Goal: Task Accomplishment & Management: Manage account settings

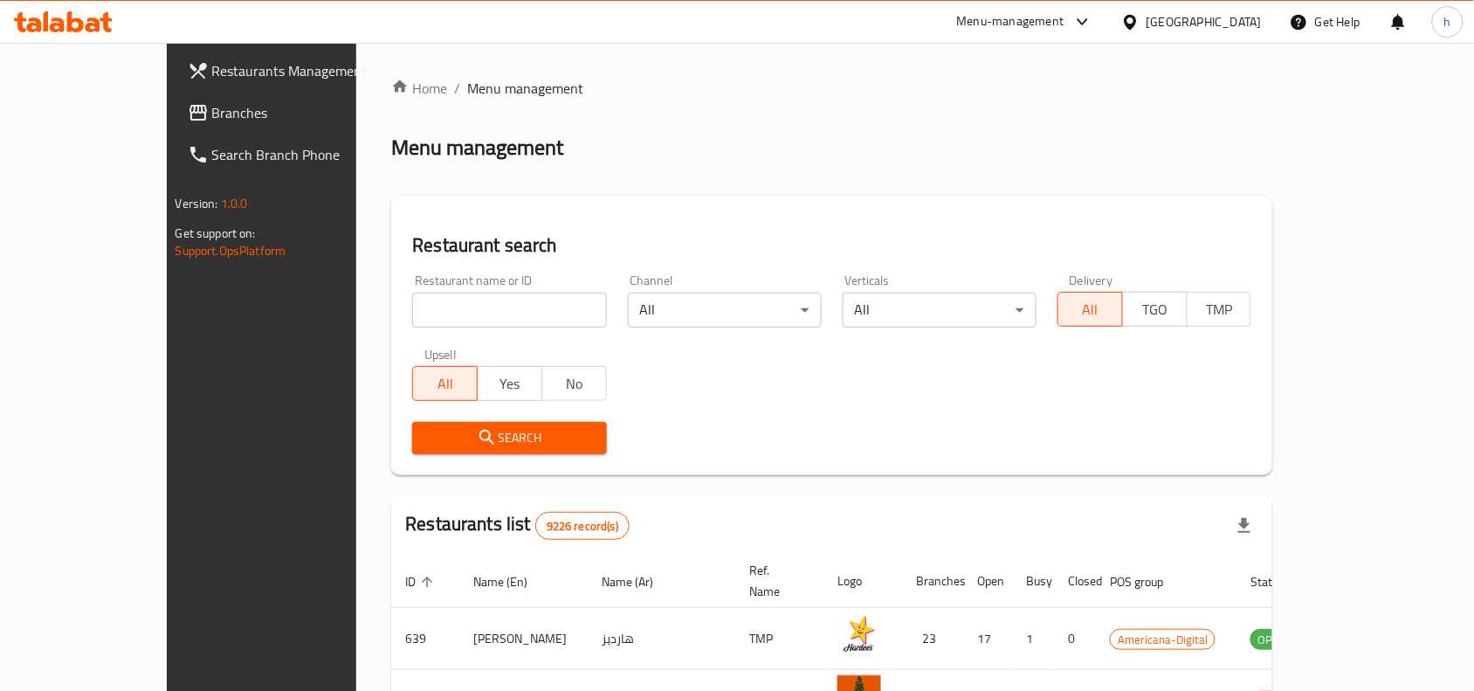
click at [212, 107] on span "Branches" at bounding box center [305, 112] width 187 height 21
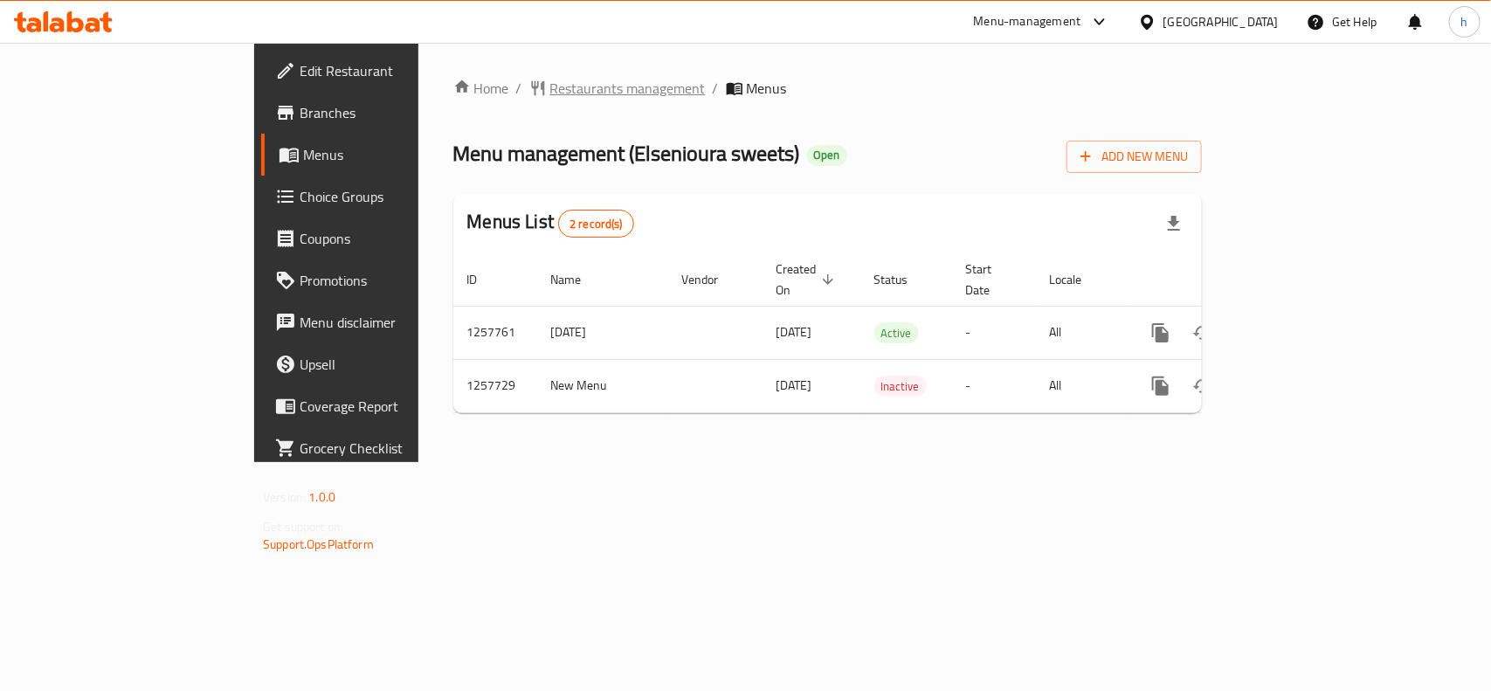
click at [550, 88] on span "Restaurants management" at bounding box center [627, 88] width 155 height 21
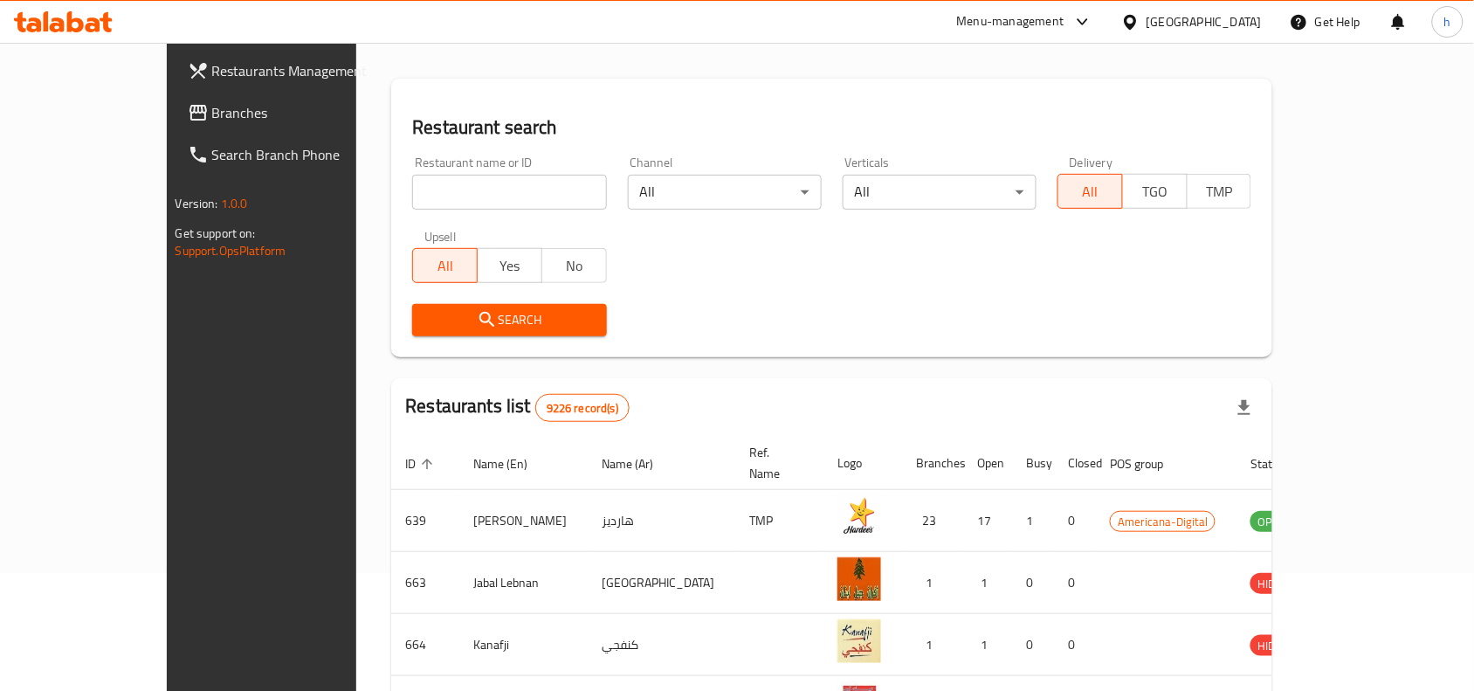
scroll to position [109, 0]
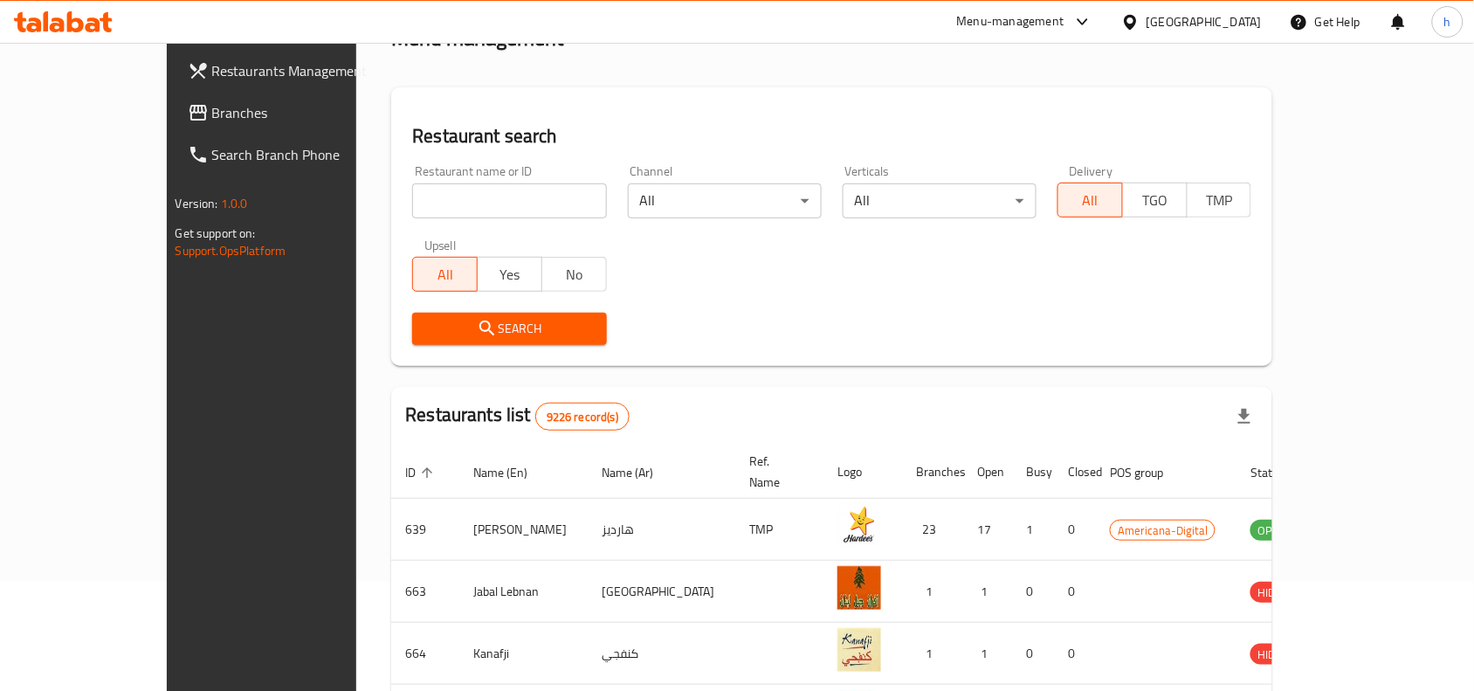
click at [212, 102] on span "Branches" at bounding box center [305, 112] width 187 height 21
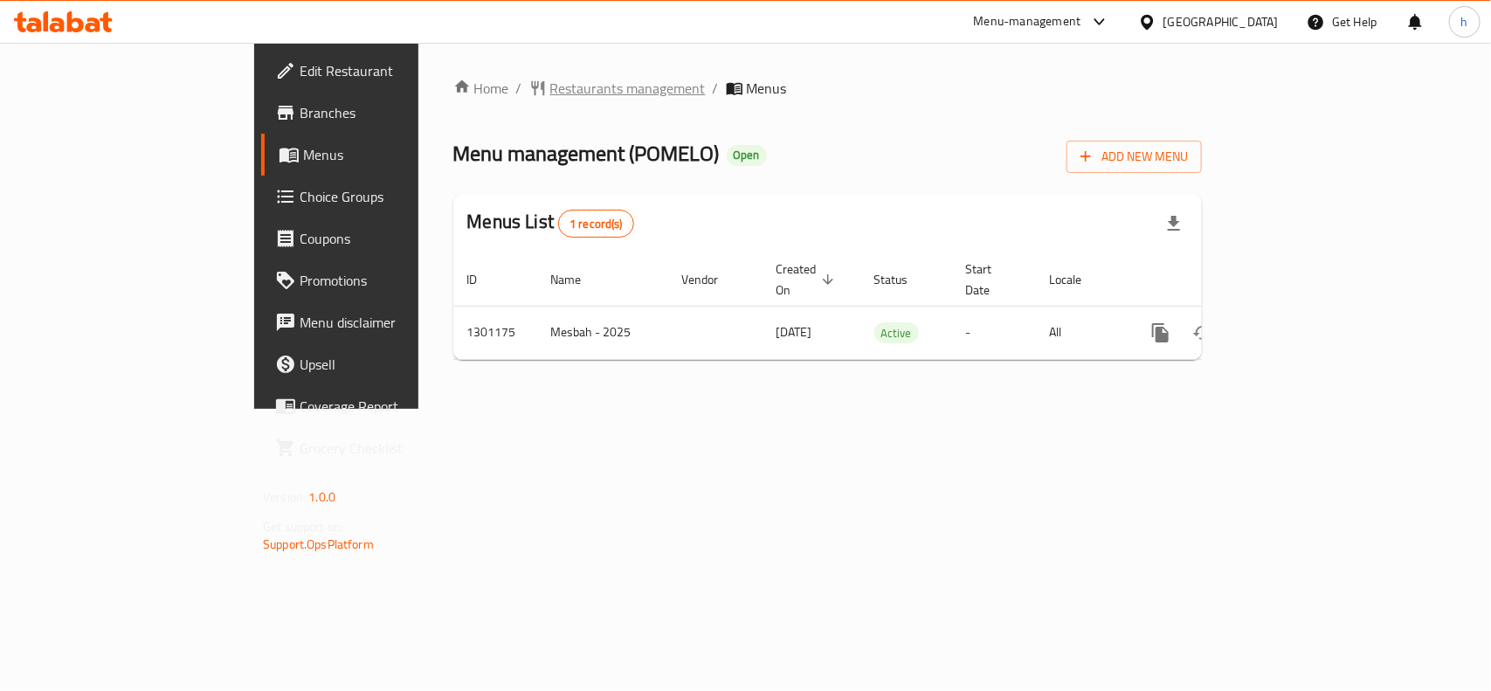
click at [550, 81] on span "Restaurants management" at bounding box center [627, 88] width 155 height 21
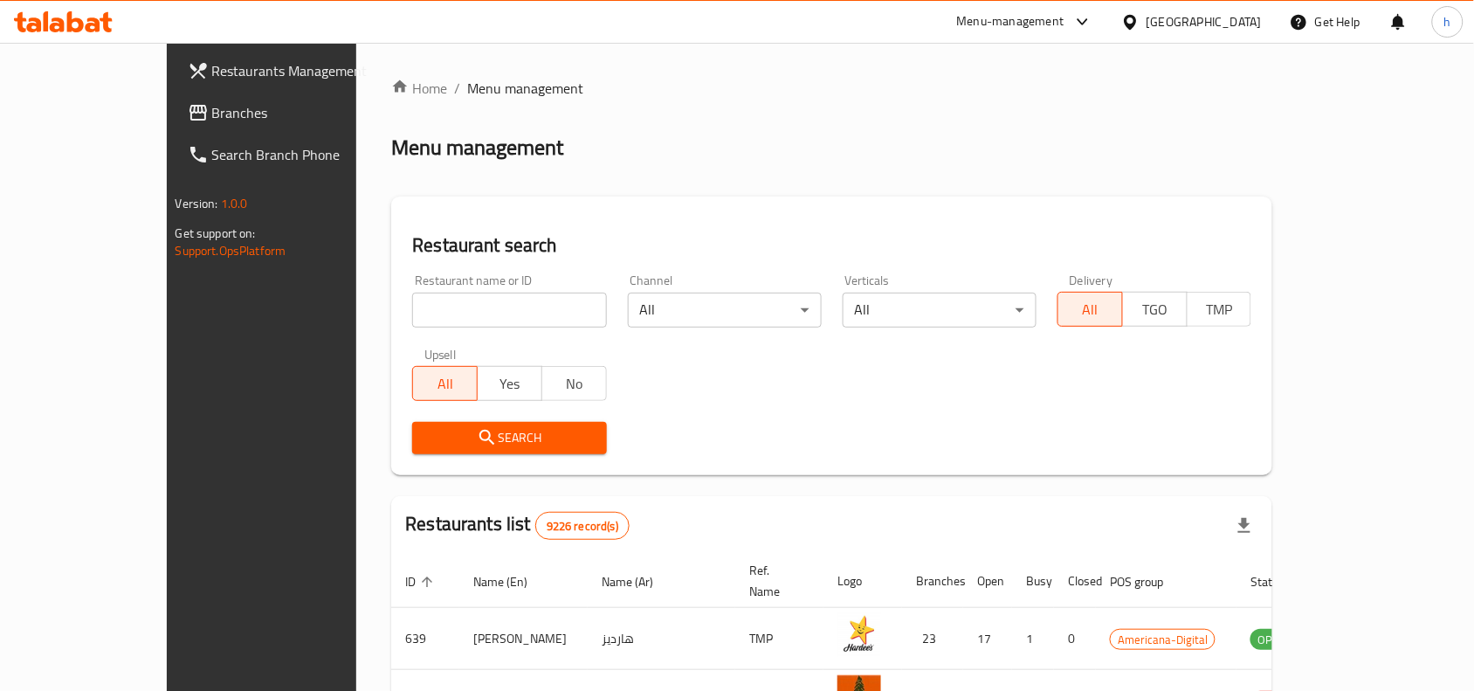
click at [212, 110] on span "Branches" at bounding box center [305, 112] width 187 height 21
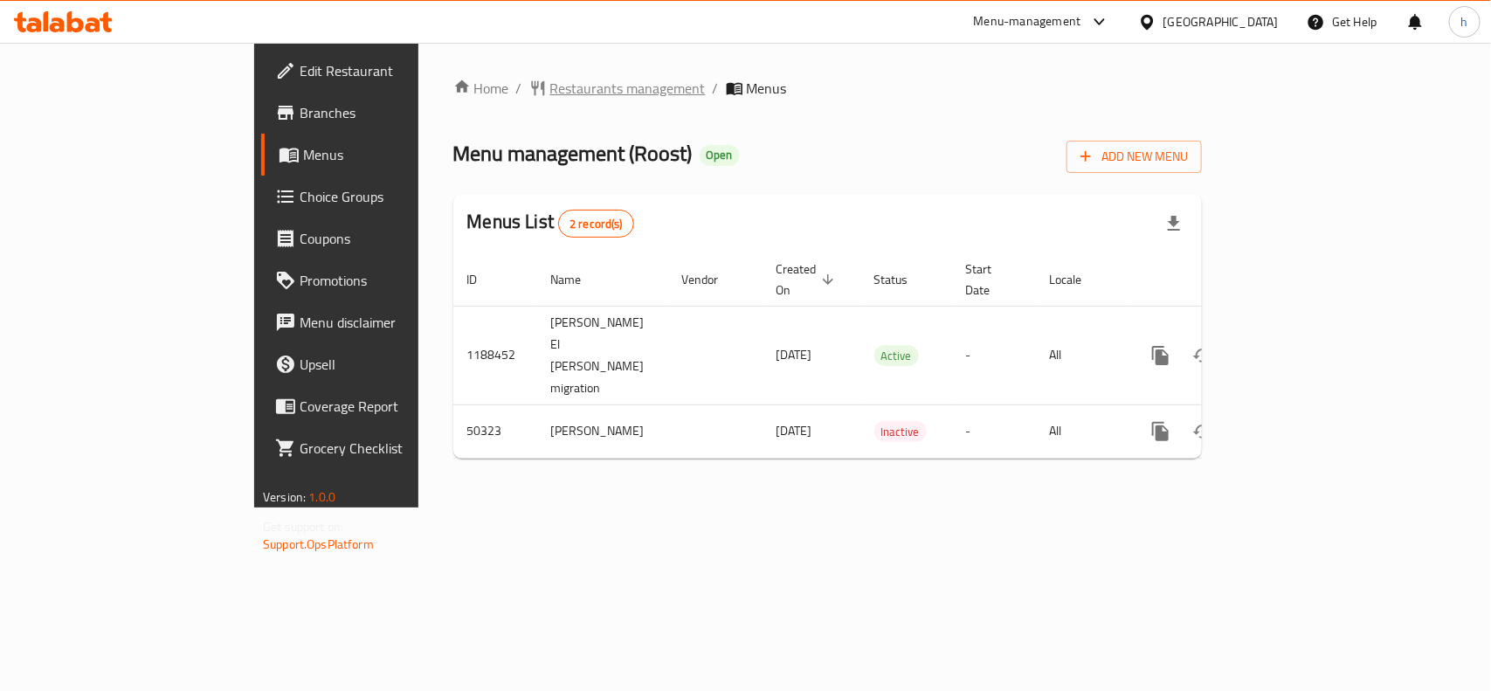
click at [550, 88] on span "Restaurants management" at bounding box center [627, 88] width 155 height 21
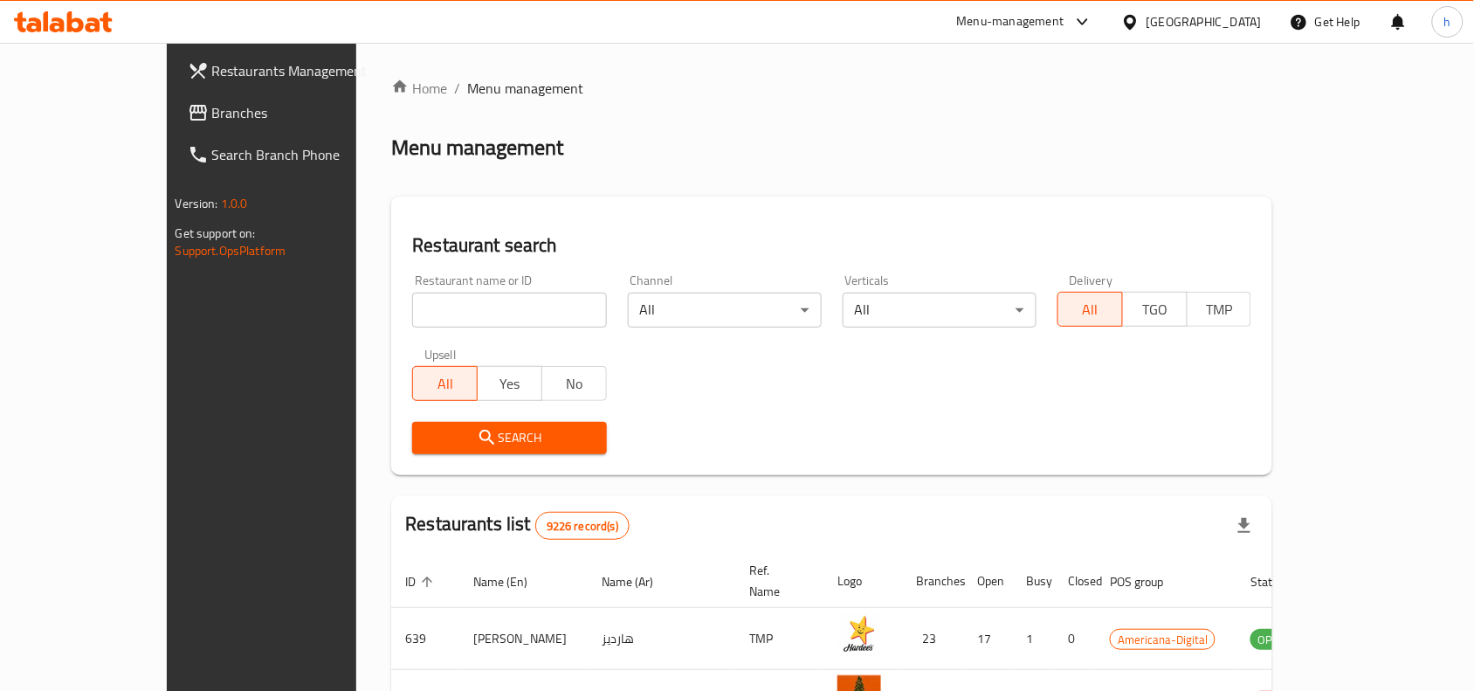
click at [212, 112] on span "Branches" at bounding box center [305, 112] width 187 height 21
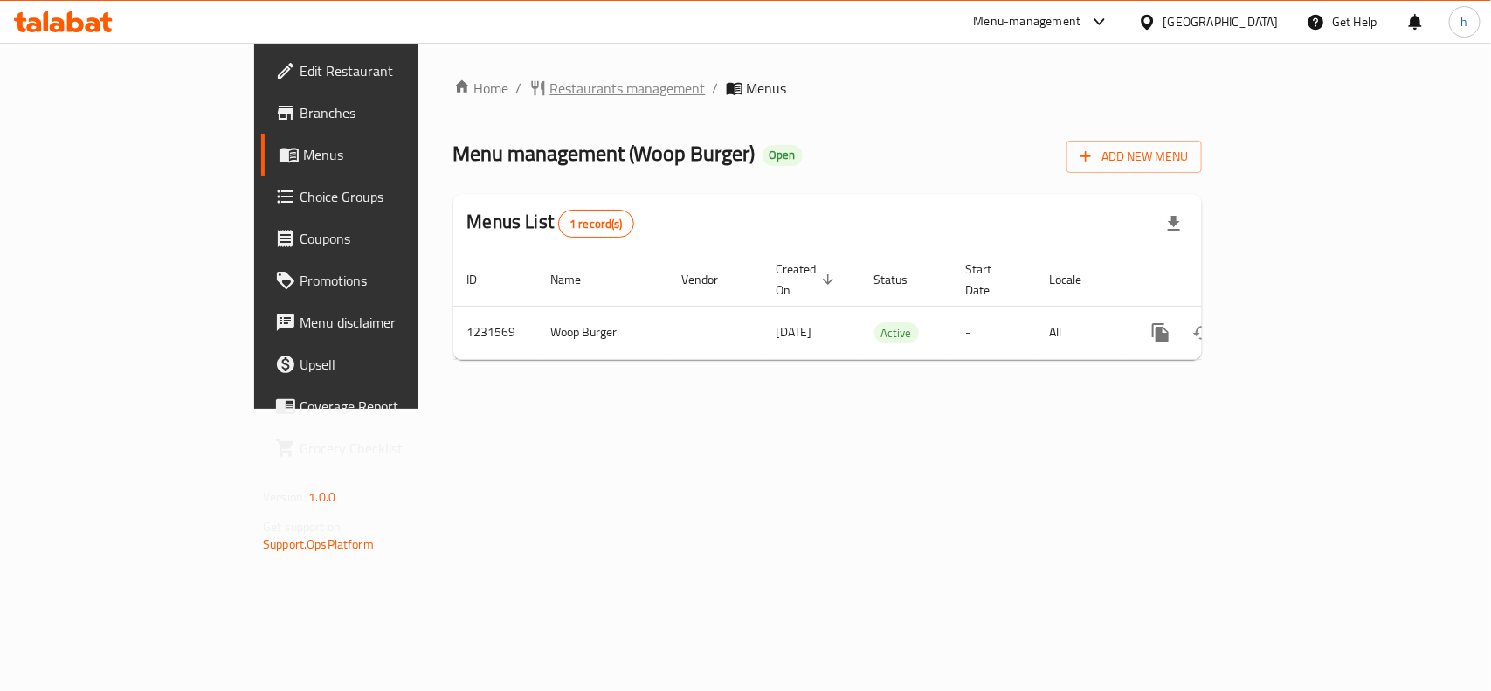
click at [550, 85] on span "Restaurants management" at bounding box center [627, 88] width 155 height 21
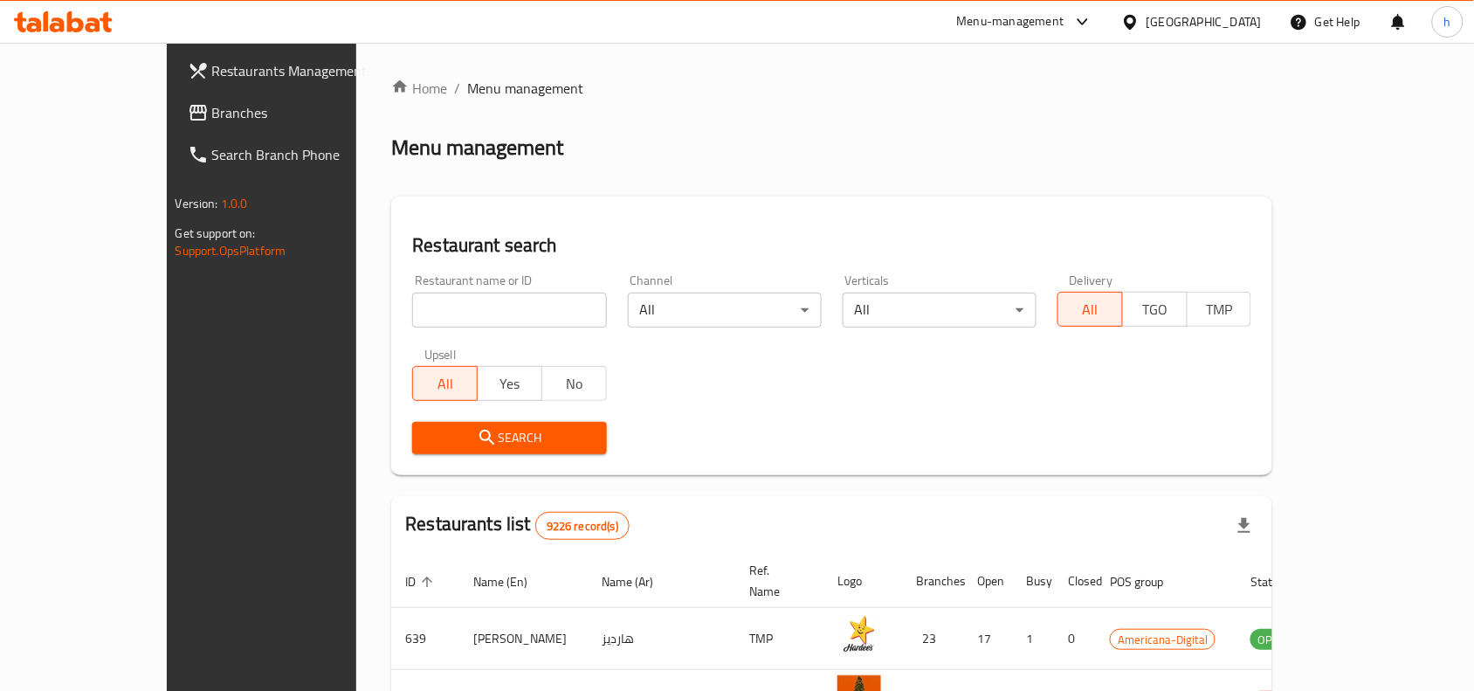
click at [212, 111] on span "Branches" at bounding box center [305, 112] width 187 height 21
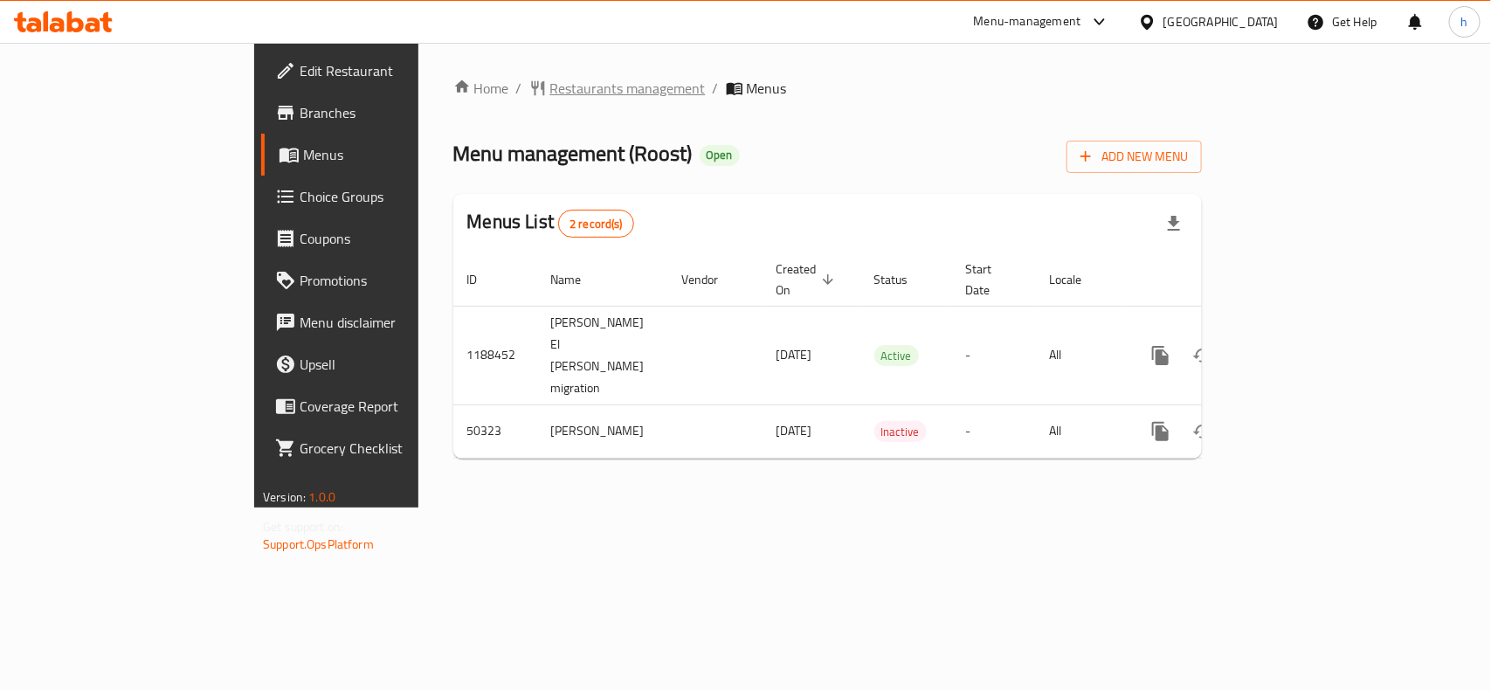
click at [550, 84] on span "Restaurants management" at bounding box center [627, 88] width 155 height 21
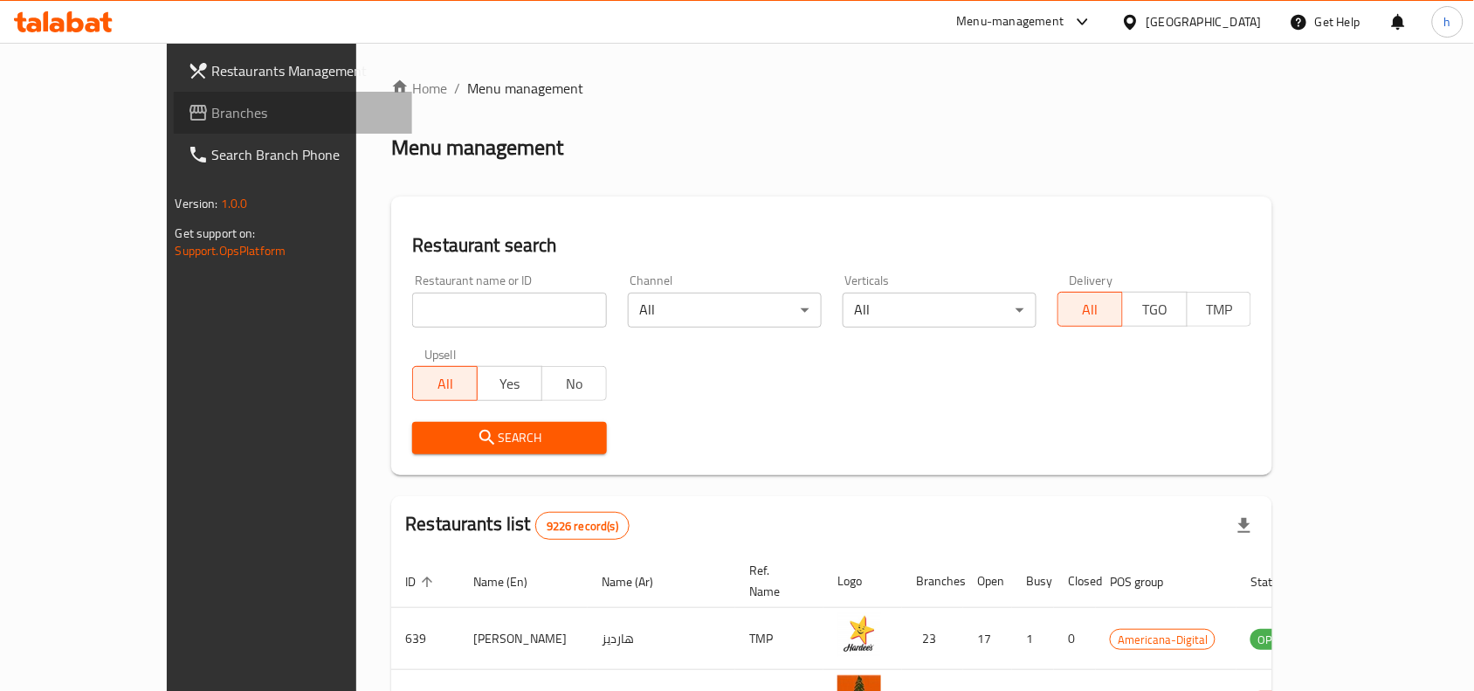
click at [212, 110] on span "Branches" at bounding box center [305, 112] width 187 height 21
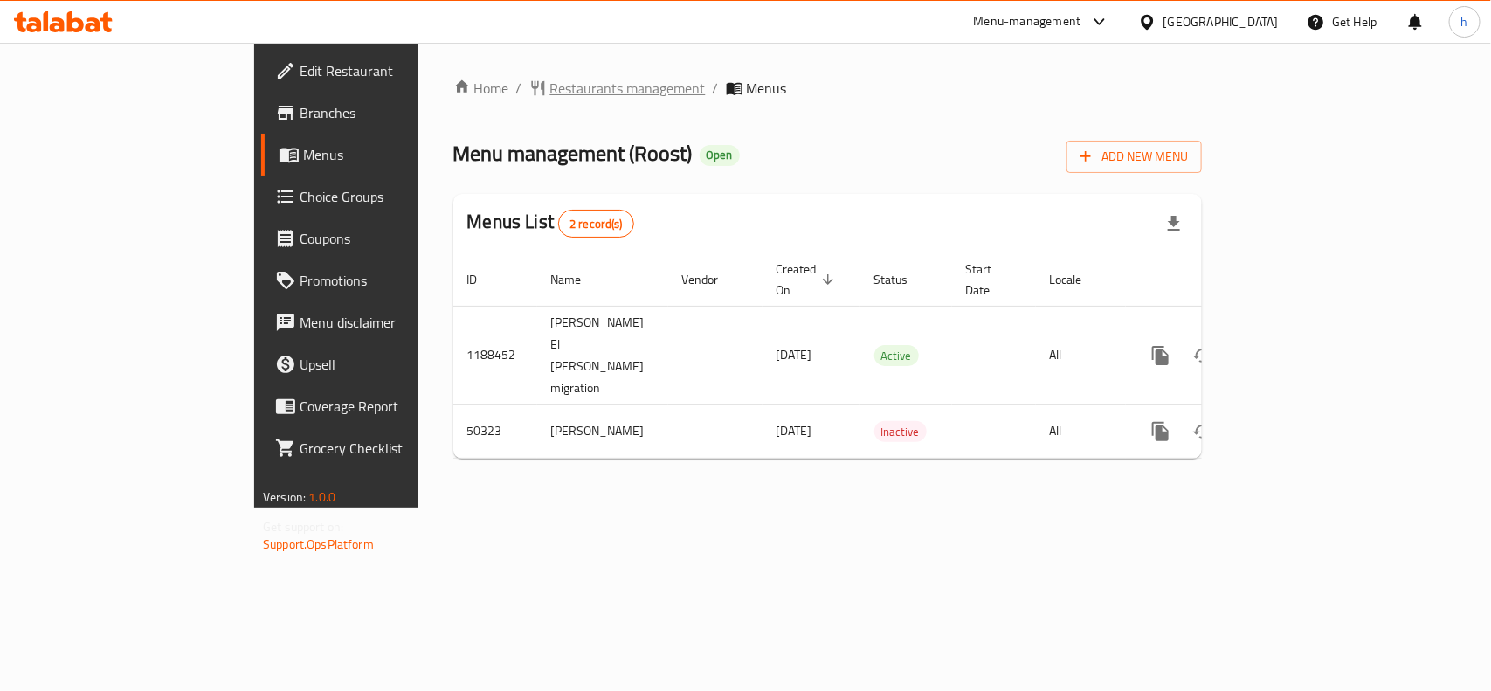
click at [550, 79] on span "Restaurants management" at bounding box center [627, 88] width 155 height 21
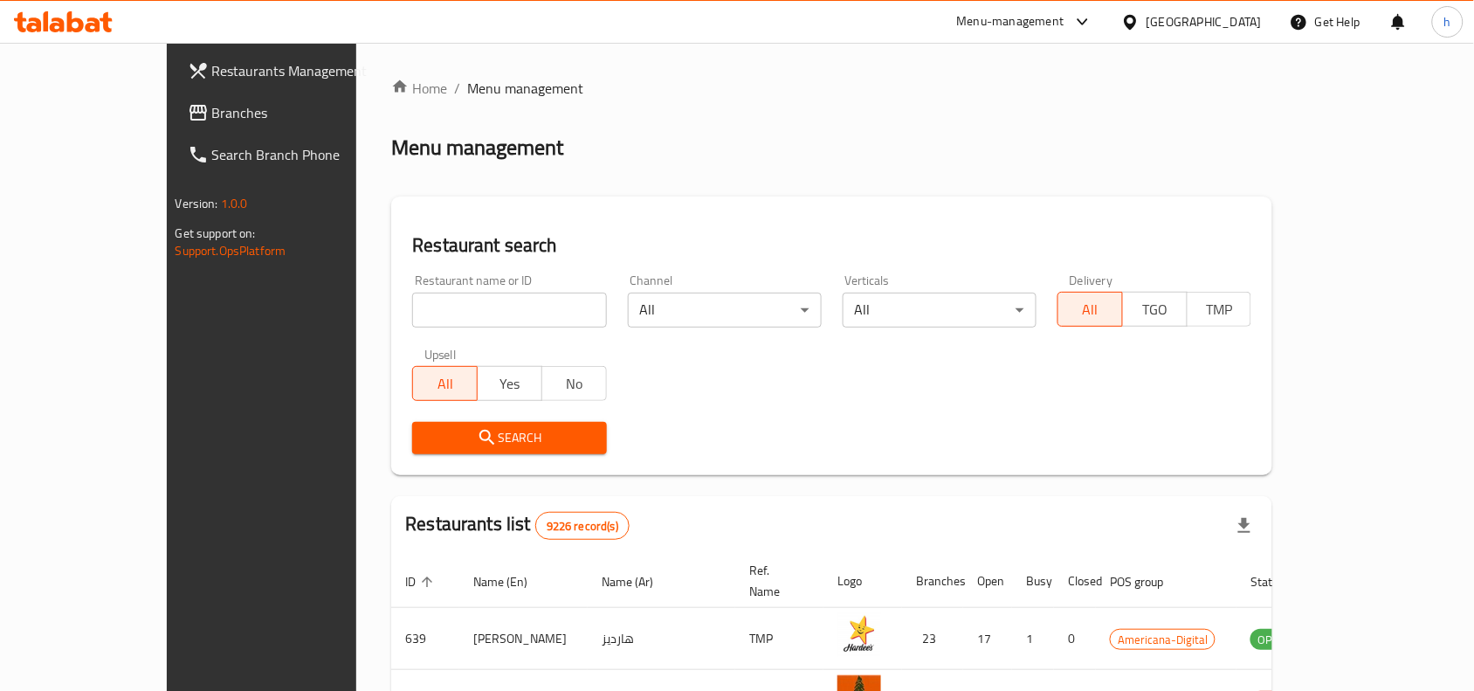
click at [212, 107] on span "Branches" at bounding box center [305, 112] width 187 height 21
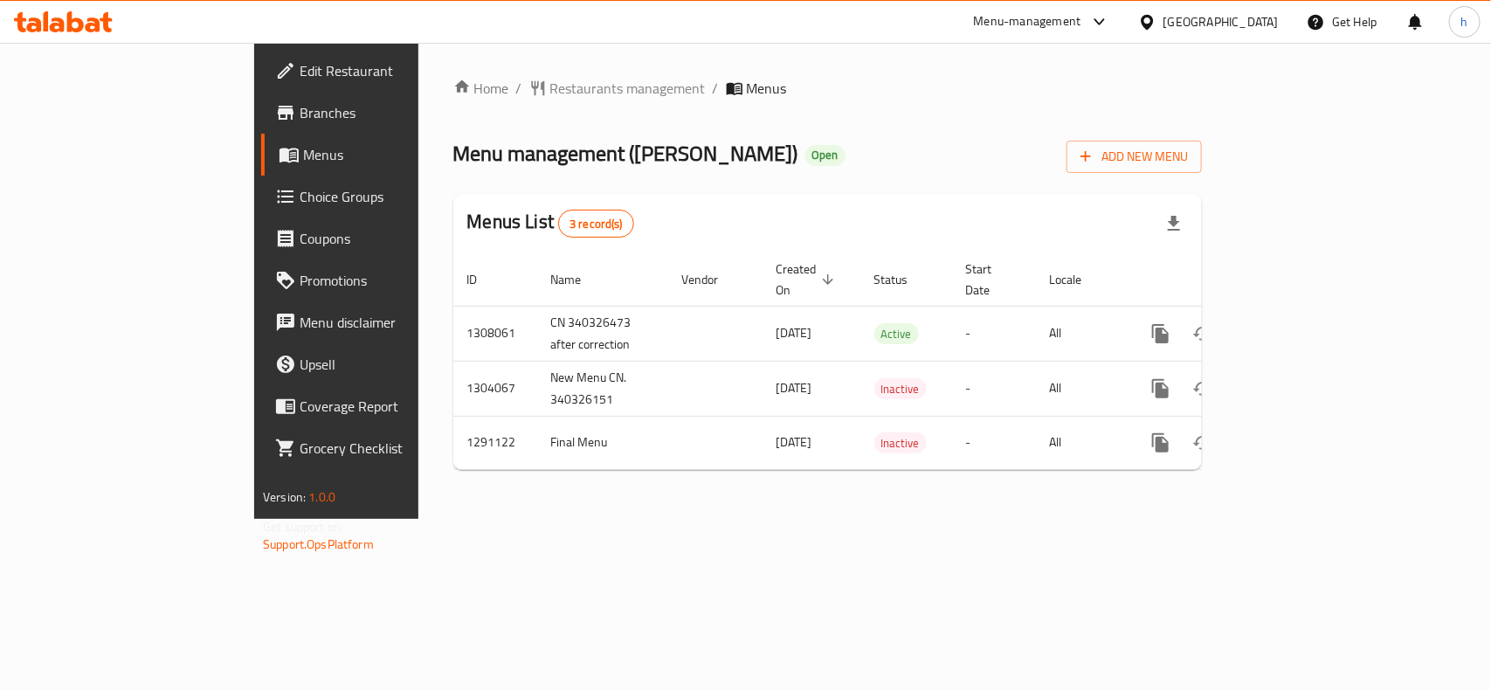
click at [1278, 19] on div "Qatar" at bounding box center [1220, 21] width 115 height 19
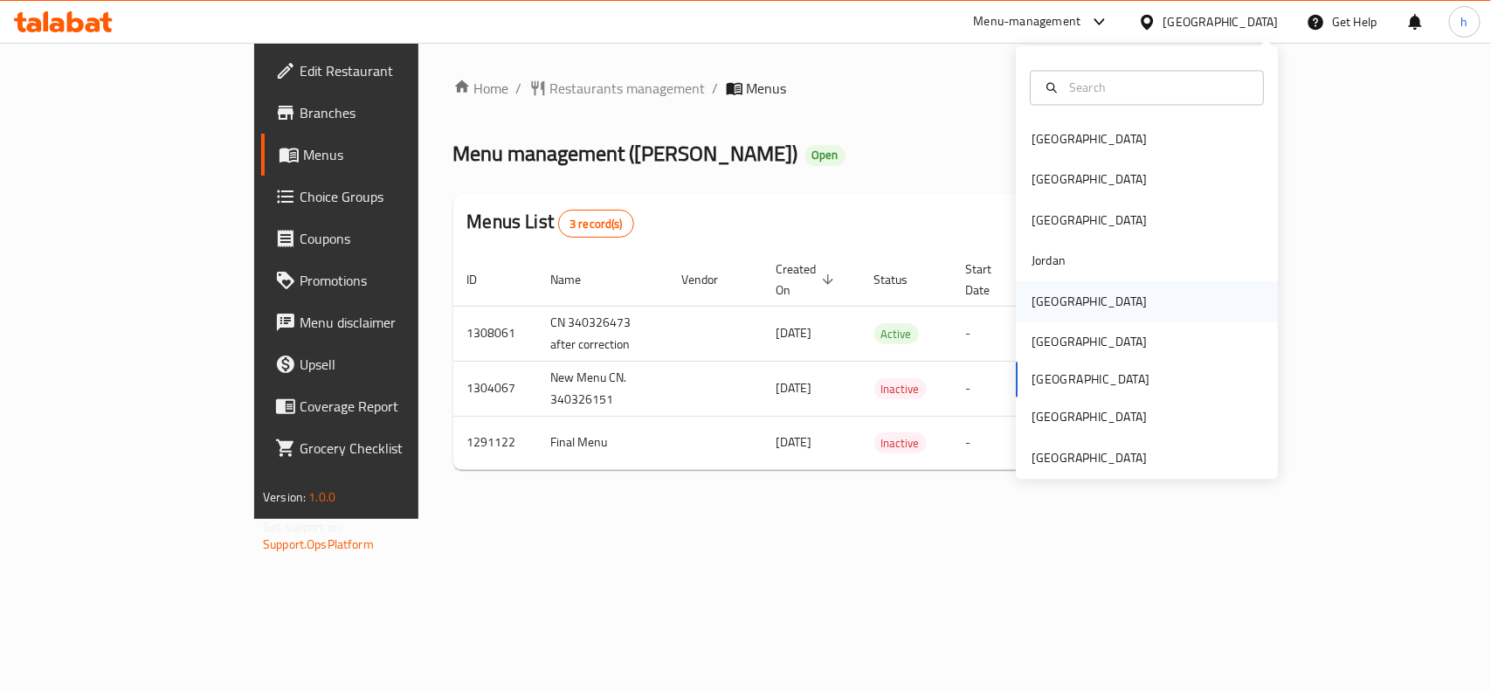
click at [1039, 313] on div "[GEOGRAPHIC_DATA]" at bounding box center [1088, 301] width 143 height 40
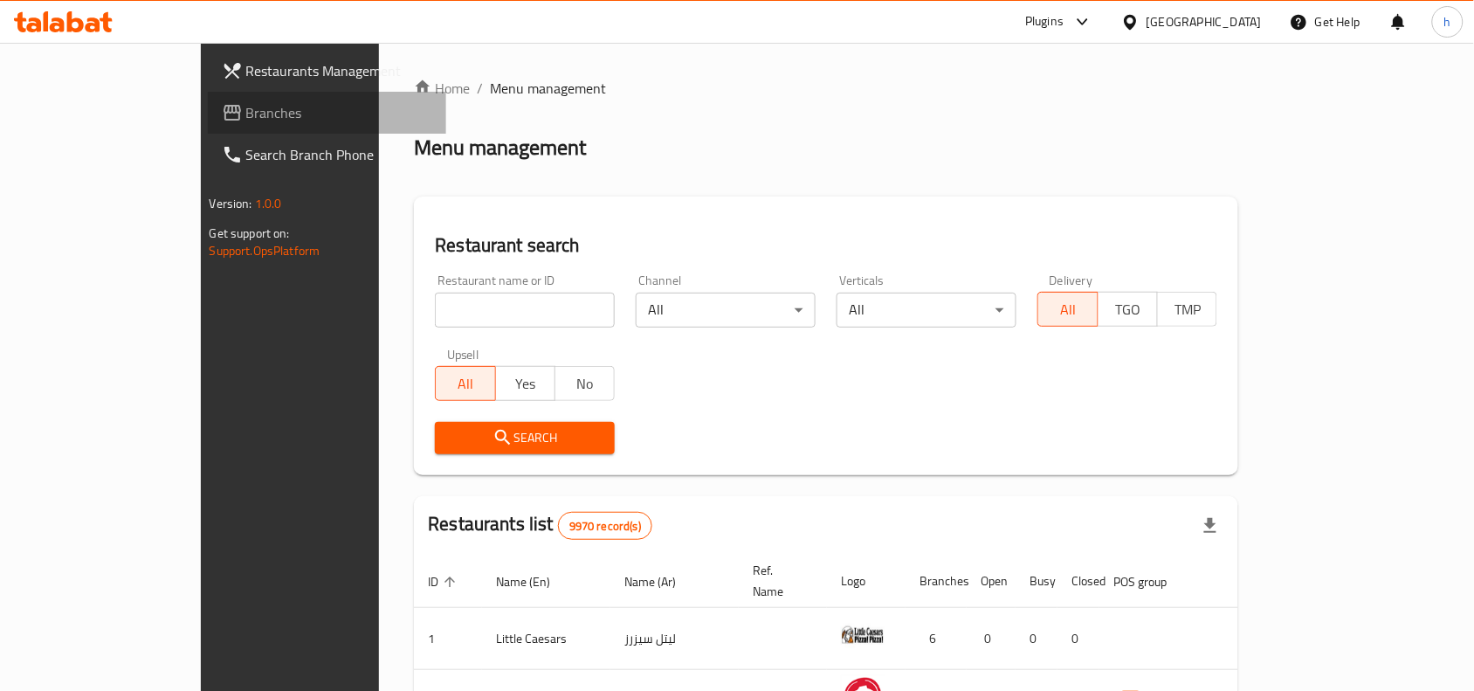
click at [246, 109] on span "Branches" at bounding box center [339, 112] width 187 height 21
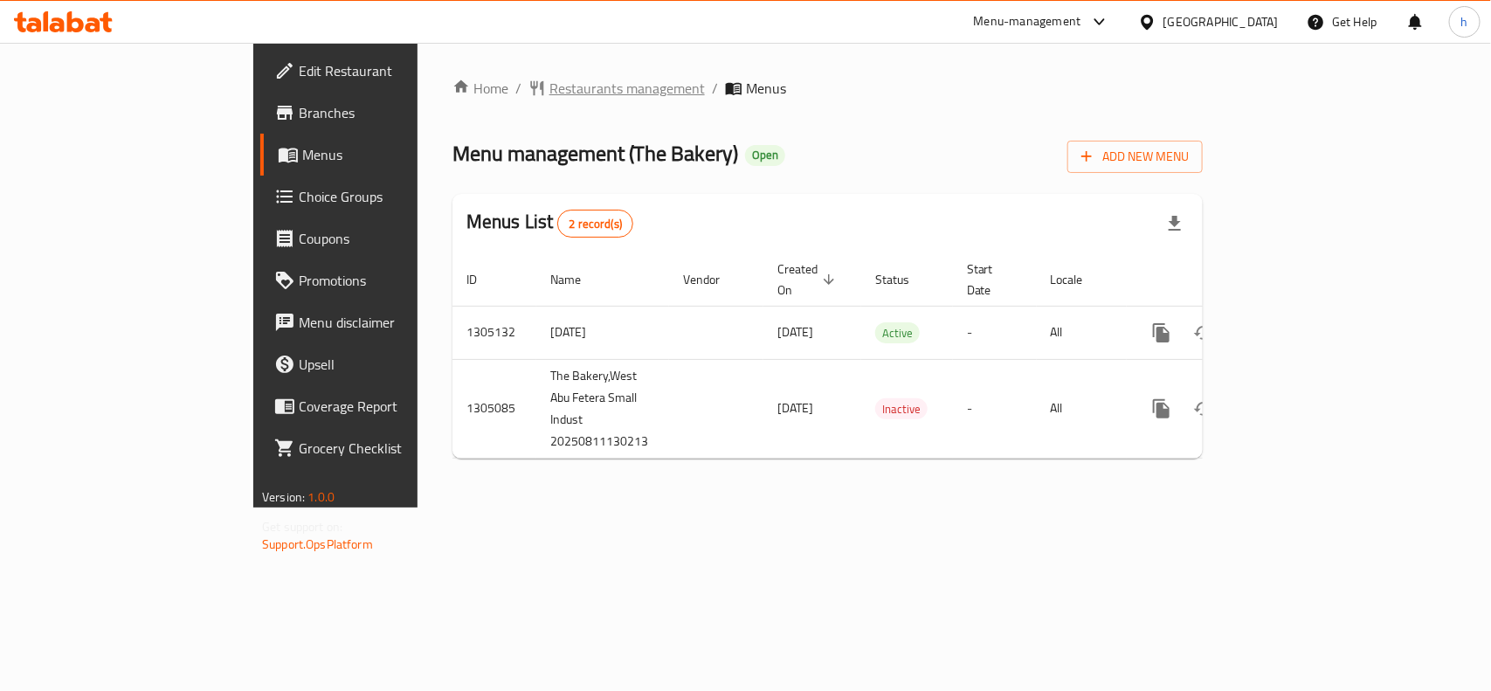
click at [549, 84] on span "Restaurants management" at bounding box center [626, 88] width 155 height 21
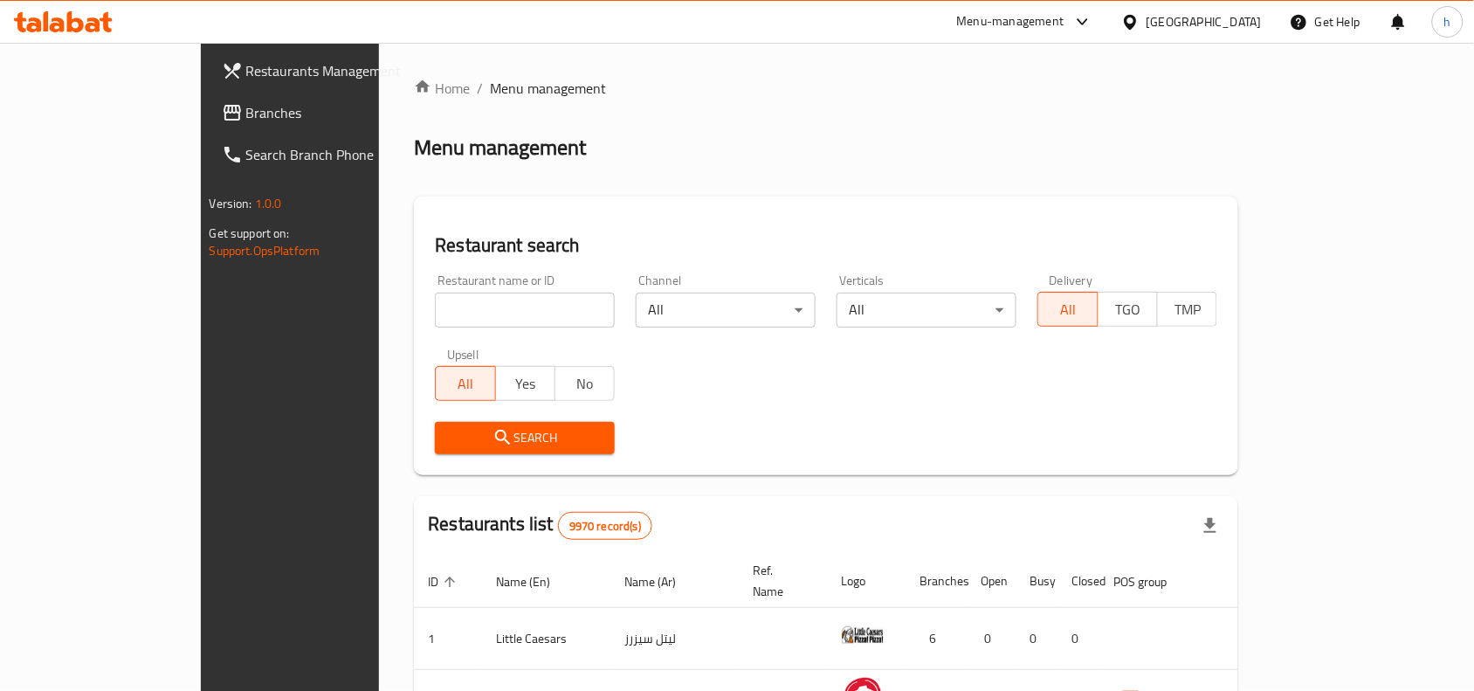
click at [246, 118] on span "Branches" at bounding box center [339, 112] width 187 height 21
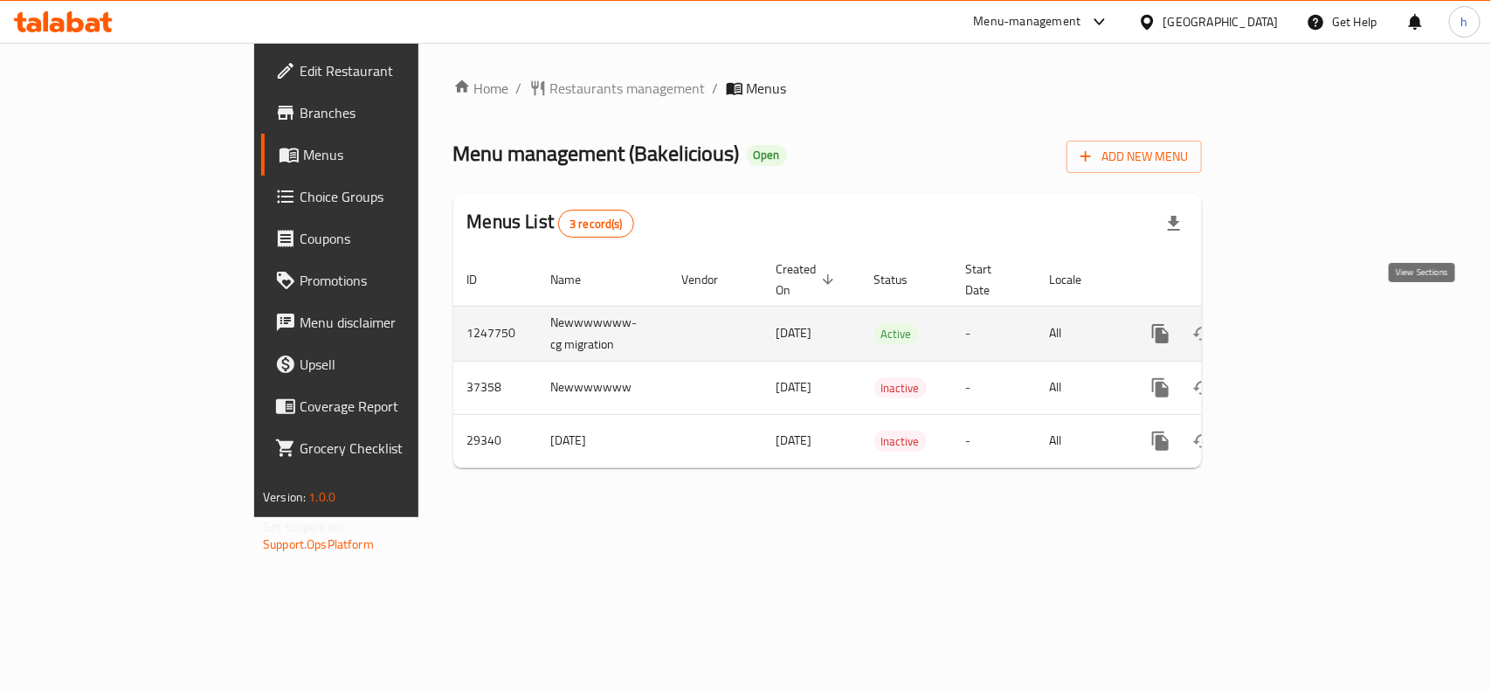
click at [1297, 323] on icon "enhanced table" at bounding box center [1286, 333] width 21 height 21
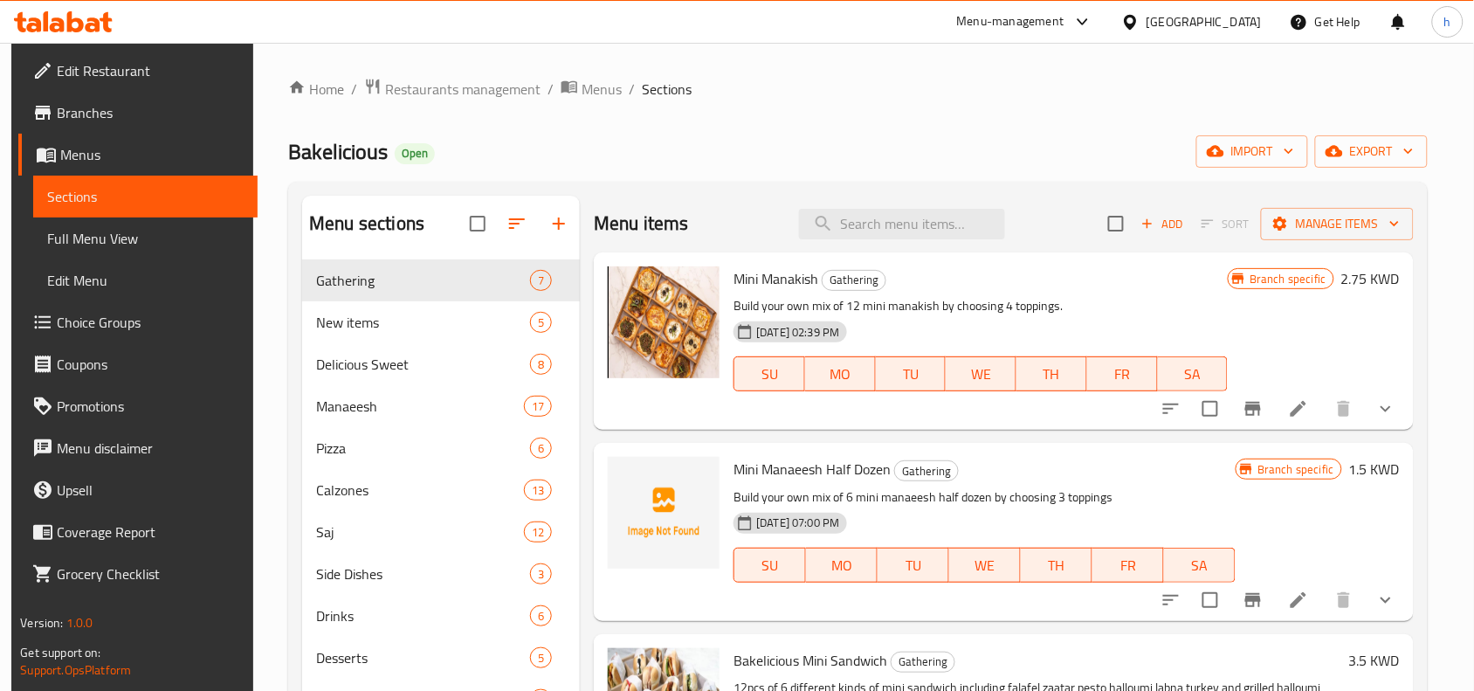
click at [80, 321] on span "Choice Groups" at bounding box center [150, 322] width 187 height 21
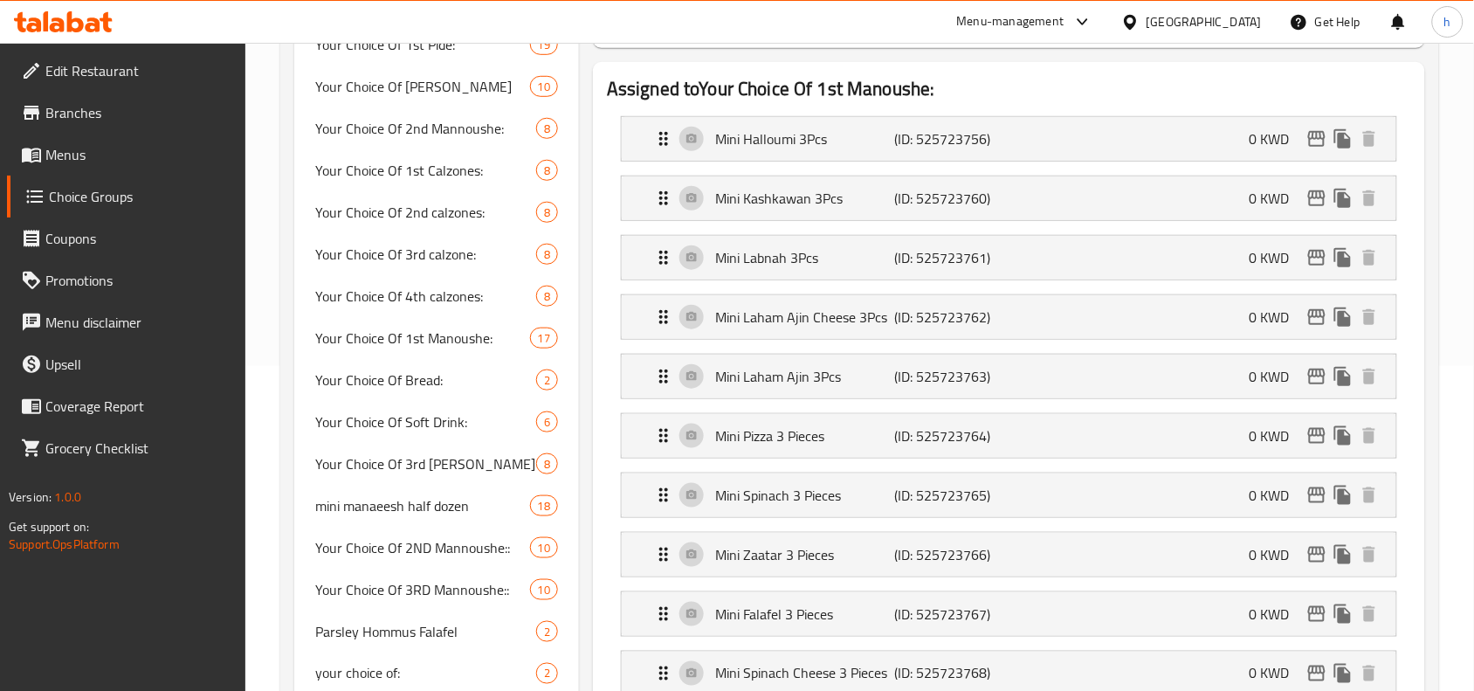
scroll to position [327, 0]
drag, startPoint x: 403, startPoint y: 380, endPoint x: 237, endPoint y: 356, distance: 167.6
click at [403, 380] on span "Your Choice Of Bread:" at bounding box center [399, 377] width 169 height 21
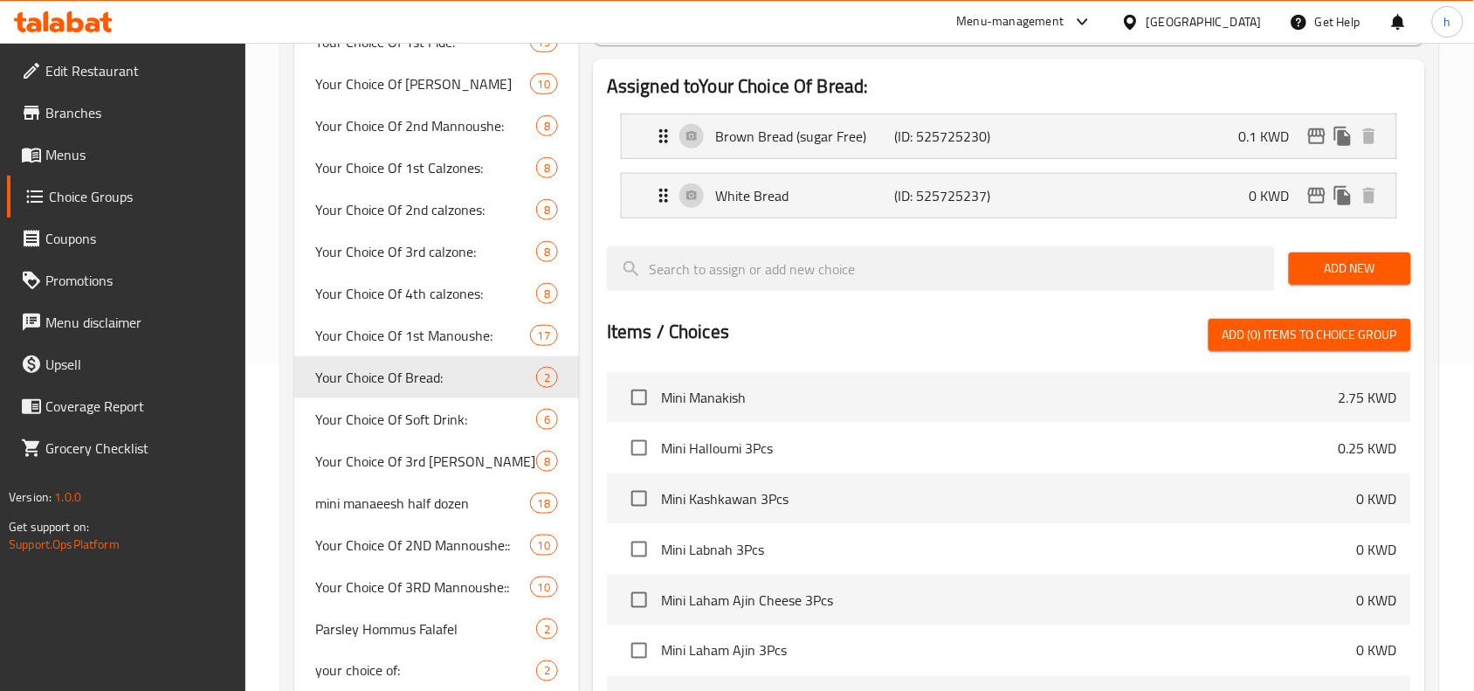
type input "Your Choice Of Bread:"
type input "إختيارك من الخبز:"
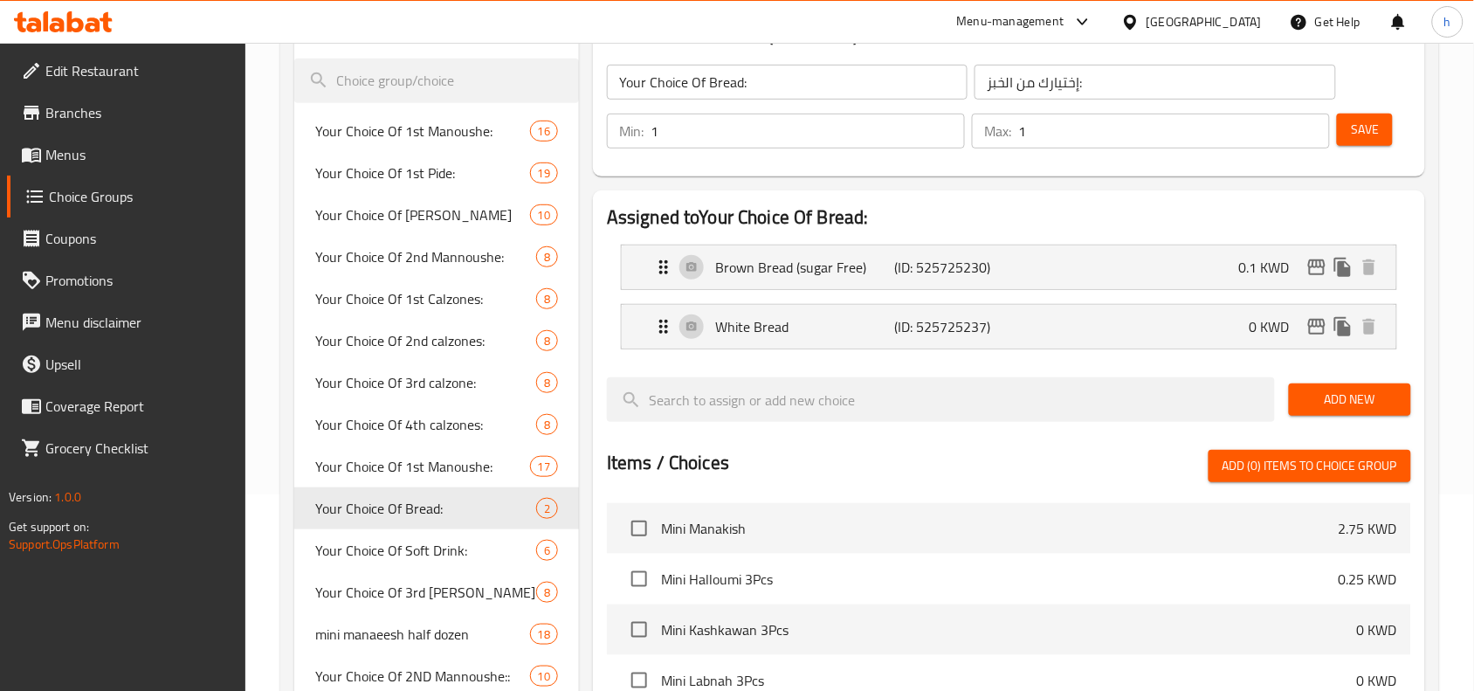
scroll to position [109, 0]
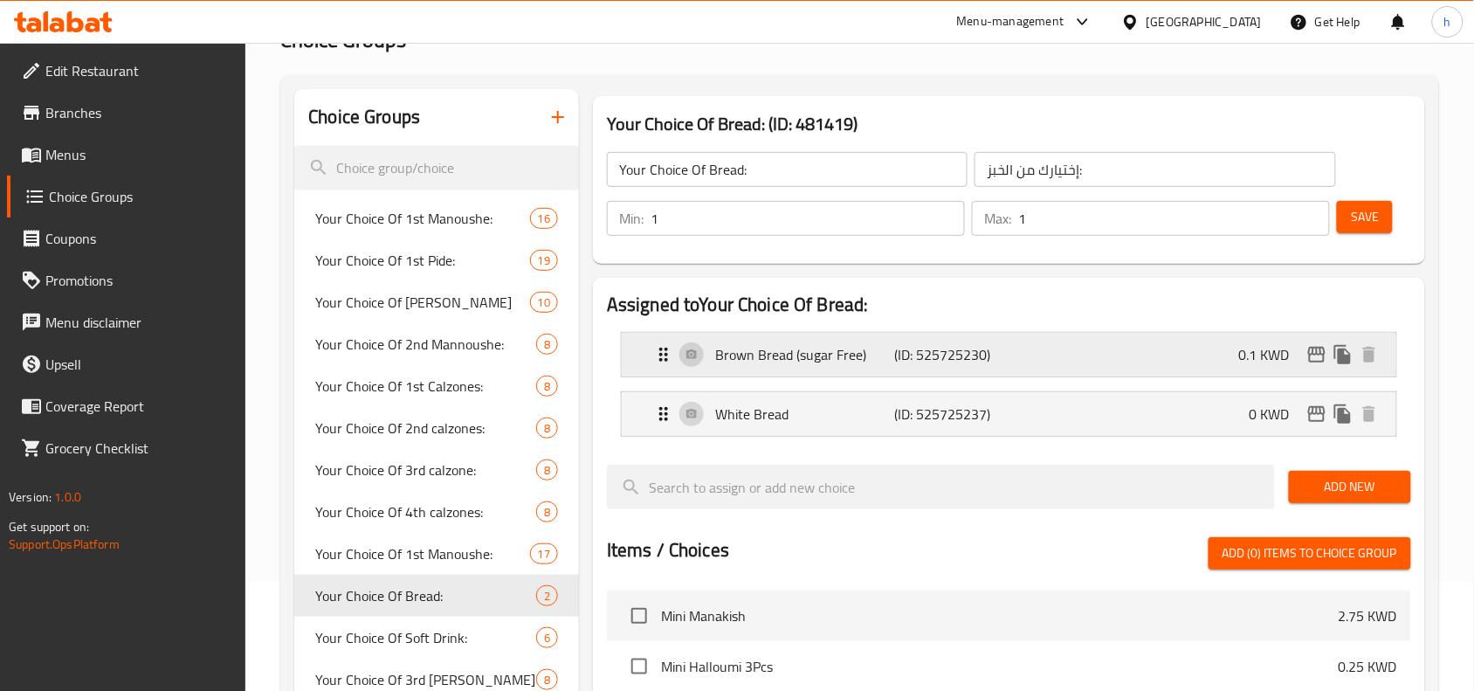
click at [662, 354] on icon "Expand" at bounding box center [663, 354] width 21 height 21
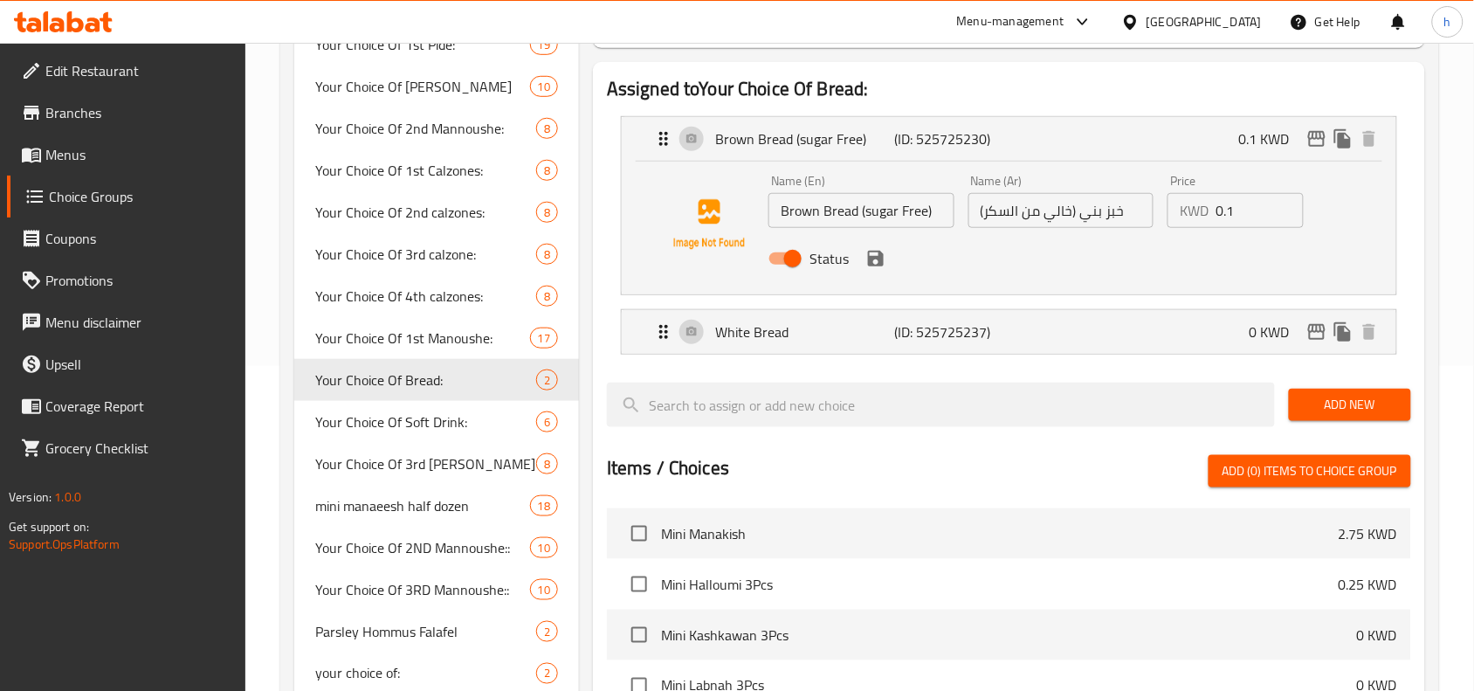
scroll to position [327, 0]
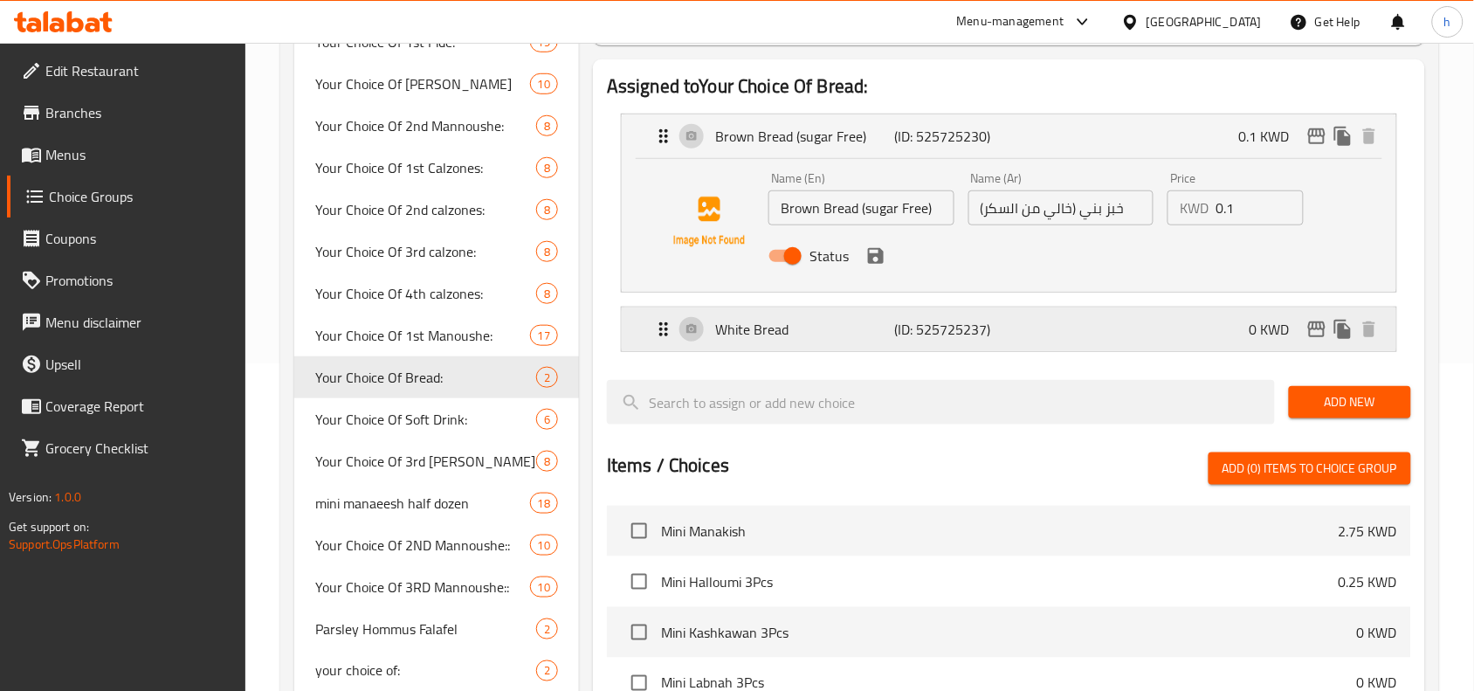
click at [656, 337] on icon "Expand" at bounding box center [663, 329] width 21 height 21
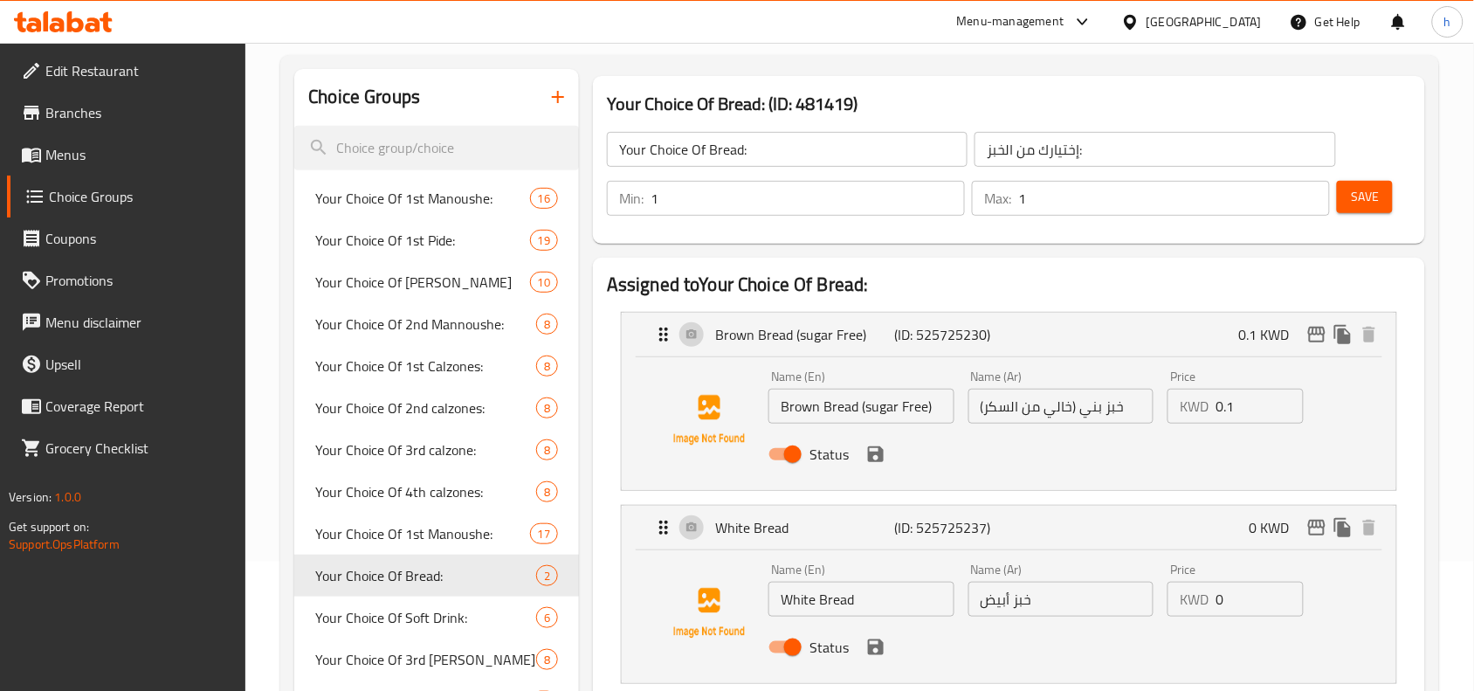
scroll to position [0, 0]
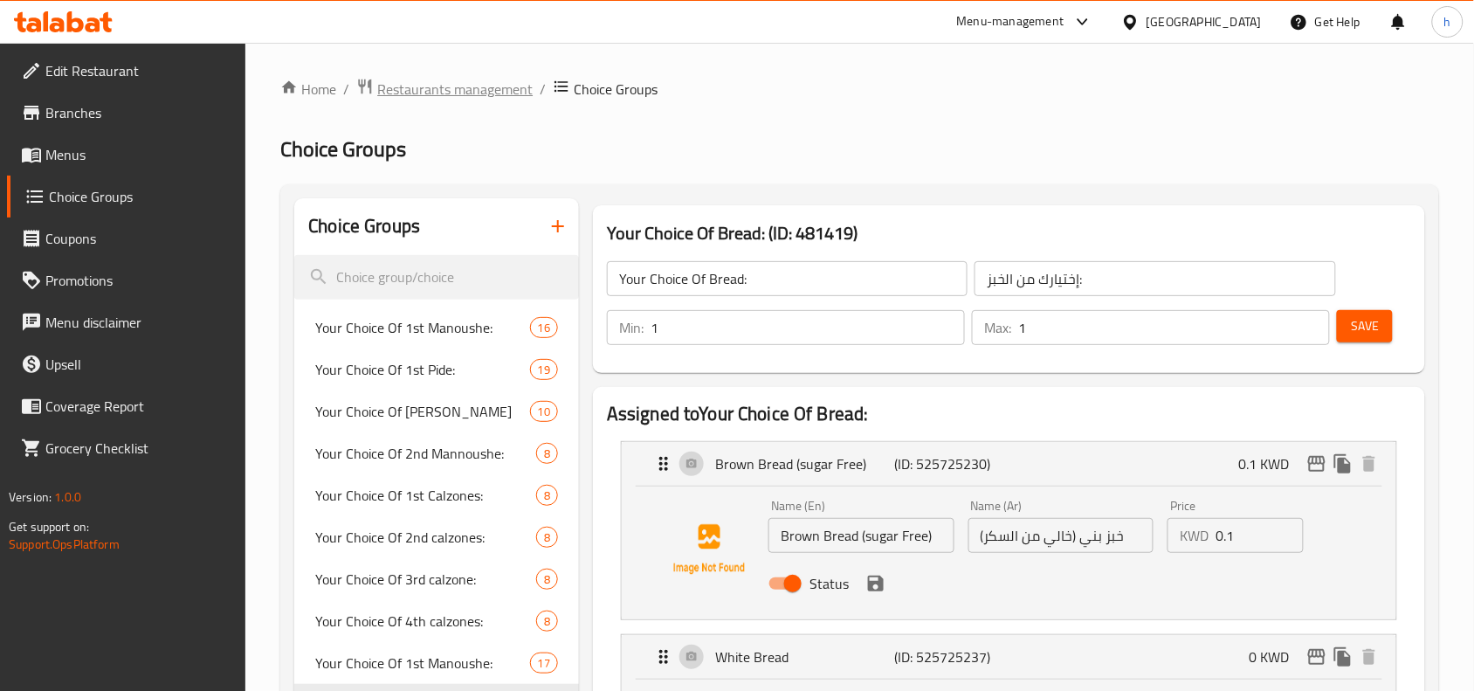
click at [493, 81] on span "Restaurants management" at bounding box center [454, 89] width 155 height 21
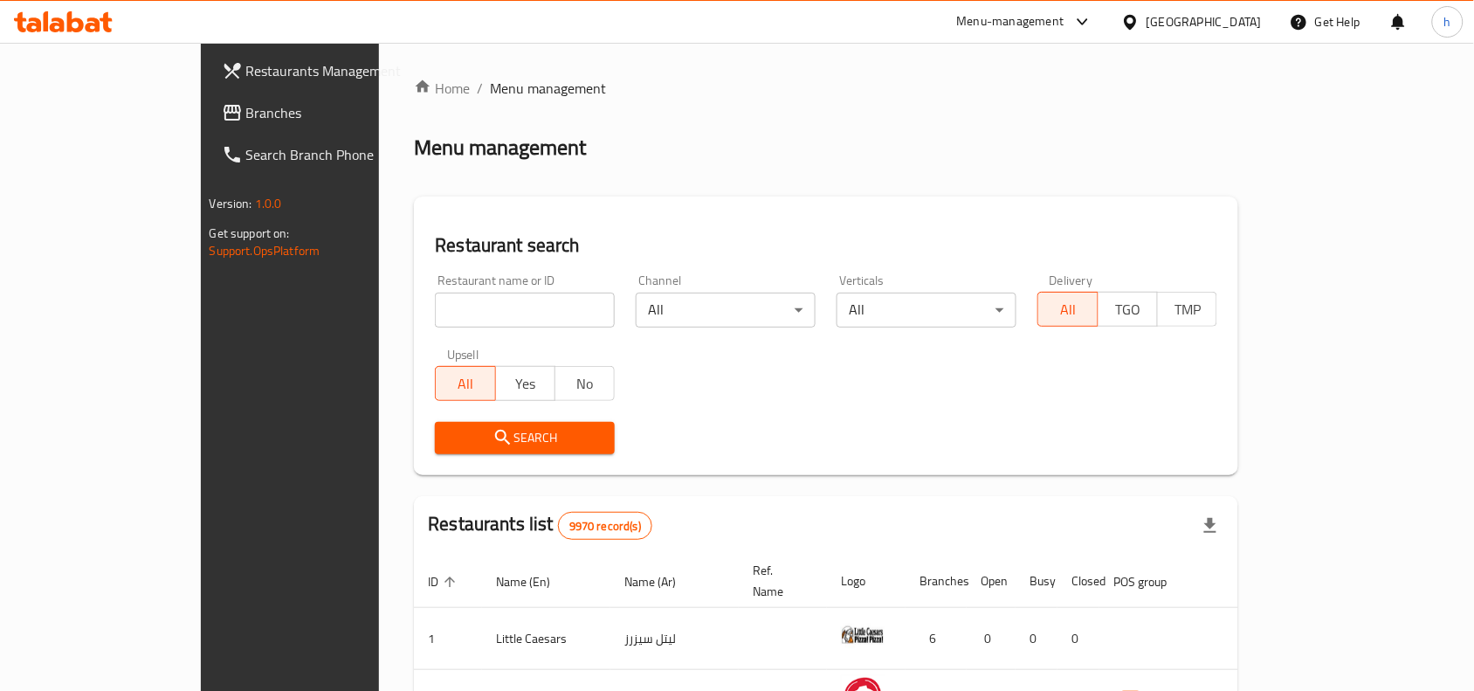
click at [246, 112] on span "Branches" at bounding box center [339, 112] width 187 height 21
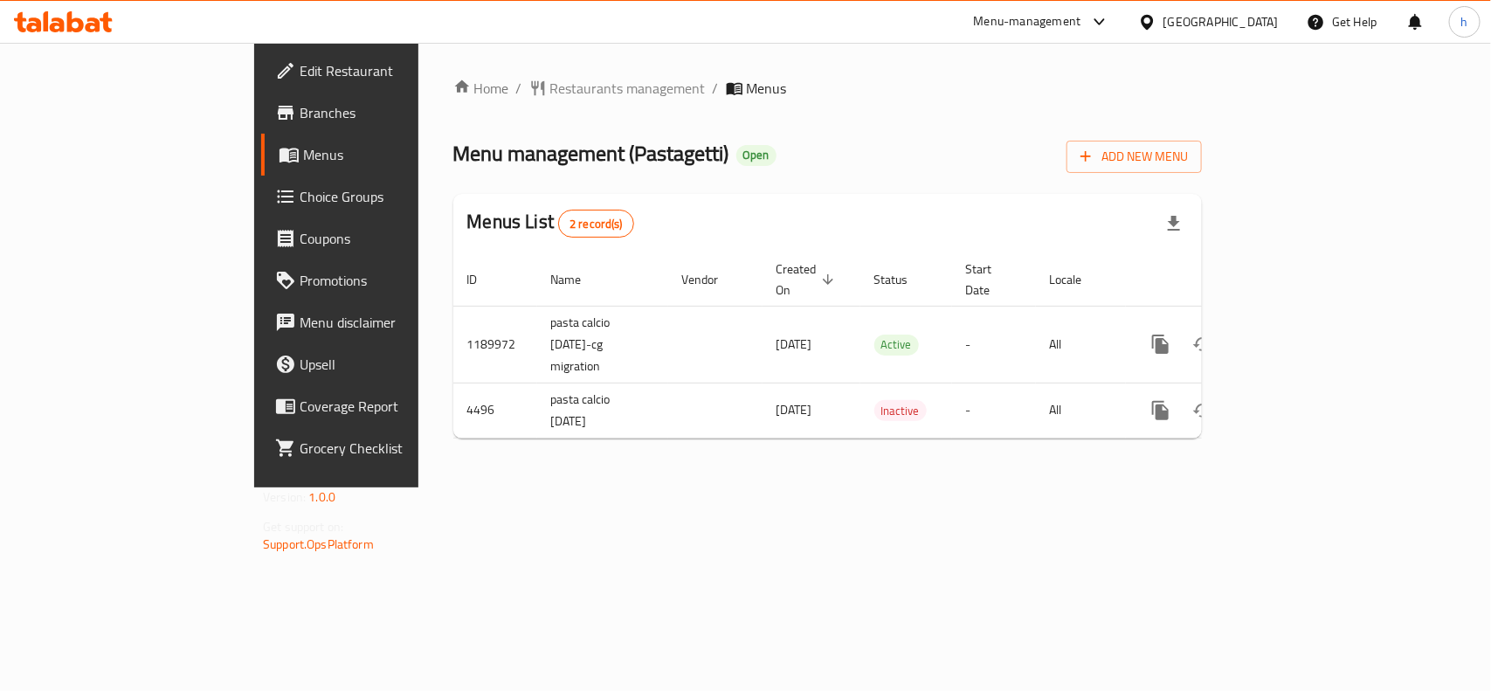
click at [1267, 23] on div "[GEOGRAPHIC_DATA]" at bounding box center [1220, 21] width 115 height 19
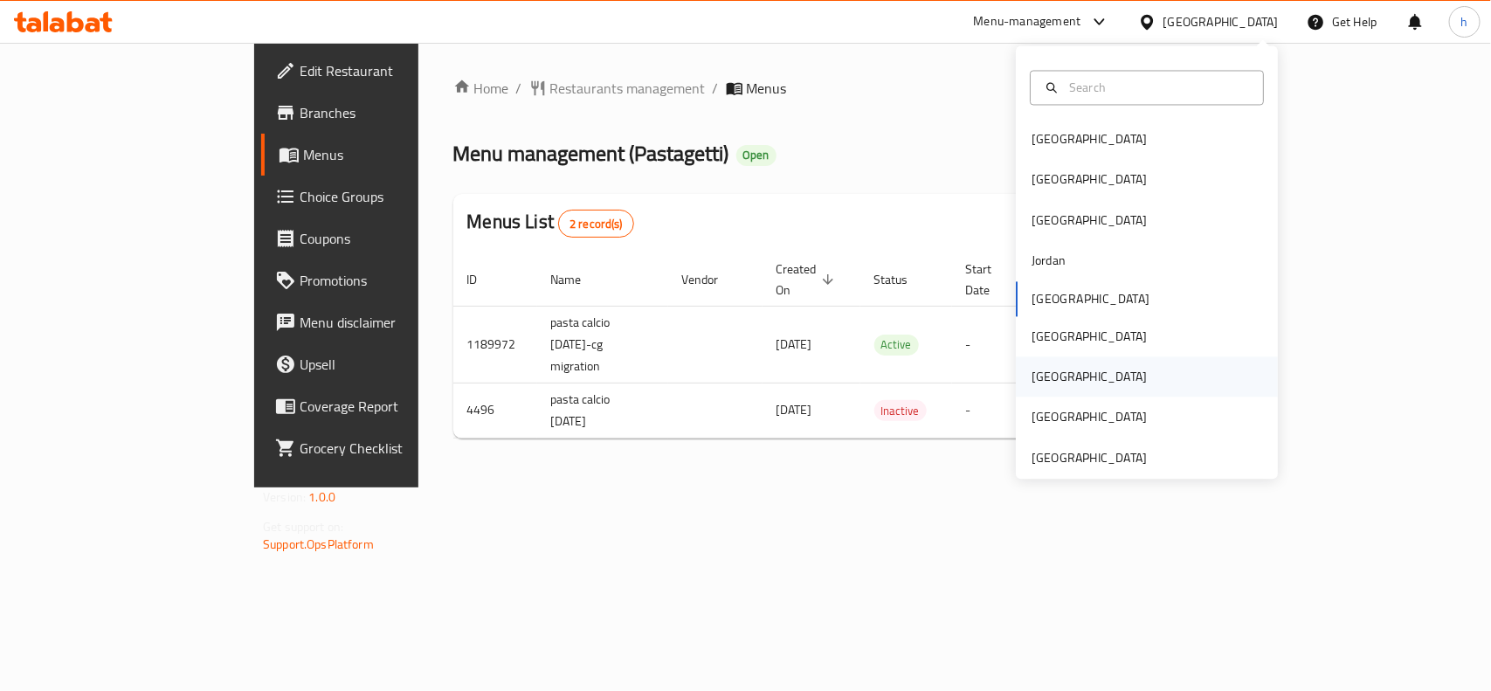
click at [1045, 390] on div "[GEOGRAPHIC_DATA]" at bounding box center [1088, 377] width 143 height 40
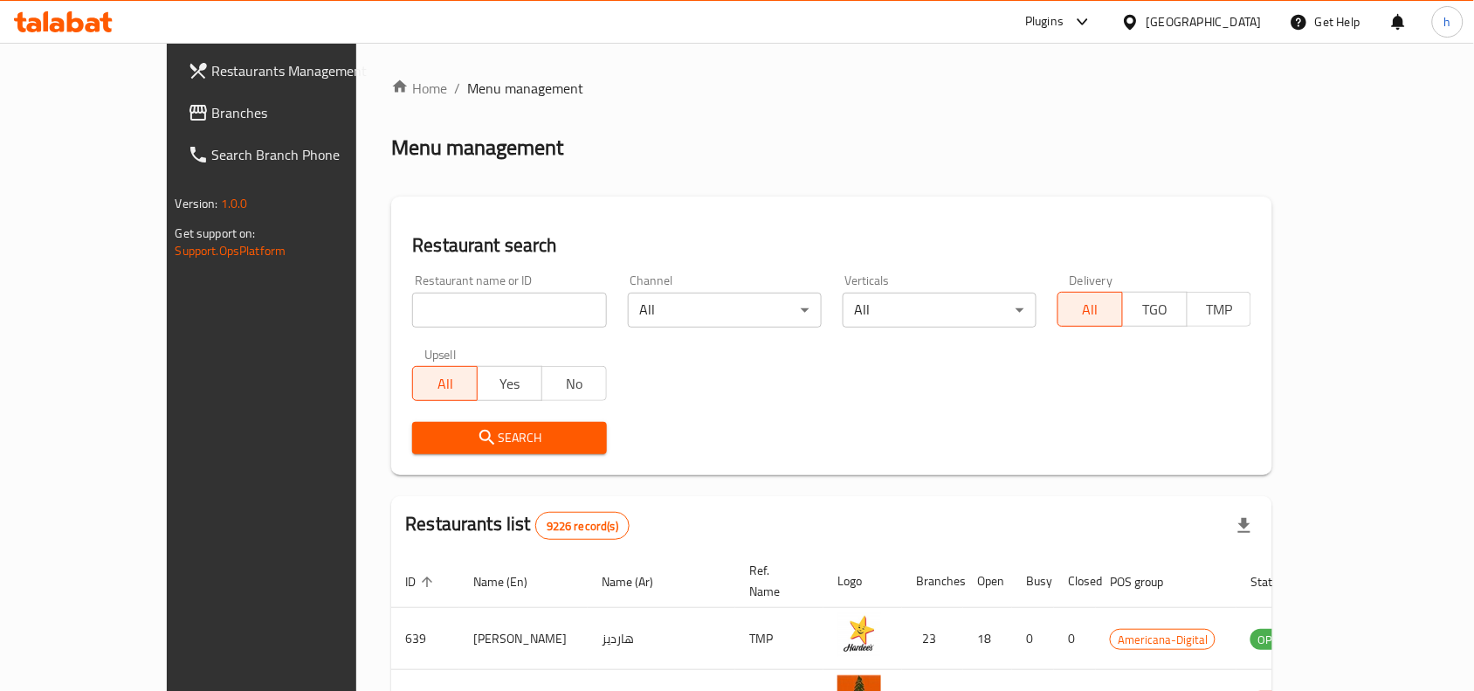
click at [212, 114] on span "Branches" at bounding box center [305, 112] width 187 height 21
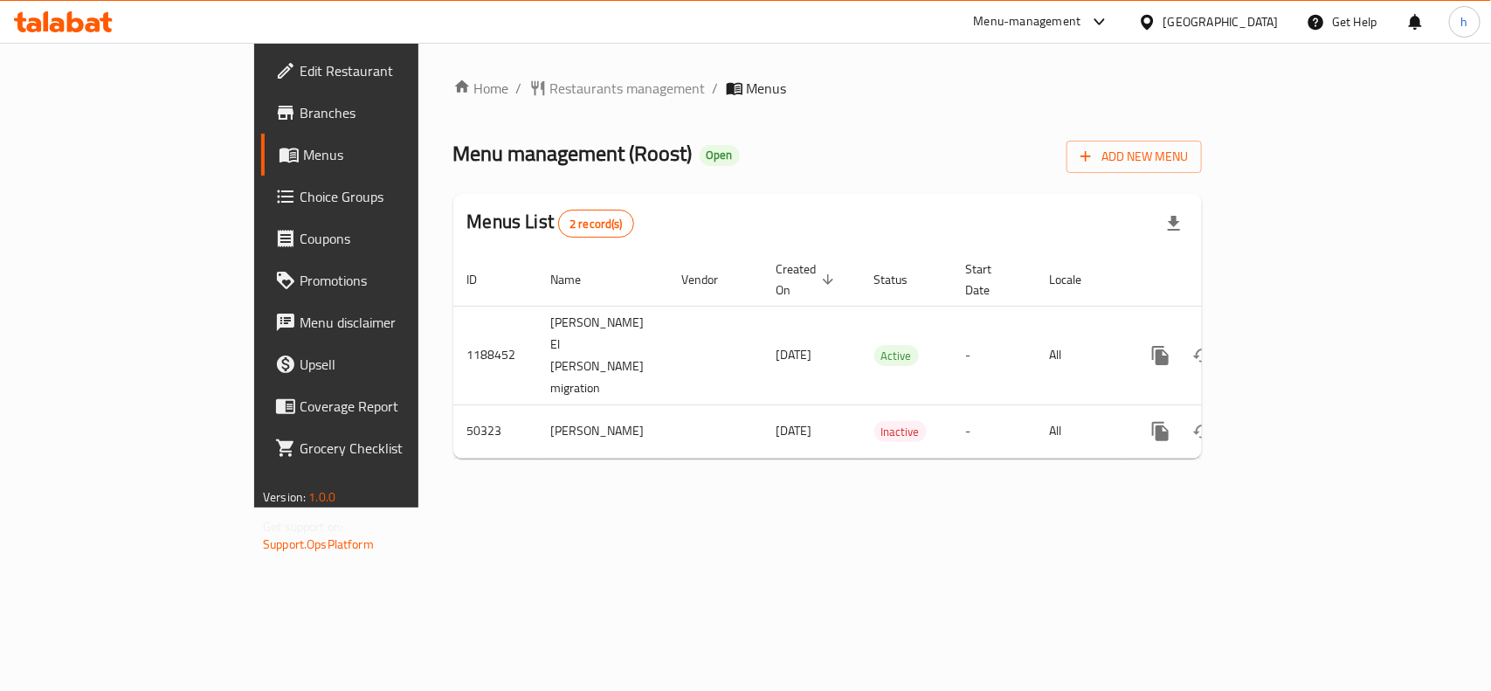
click at [796, 176] on div "Home / Restaurants management / Menus Menu management ( Roost ) Open Add New Me…" at bounding box center [827, 275] width 748 height 395
click at [1249, 22] on div "[GEOGRAPHIC_DATA]" at bounding box center [1220, 21] width 115 height 19
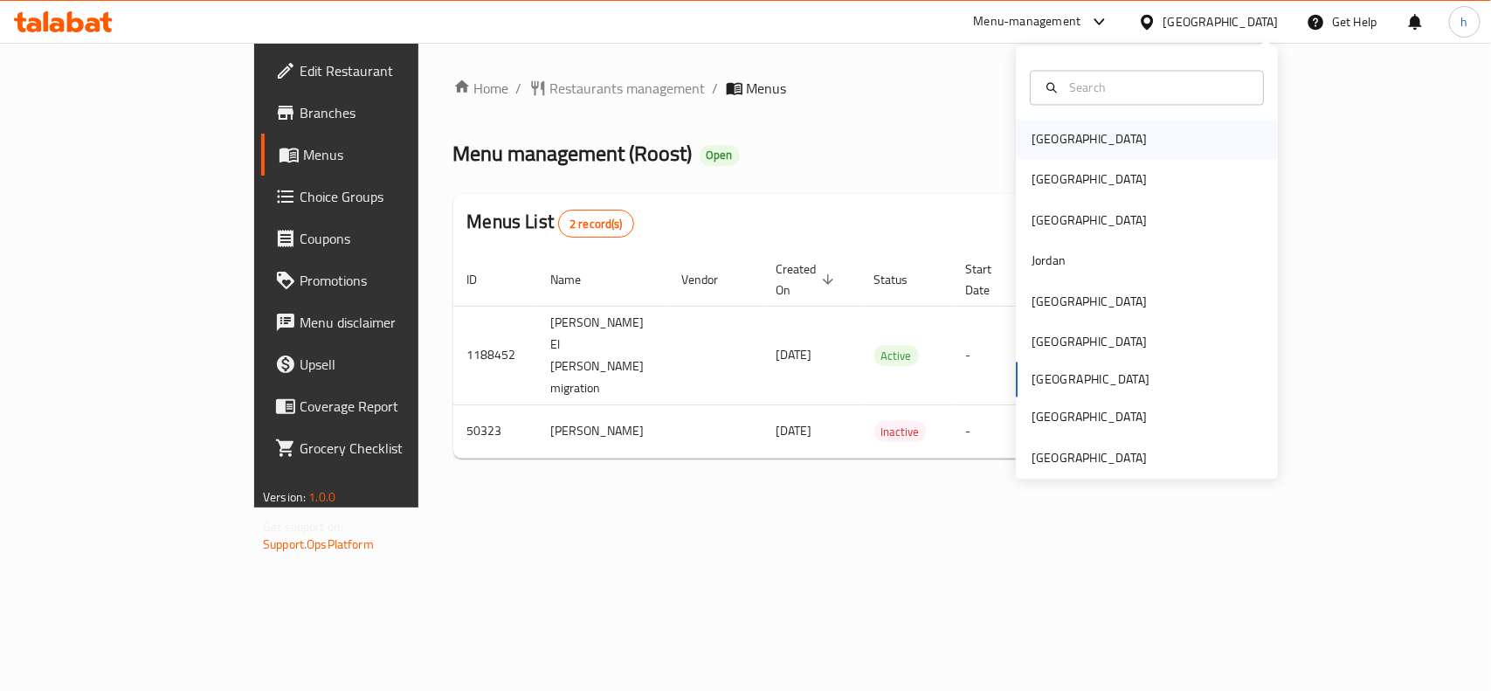
click at [1084, 145] on div "[GEOGRAPHIC_DATA]" at bounding box center [1147, 140] width 262 height 40
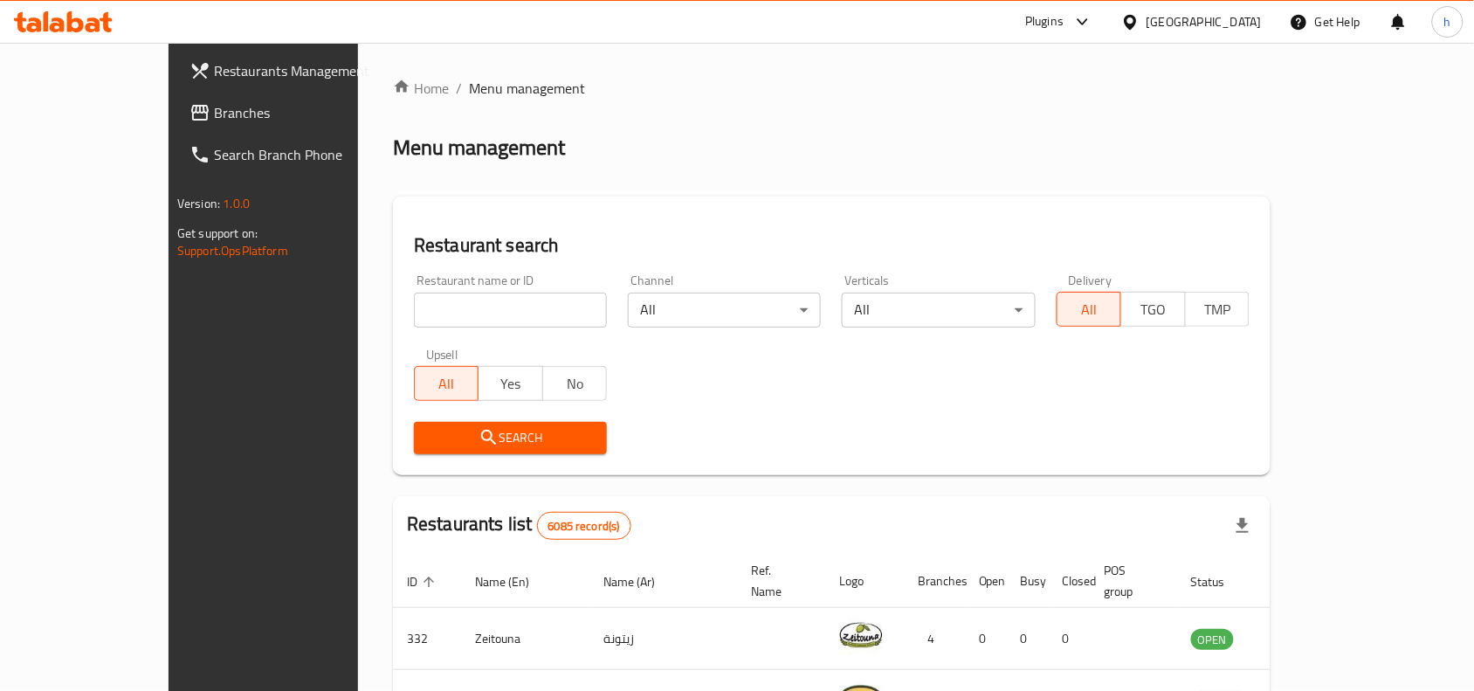
click at [214, 106] on span "Branches" at bounding box center [307, 112] width 187 height 21
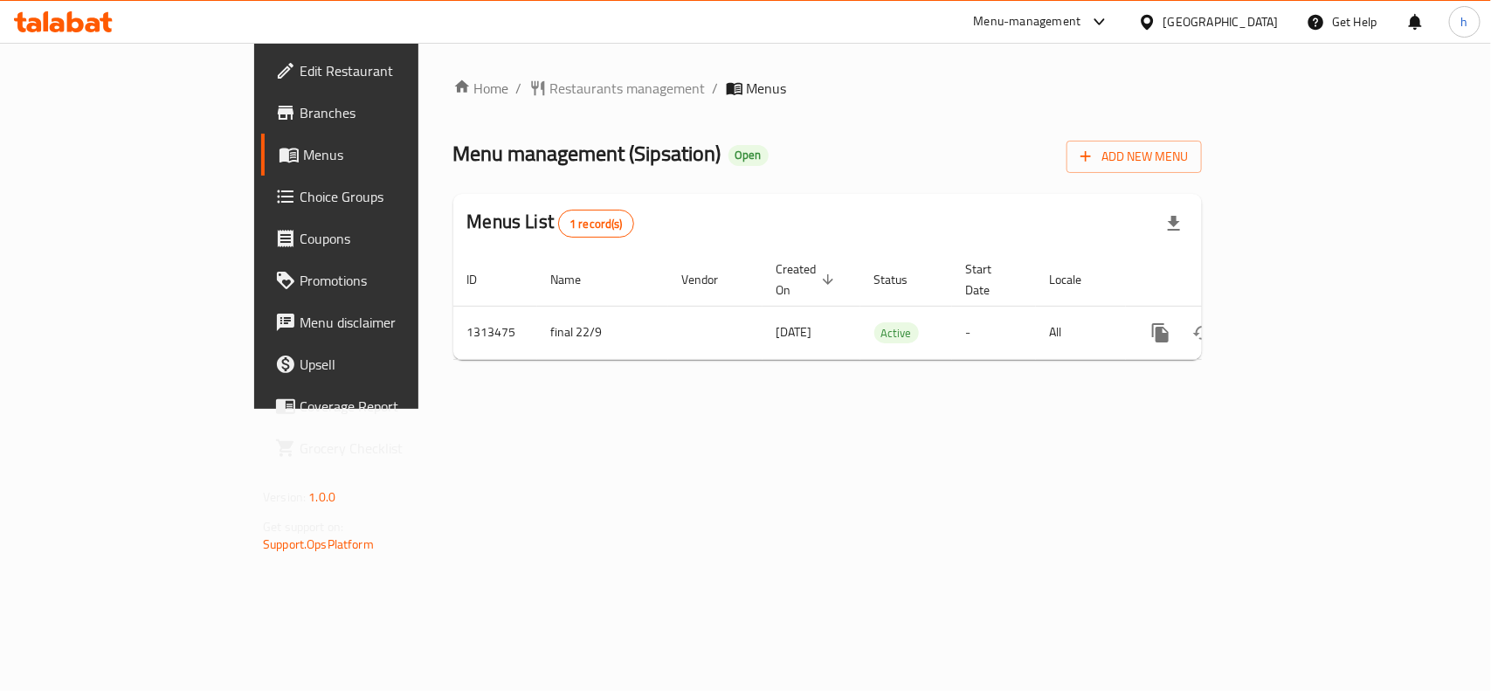
click at [1260, 24] on div "[GEOGRAPHIC_DATA]" at bounding box center [1220, 21] width 115 height 19
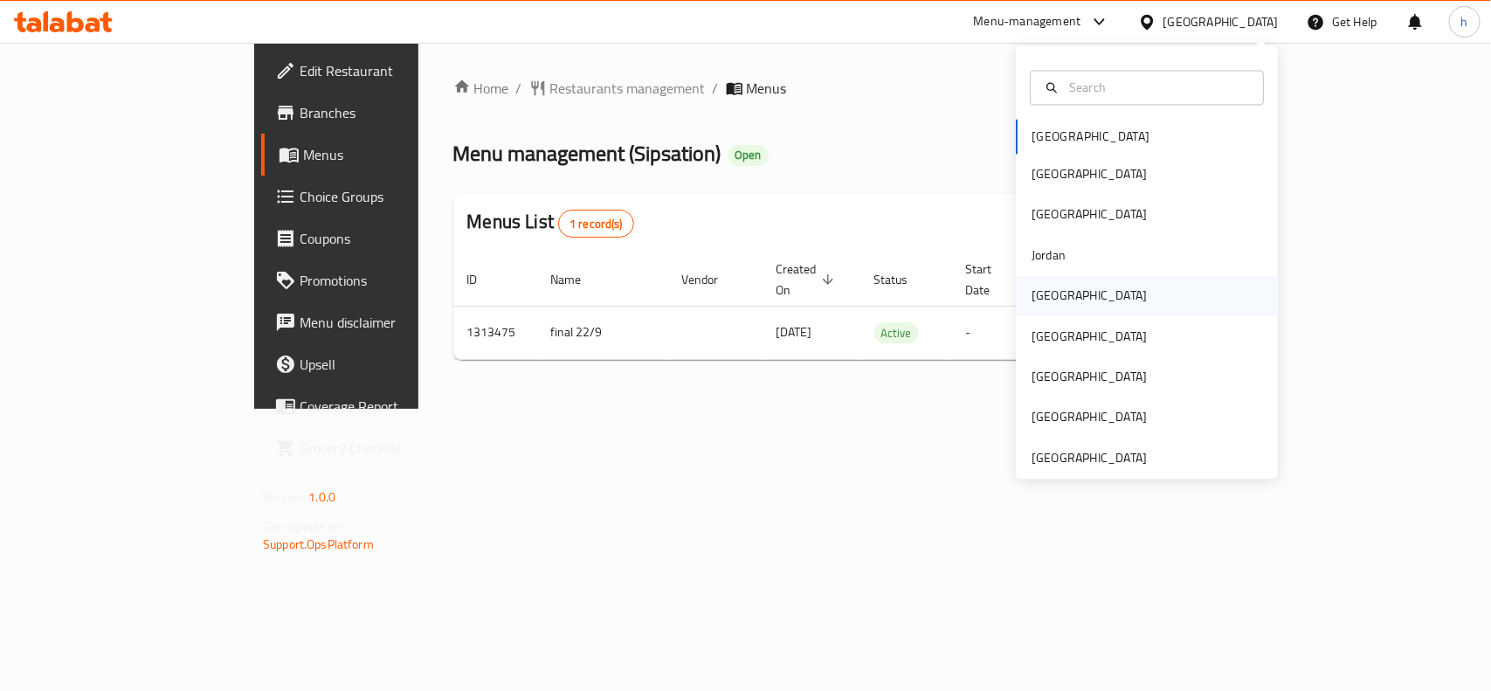
click at [1055, 288] on div "[GEOGRAPHIC_DATA]" at bounding box center [1088, 296] width 143 height 40
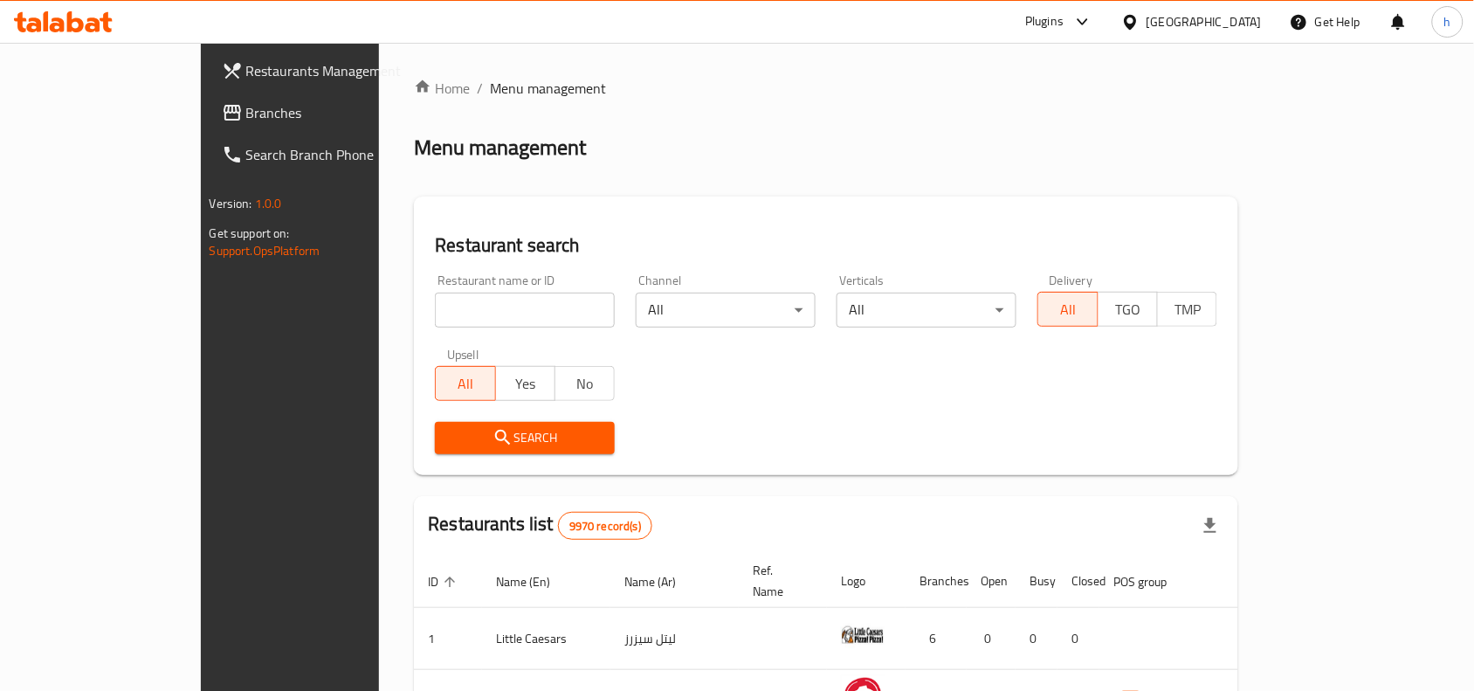
click at [246, 109] on span "Branches" at bounding box center [339, 112] width 187 height 21
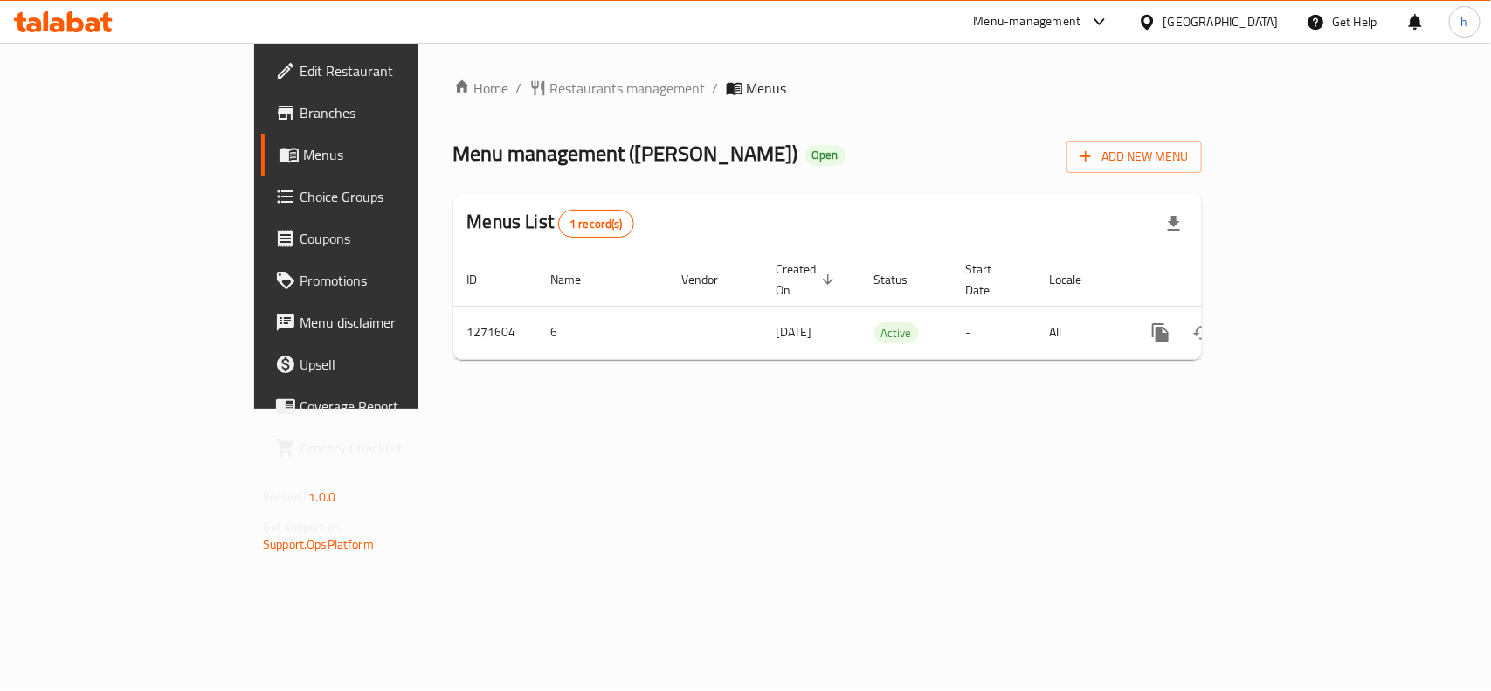
click at [699, 385] on div "Home / Restaurants management / Menus Menu management ( [PERSON_NAME] ) Open Ad…" at bounding box center [827, 226] width 818 height 366
click at [1255, 24] on div "[GEOGRAPHIC_DATA]" at bounding box center [1220, 21] width 115 height 19
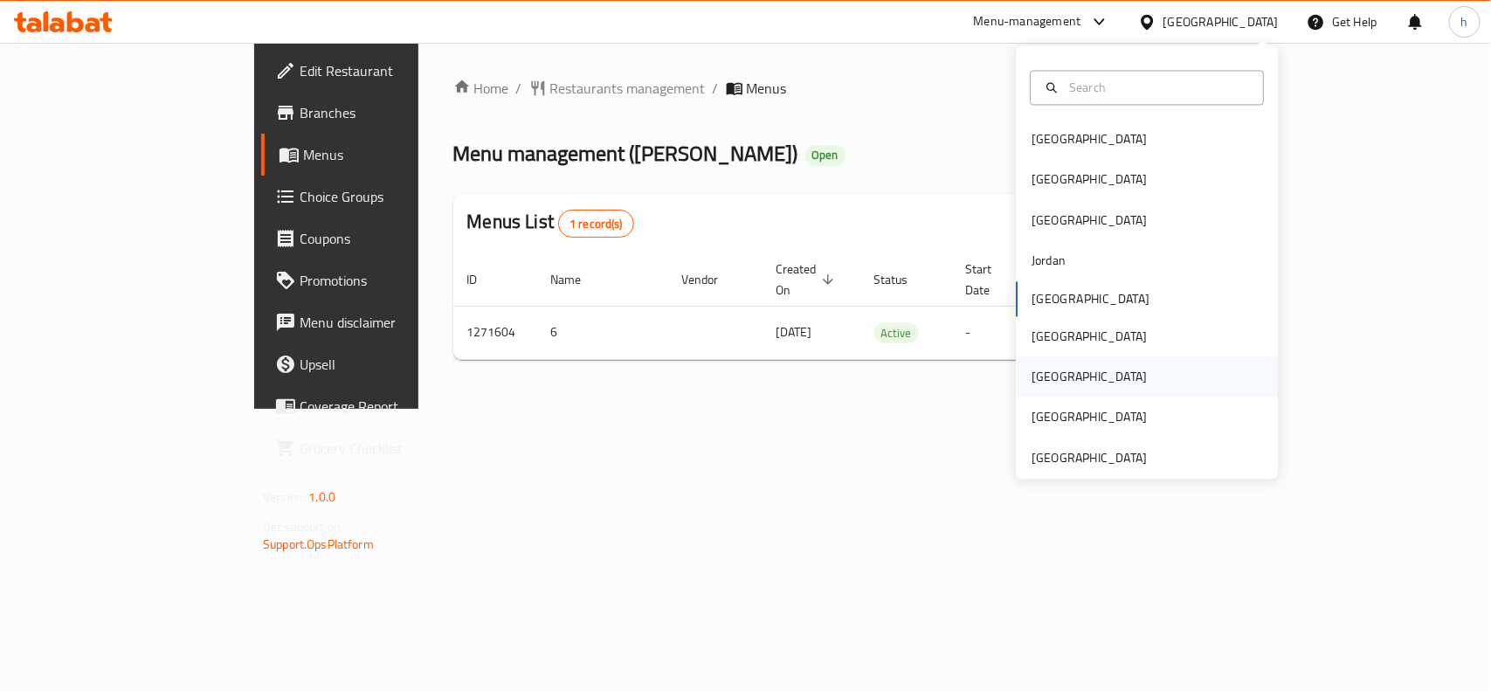
click at [1031, 378] on div "[GEOGRAPHIC_DATA]" at bounding box center [1088, 377] width 115 height 19
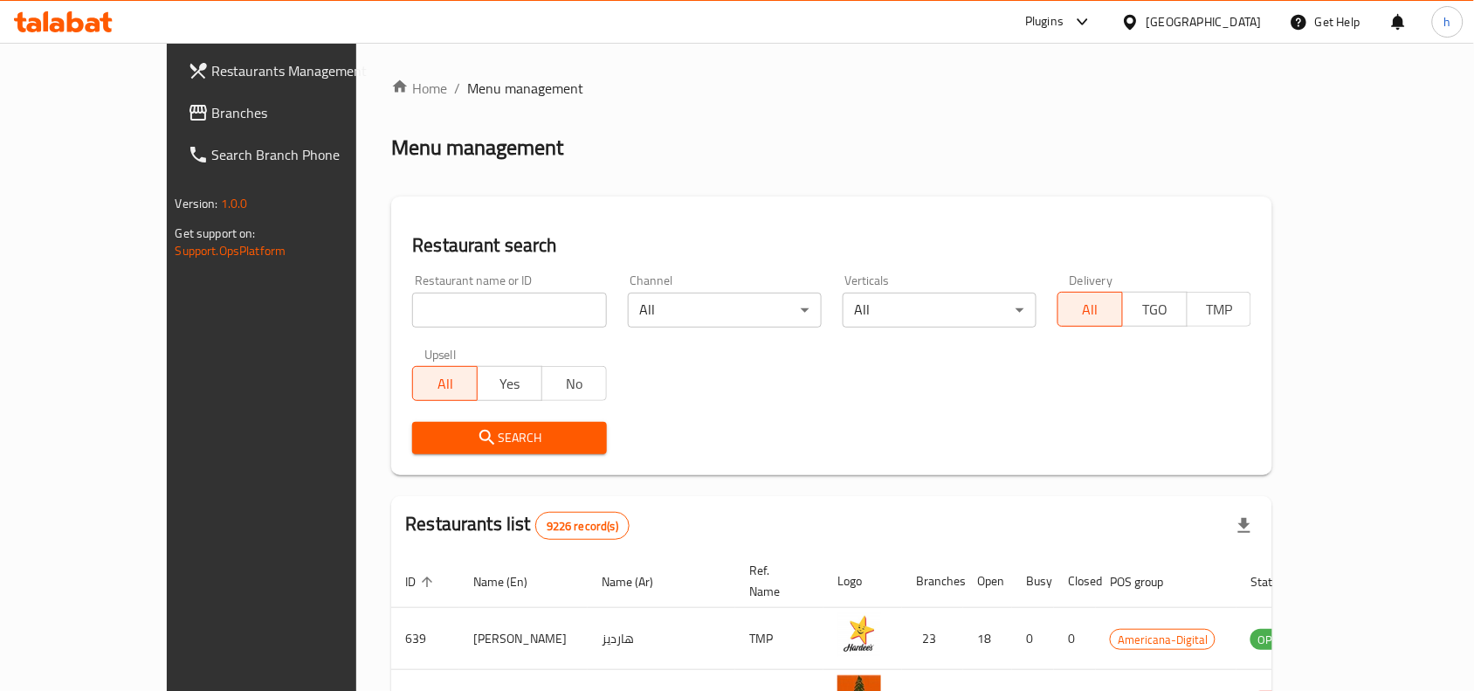
click at [212, 106] on span "Branches" at bounding box center [305, 112] width 187 height 21
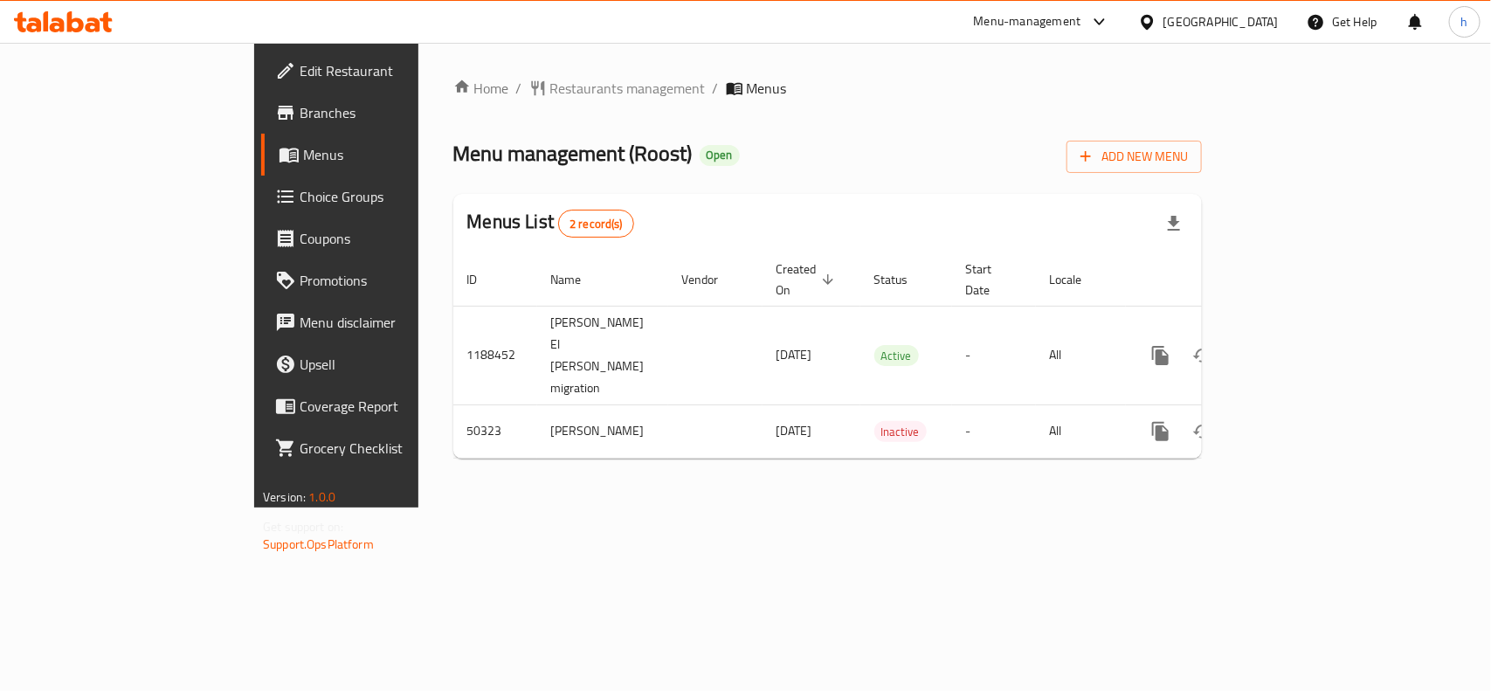
click at [1266, 22] on div "[GEOGRAPHIC_DATA]" at bounding box center [1220, 21] width 115 height 19
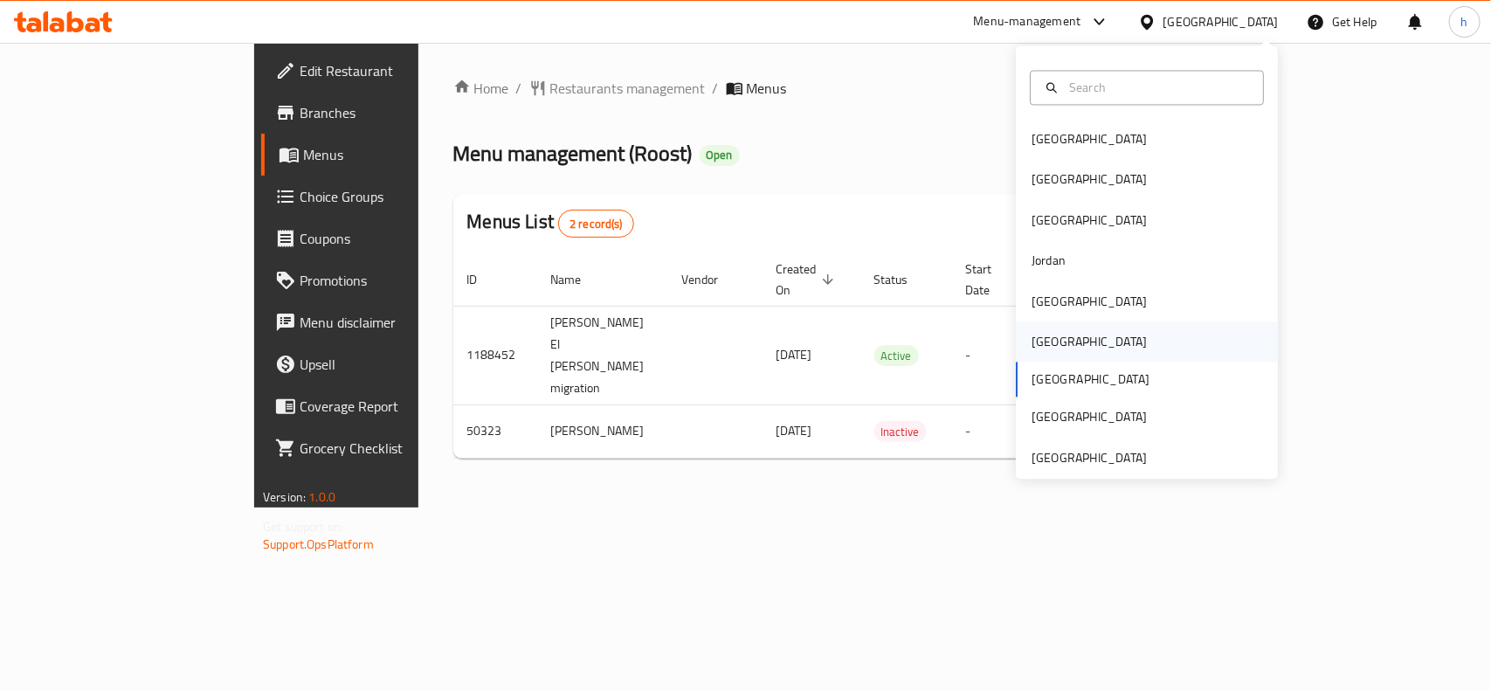
click at [1044, 342] on div "[GEOGRAPHIC_DATA]" at bounding box center [1088, 342] width 115 height 19
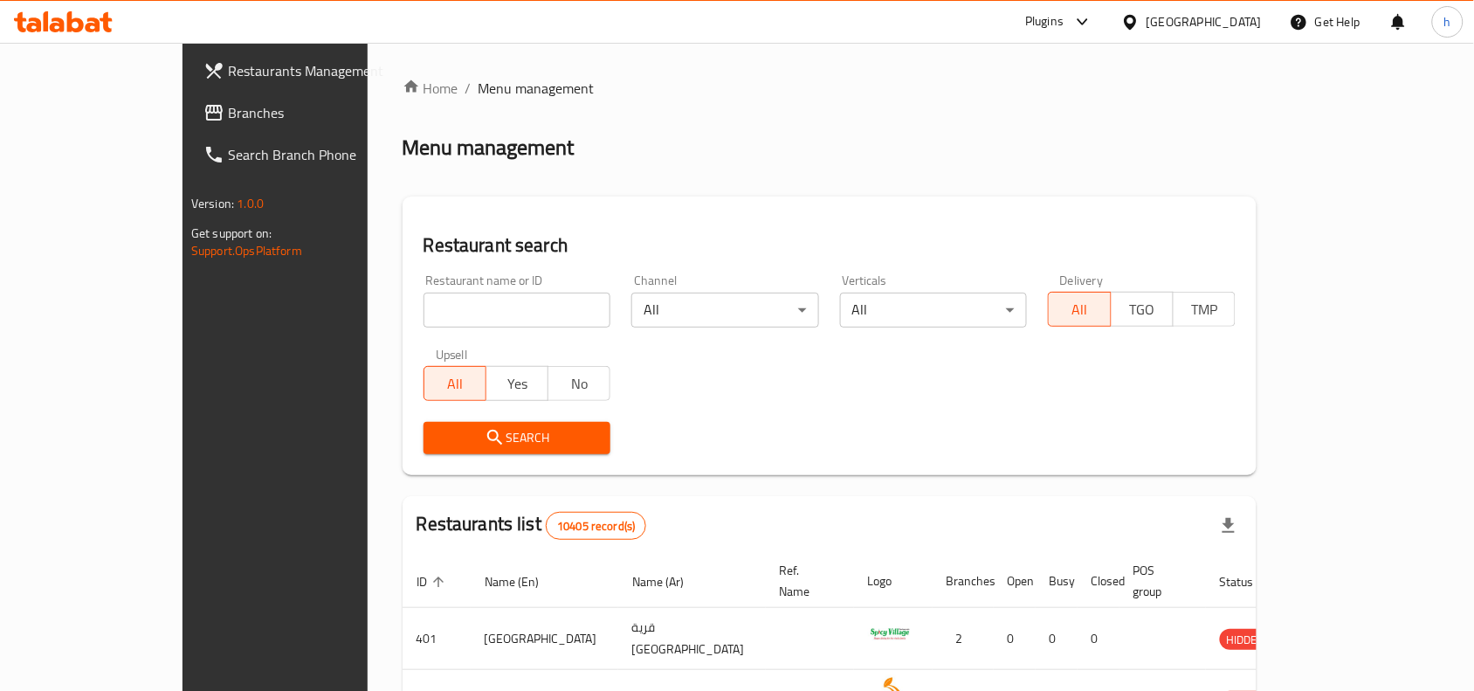
click at [228, 107] on span "Branches" at bounding box center [321, 112] width 187 height 21
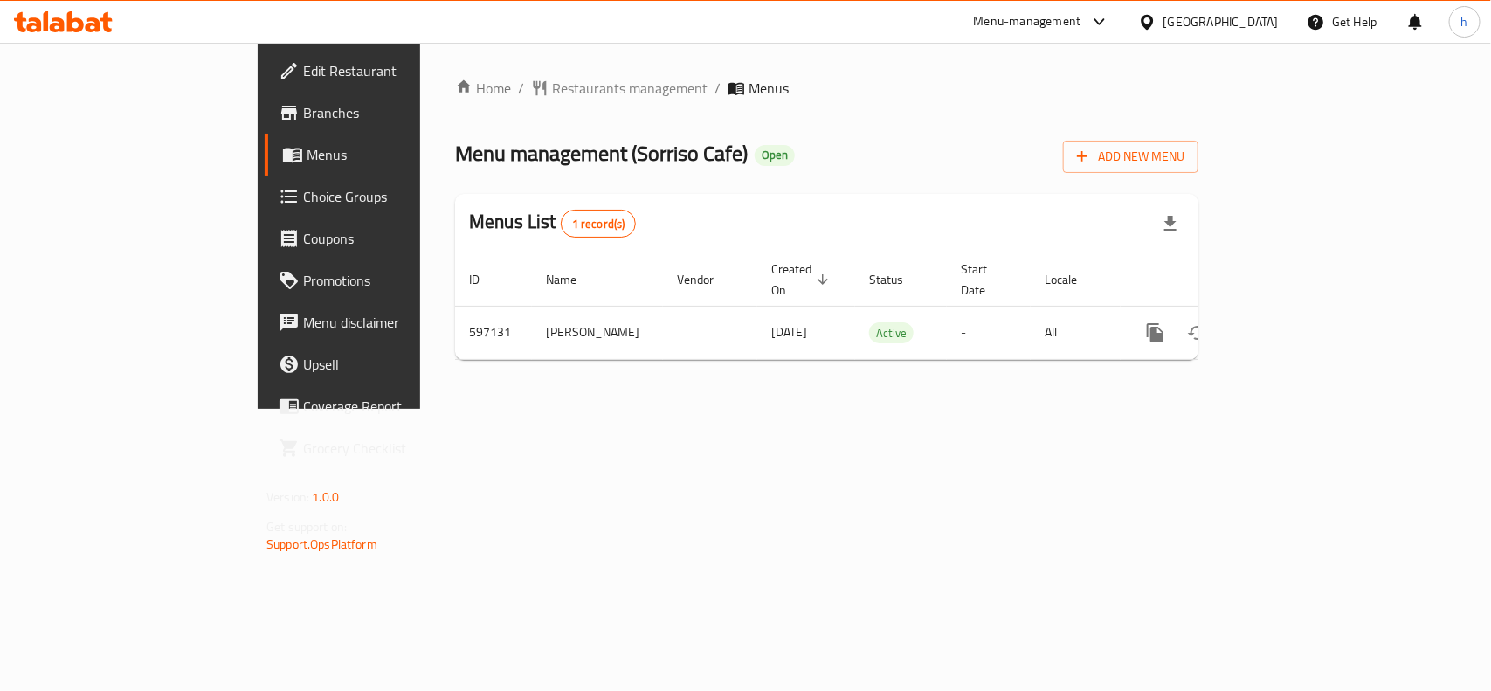
click at [1163, 17] on div at bounding box center [1150, 21] width 25 height 19
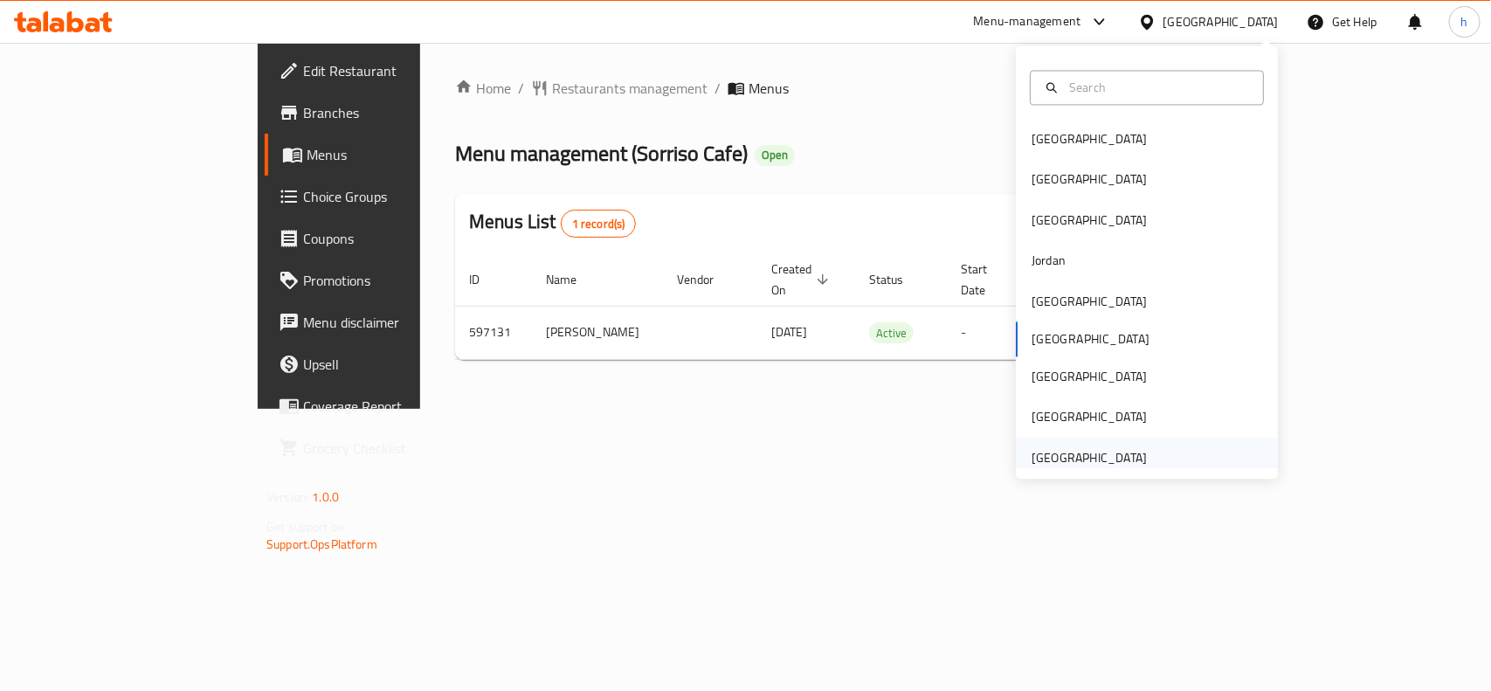
click at [1087, 463] on div "[GEOGRAPHIC_DATA]" at bounding box center [1088, 457] width 115 height 19
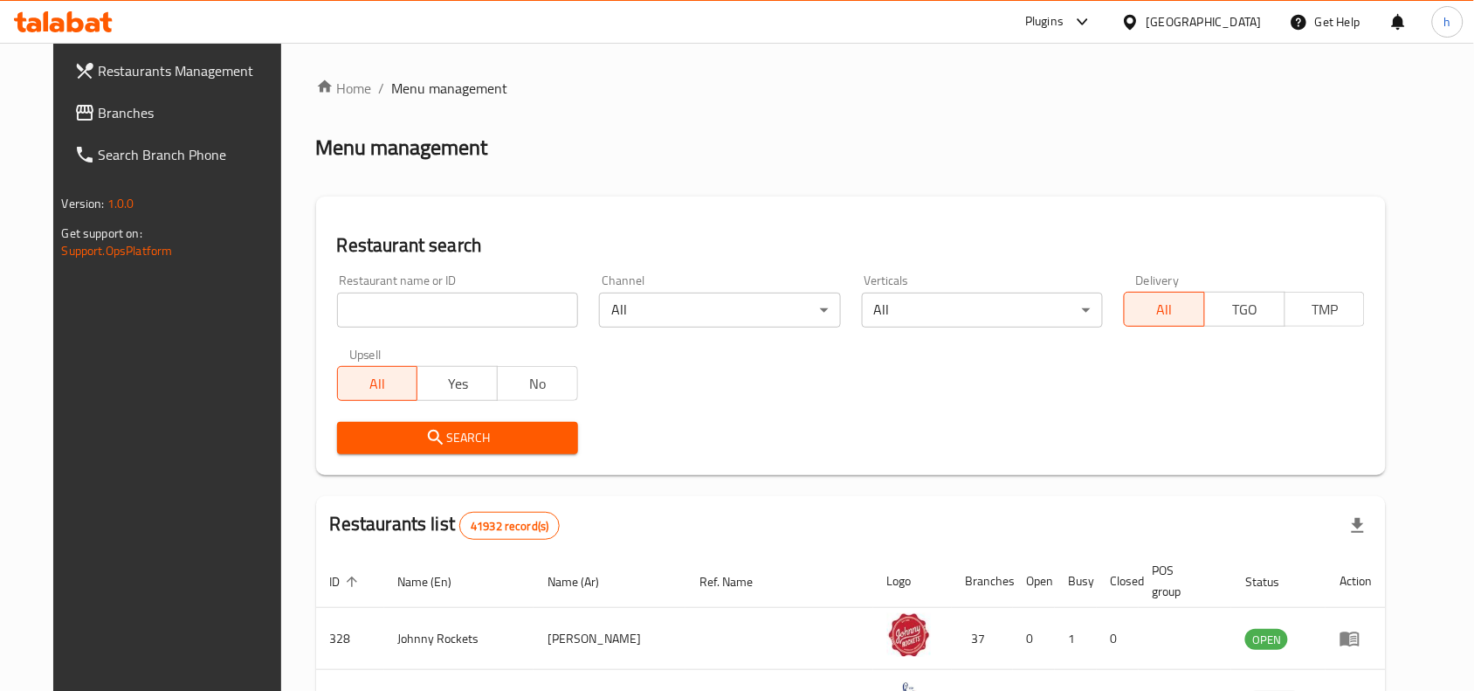
click at [101, 111] on span "Branches" at bounding box center [192, 112] width 187 height 21
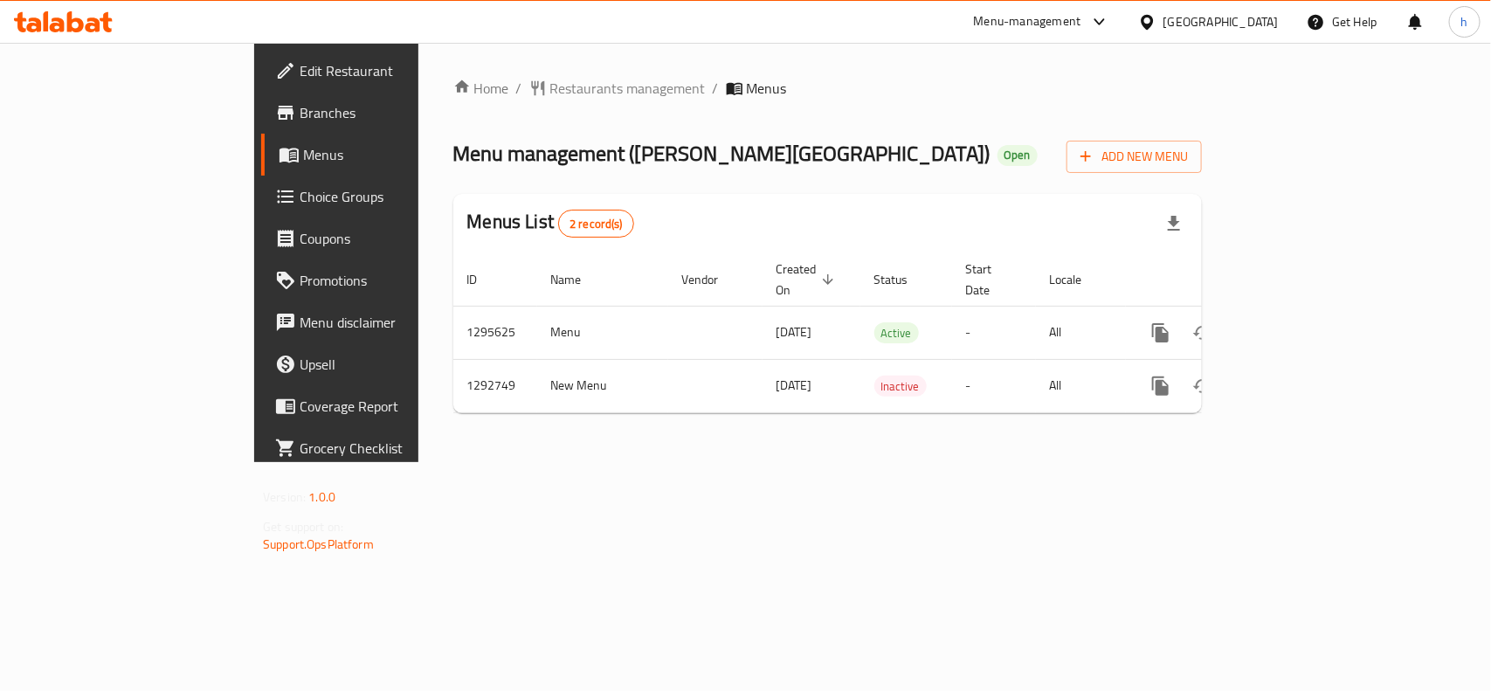
click at [1212, 27] on div "[GEOGRAPHIC_DATA]" at bounding box center [1220, 21] width 115 height 19
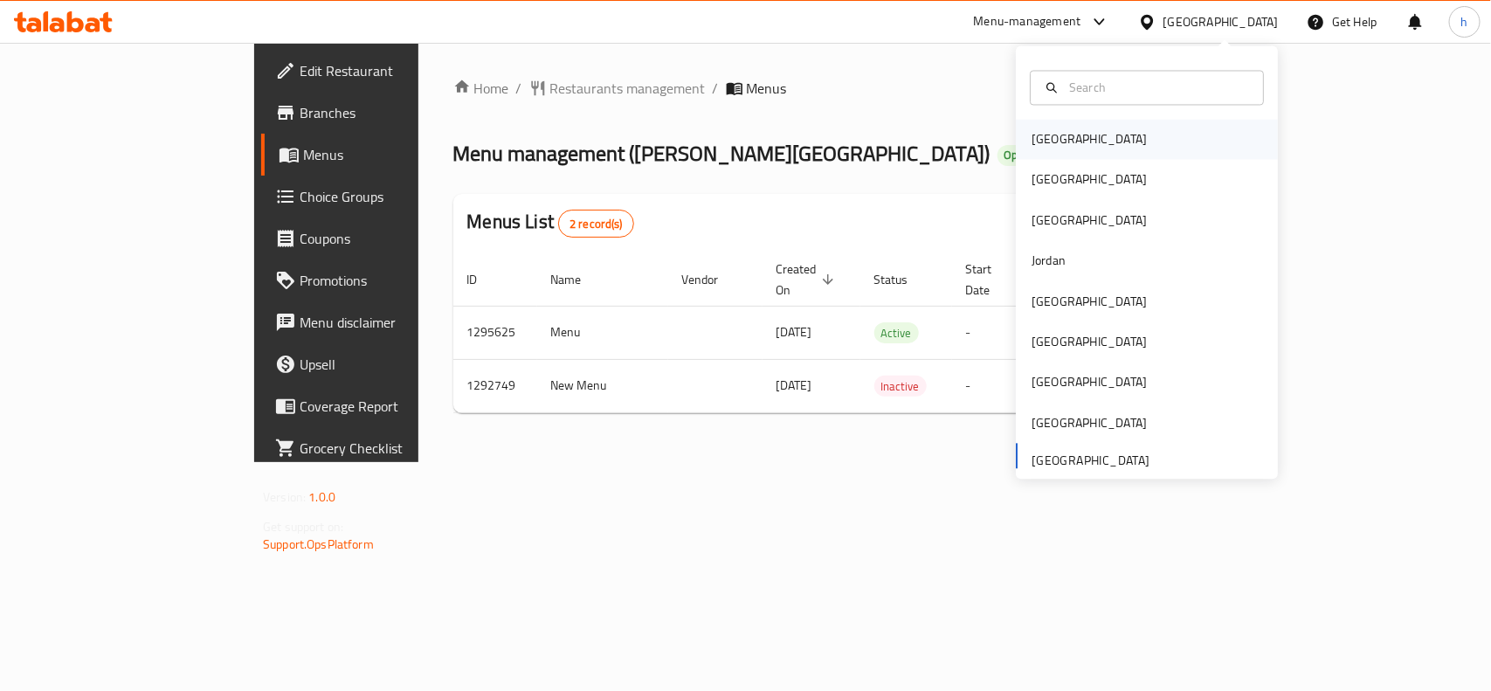
click at [1066, 124] on div "[GEOGRAPHIC_DATA]" at bounding box center [1088, 140] width 143 height 40
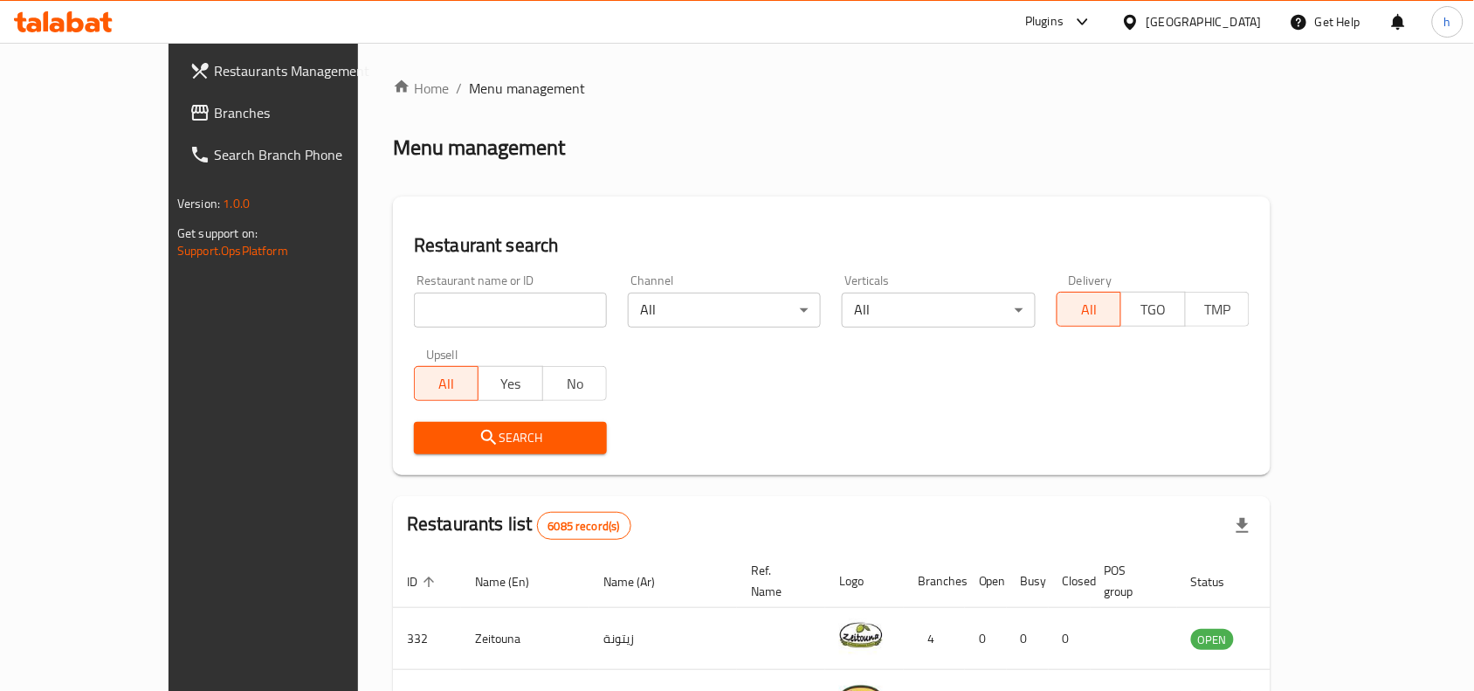
click at [214, 112] on span "Branches" at bounding box center [307, 112] width 187 height 21
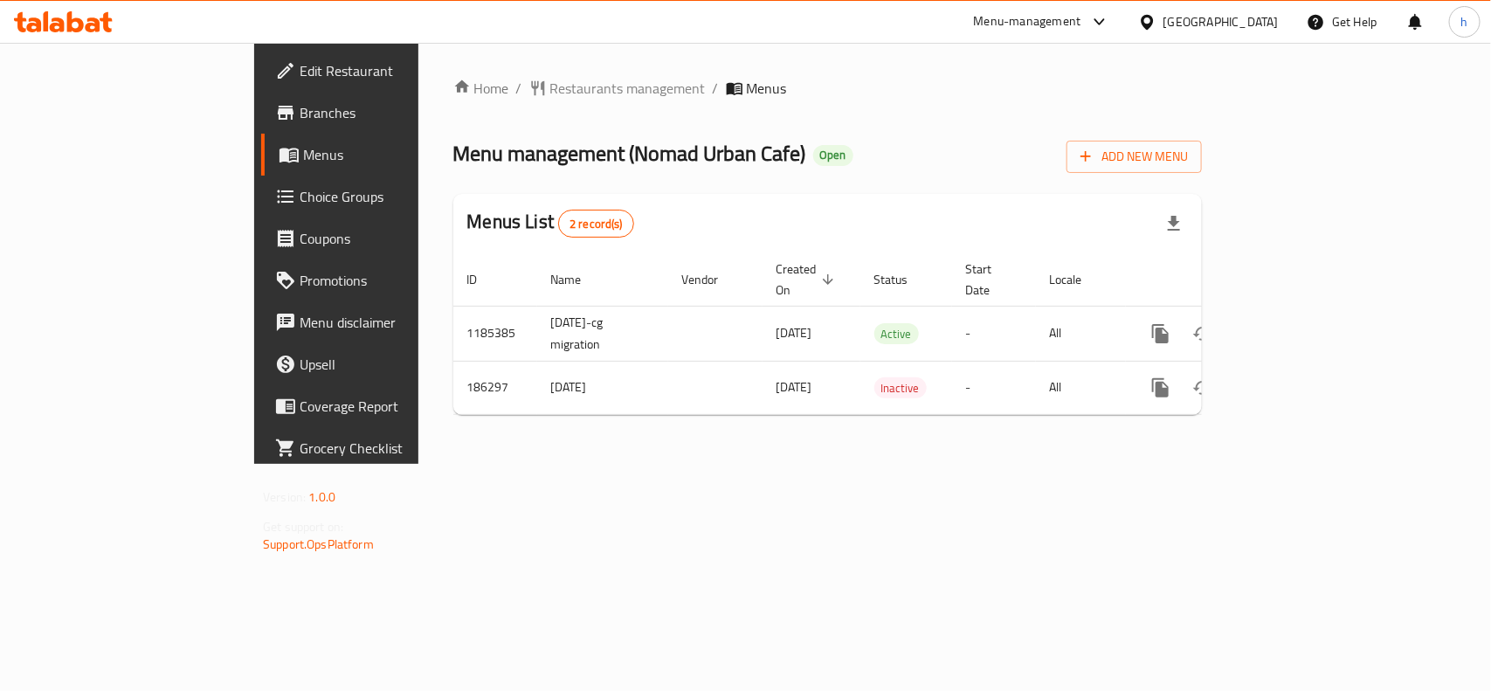
click at [1156, 20] on icon at bounding box center [1147, 22] width 18 height 18
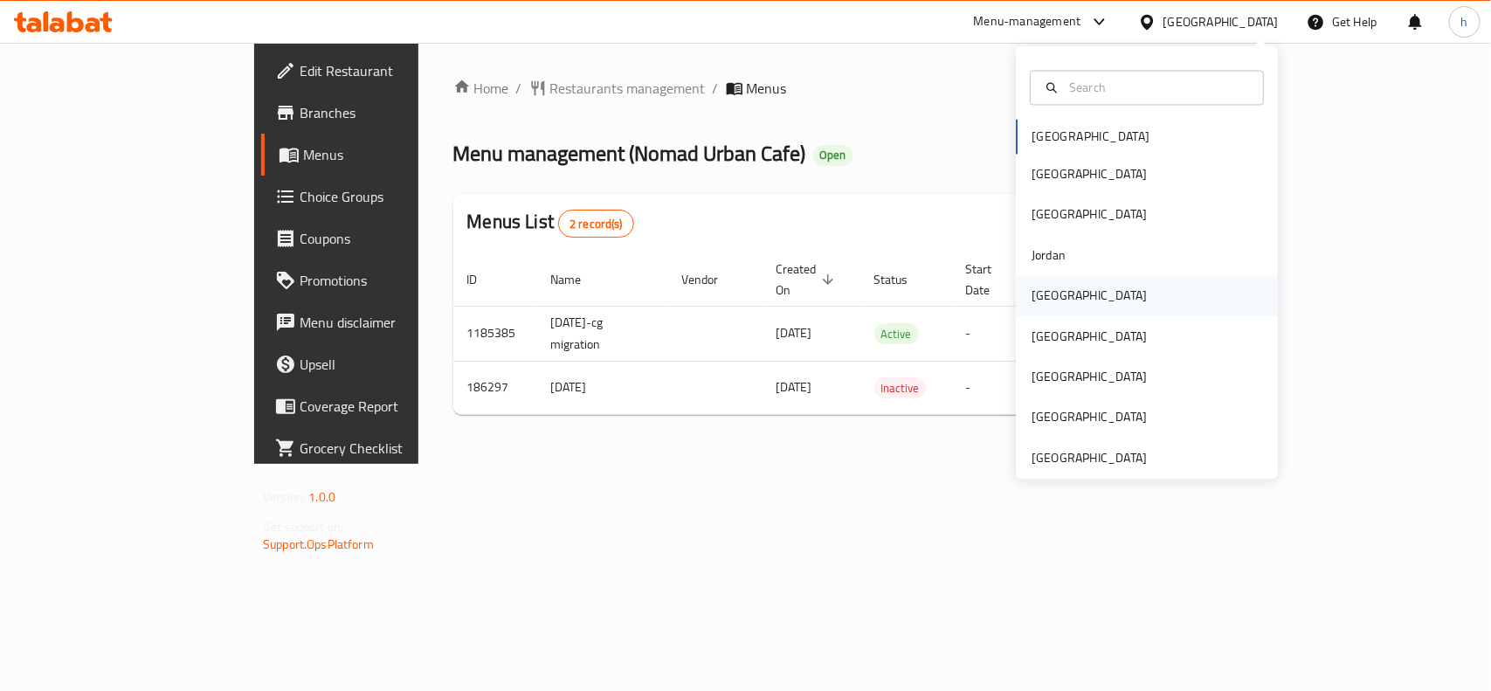
click at [1054, 303] on div "[GEOGRAPHIC_DATA]" at bounding box center [1088, 296] width 143 height 40
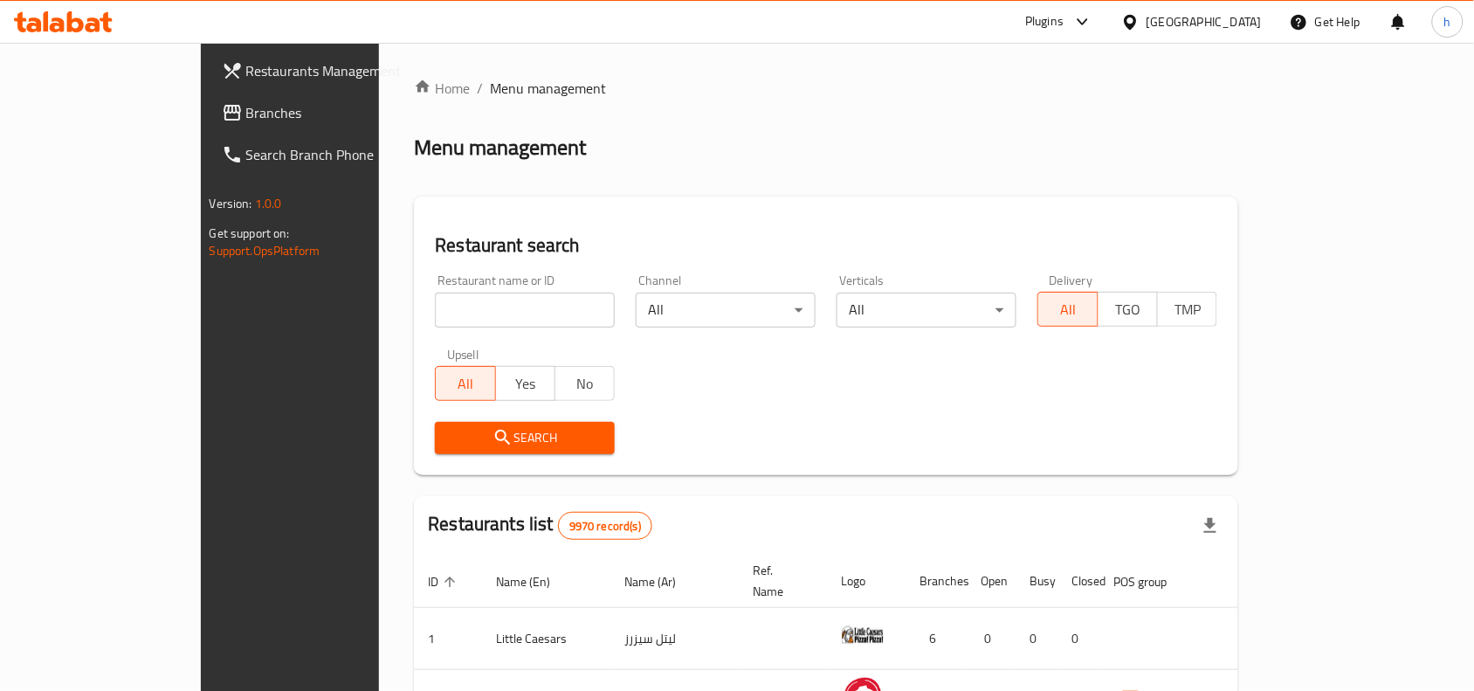
click at [246, 110] on span "Branches" at bounding box center [339, 112] width 187 height 21
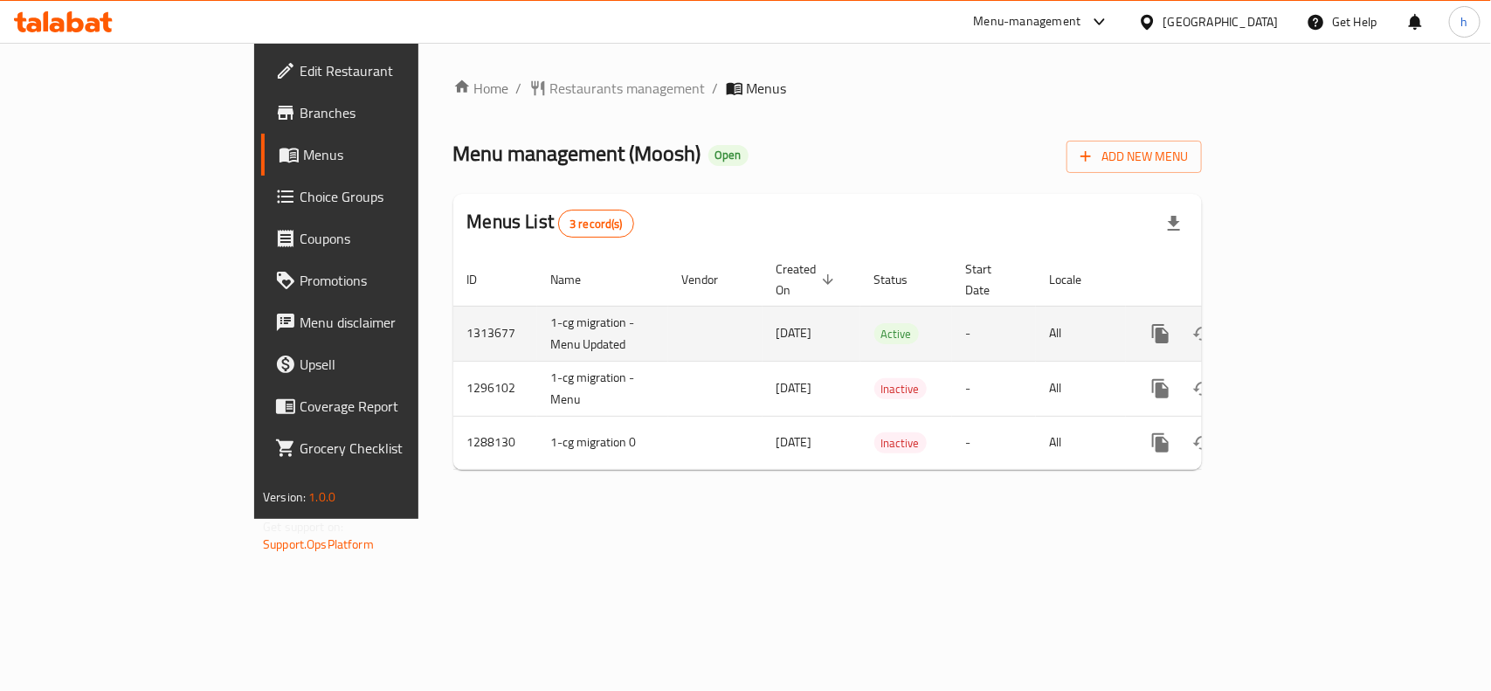
click at [1294, 326] on icon "enhanced table" at bounding box center [1286, 334] width 16 height 16
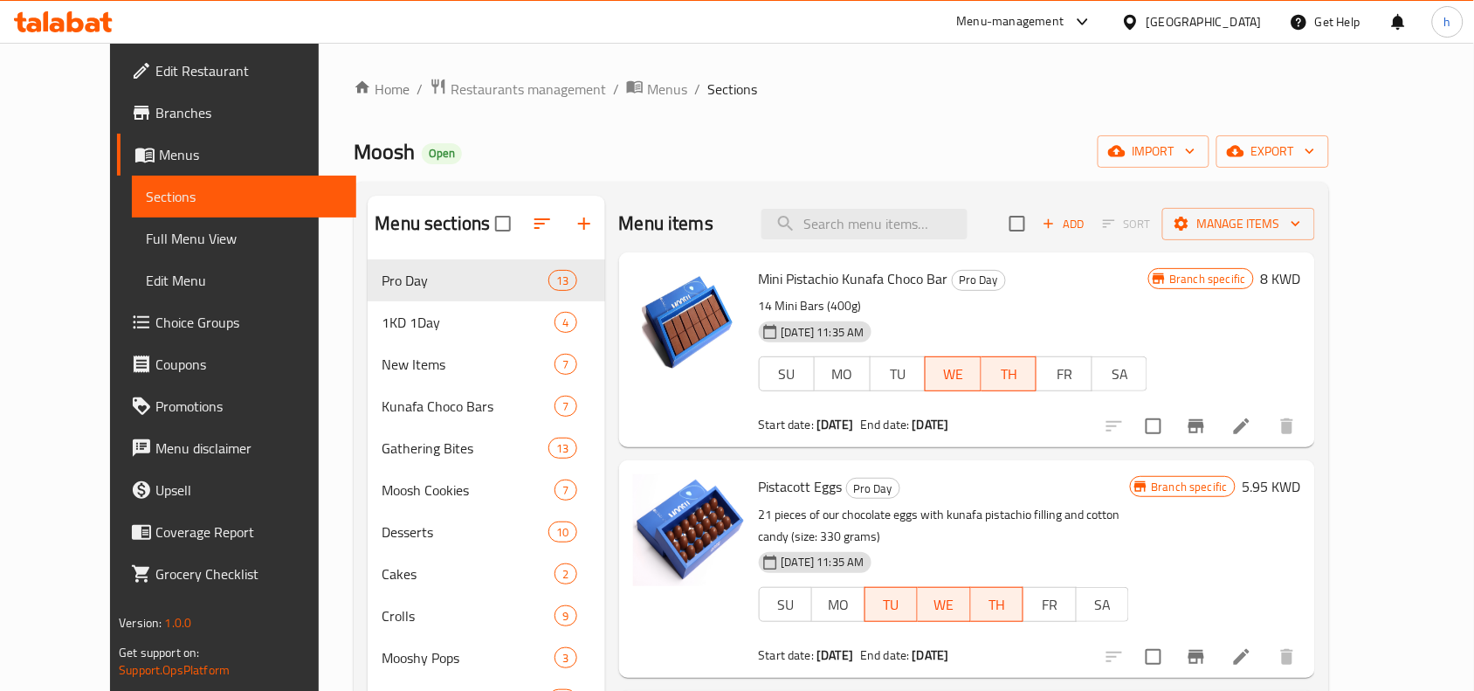
click at [155, 363] on span "Coupons" at bounding box center [248, 364] width 187 height 21
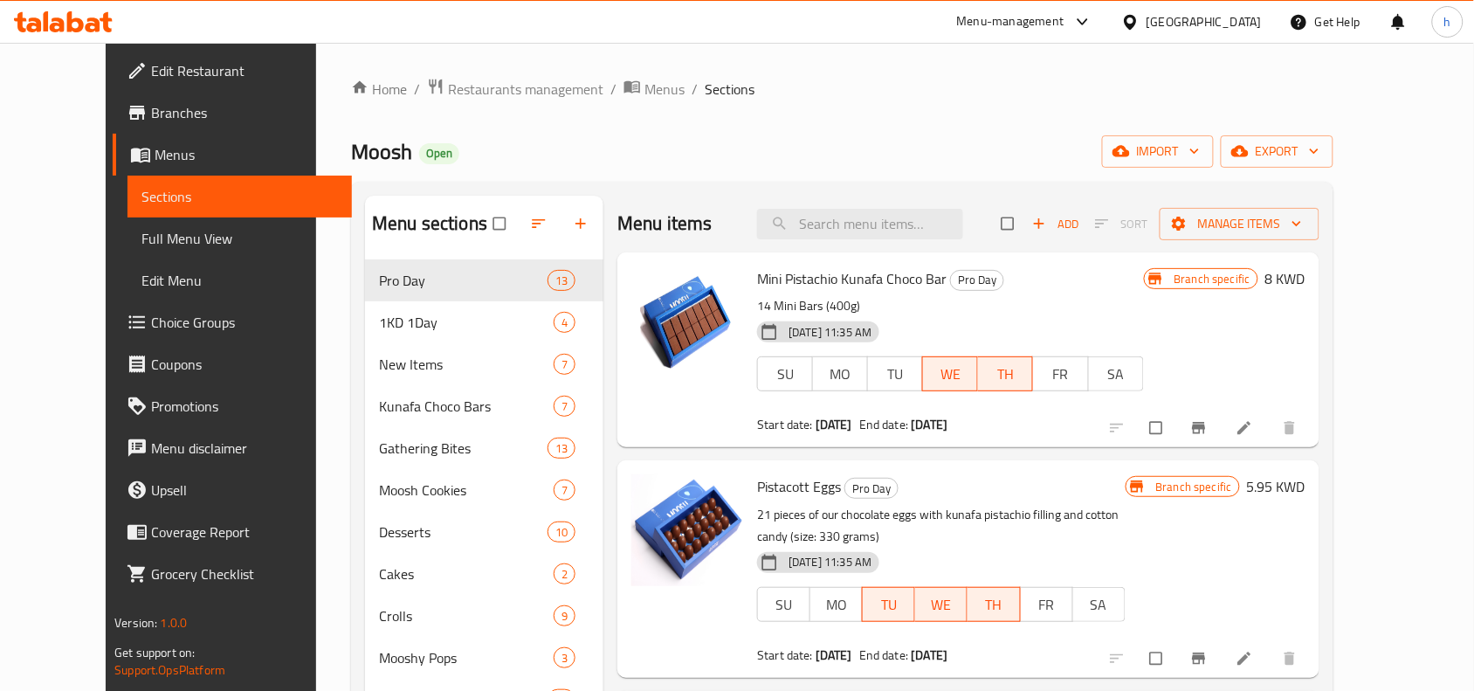
click at [151, 314] on span "Choice Groups" at bounding box center [244, 322] width 187 height 21
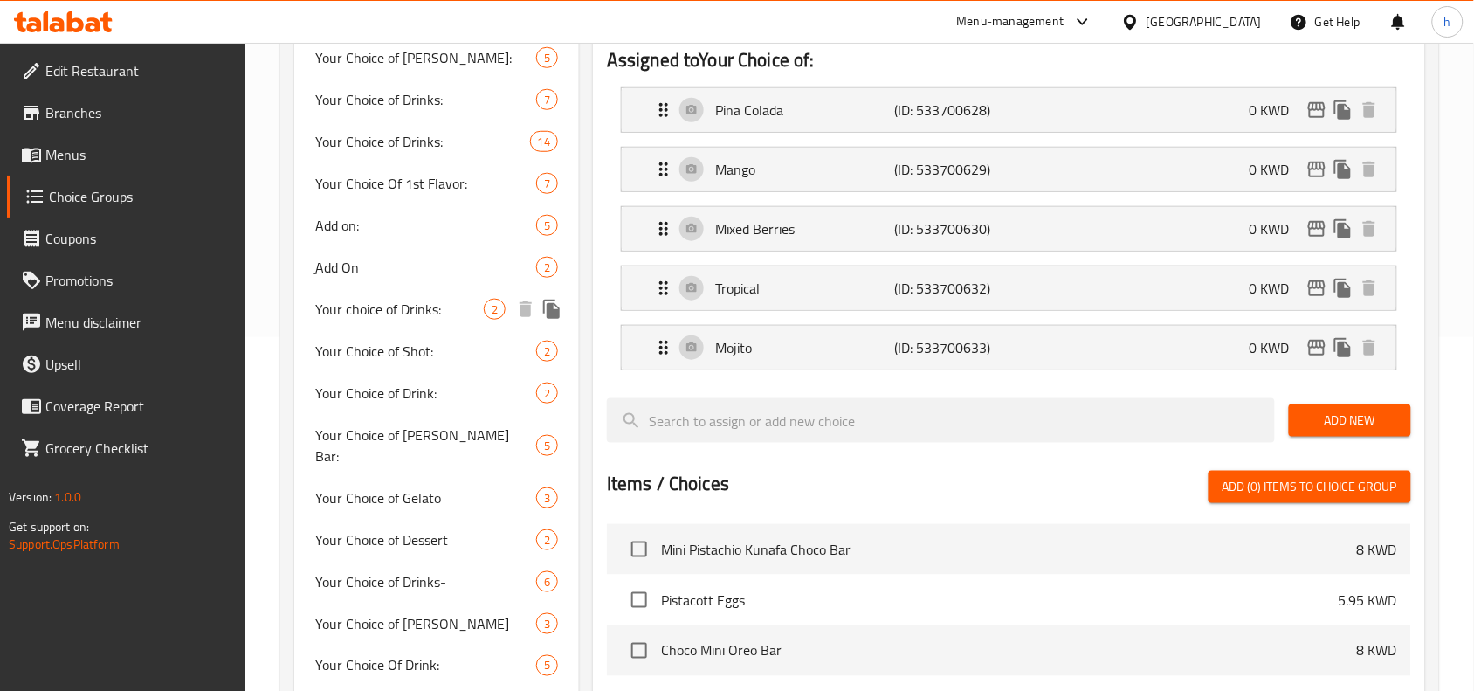
scroll to position [351, 0]
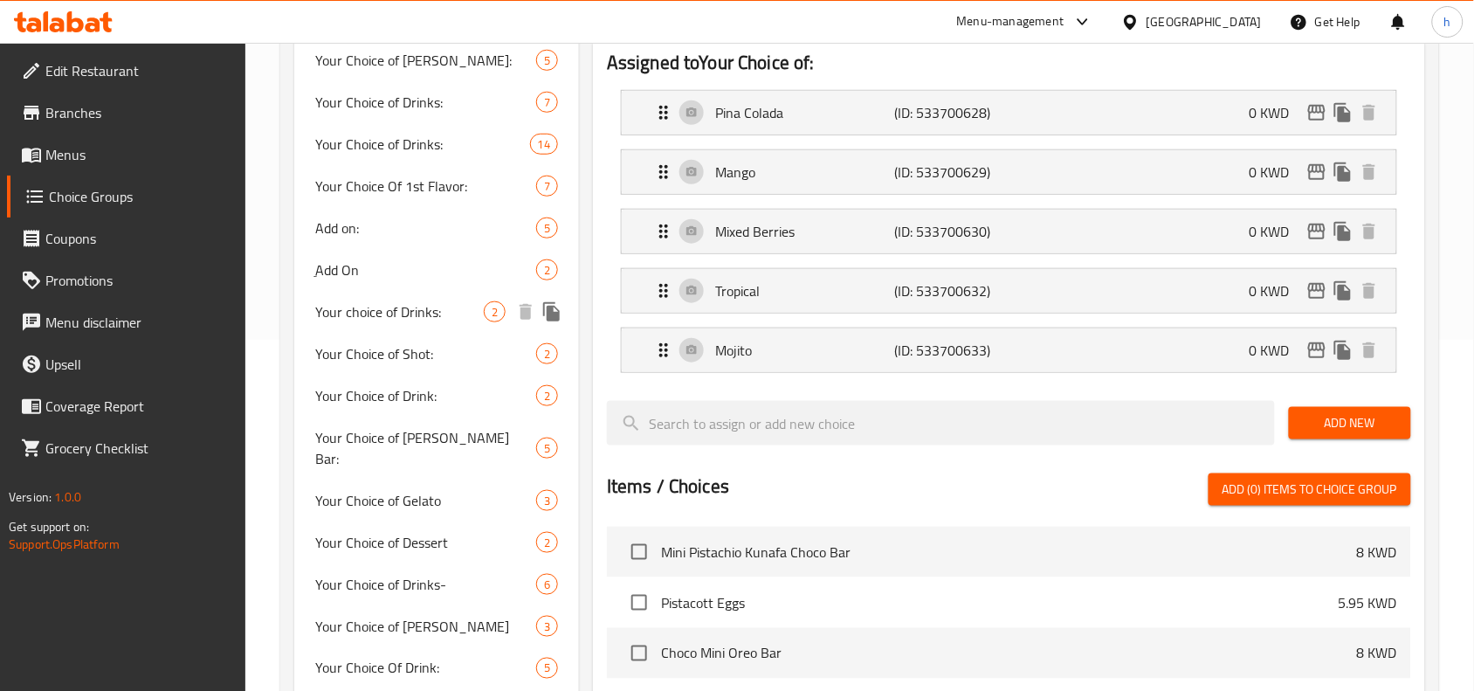
click at [398, 301] on span "Your choice of Drinks:" at bounding box center [399, 311] width 169 height 21
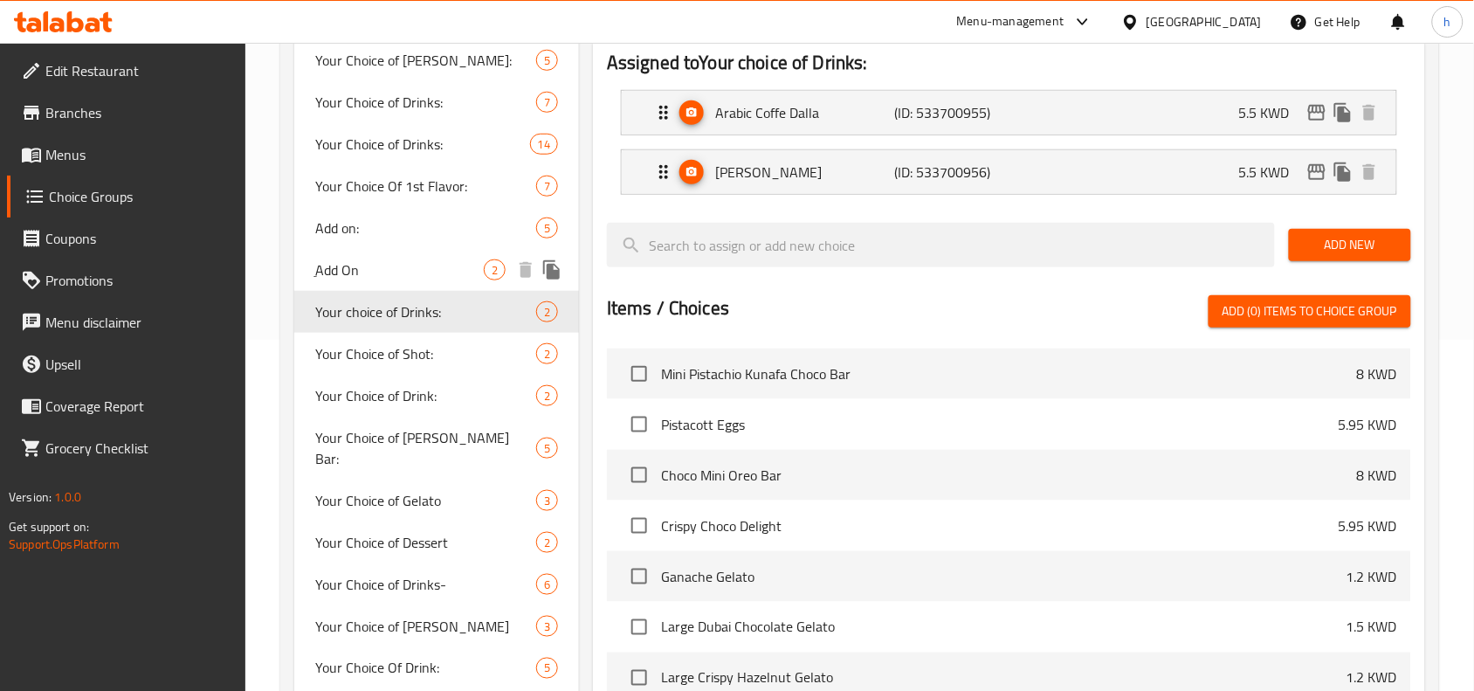
type input "Your choice of Drinks:"
type input "اختيارك من مشروب"
type input "0"
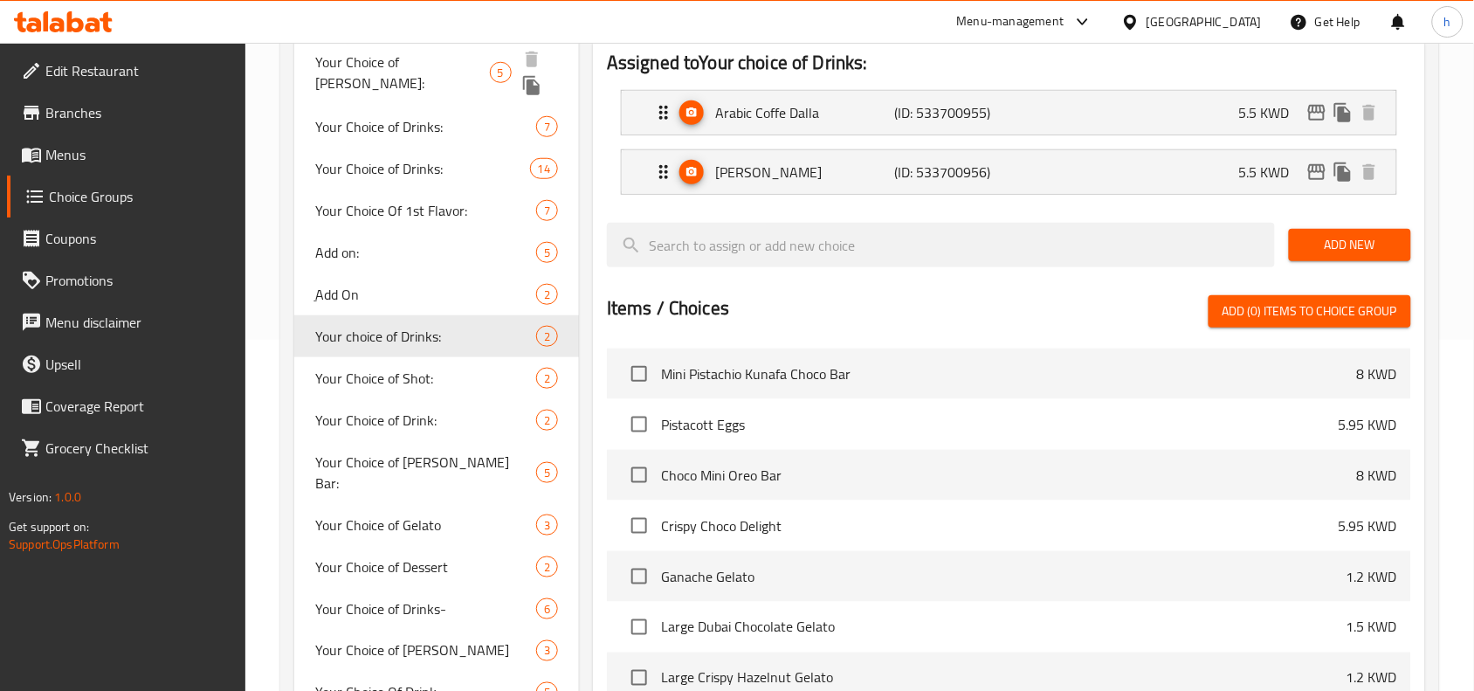
click at [382, 61] on span "Your Choice of Croll:" at bounding box center [402, 73] width 174 height 42
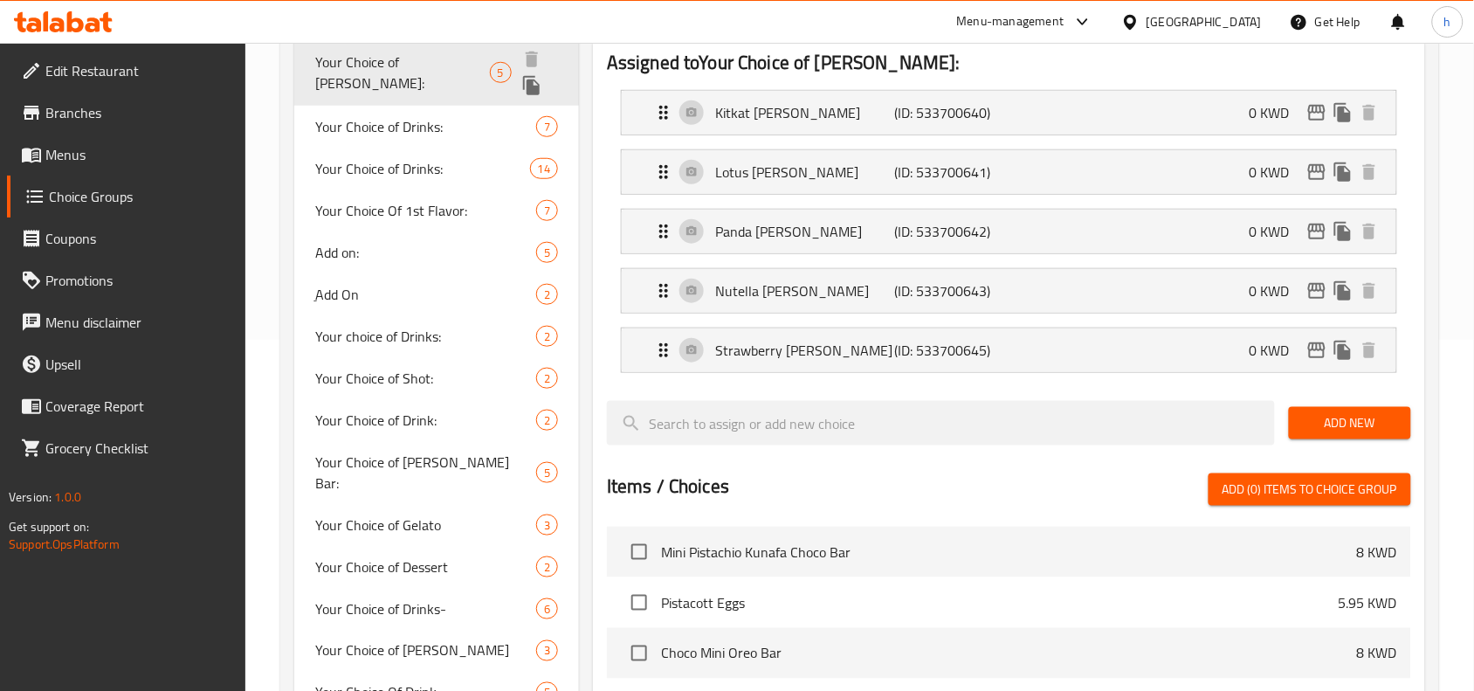
type input "Your Choice of Croll:"
type input ":اختيارك من كرول"
type input "1"
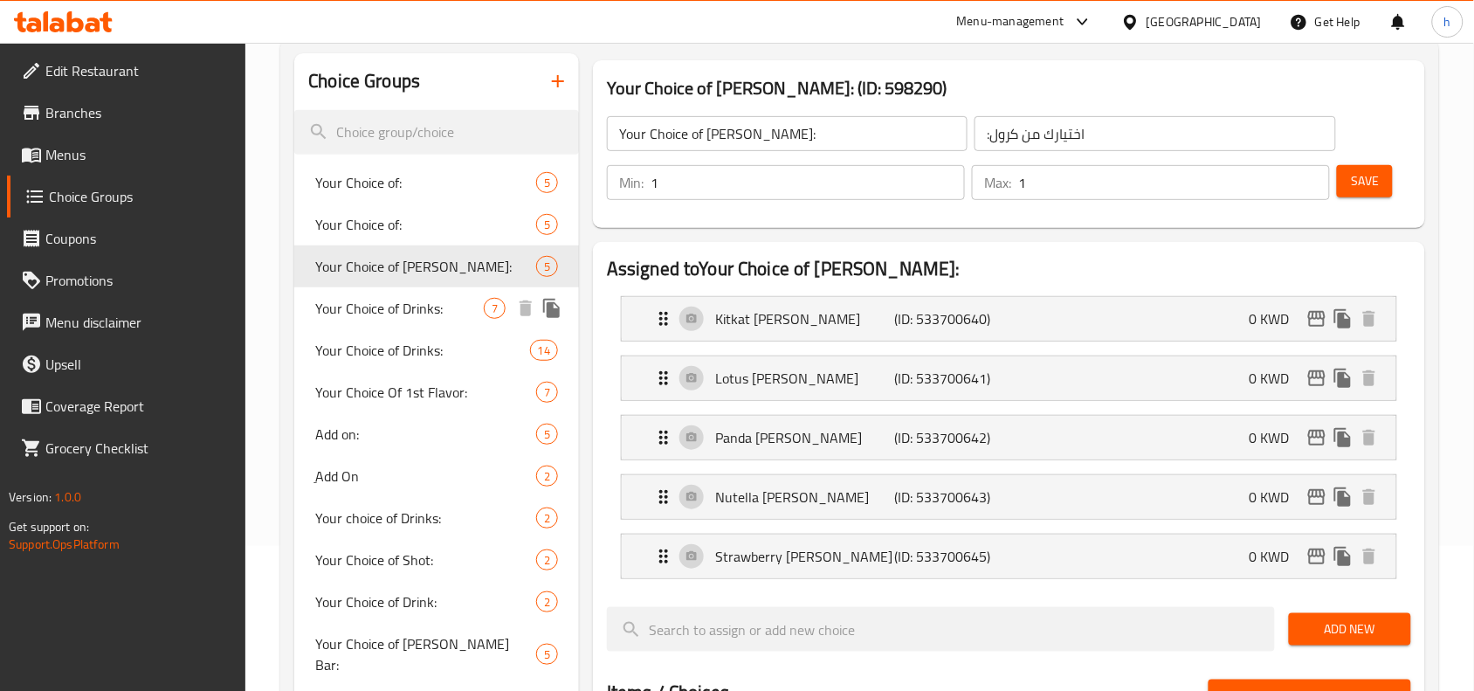
scroll to position [133, 0]
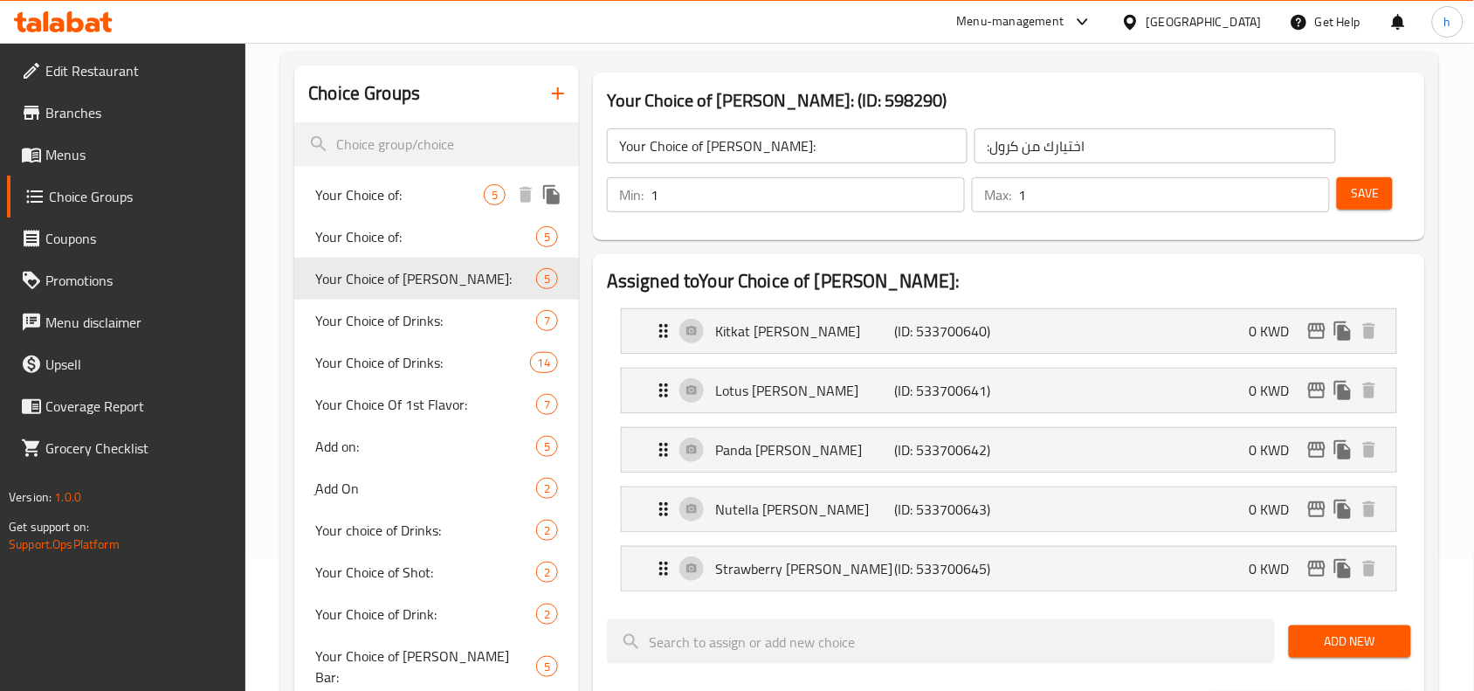
click at [369, 203] on span "Your Choice of:" at bounding box center [399, 194] width 169 height 21
type input "Your Choice of:"
type input "اختيارك من:"
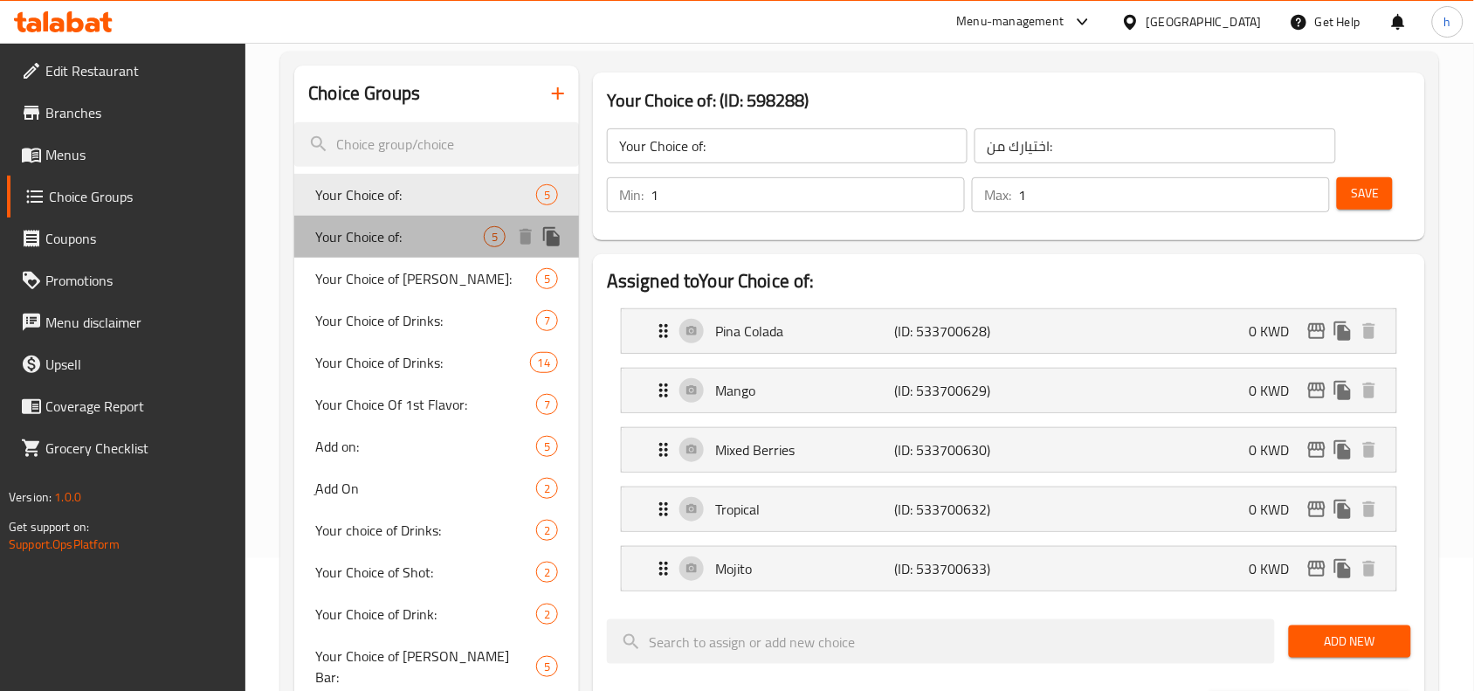
click at [373, 233] on span "Your Choice of:" at bounding box center [399, 236] width 169 height 21
type input "2"
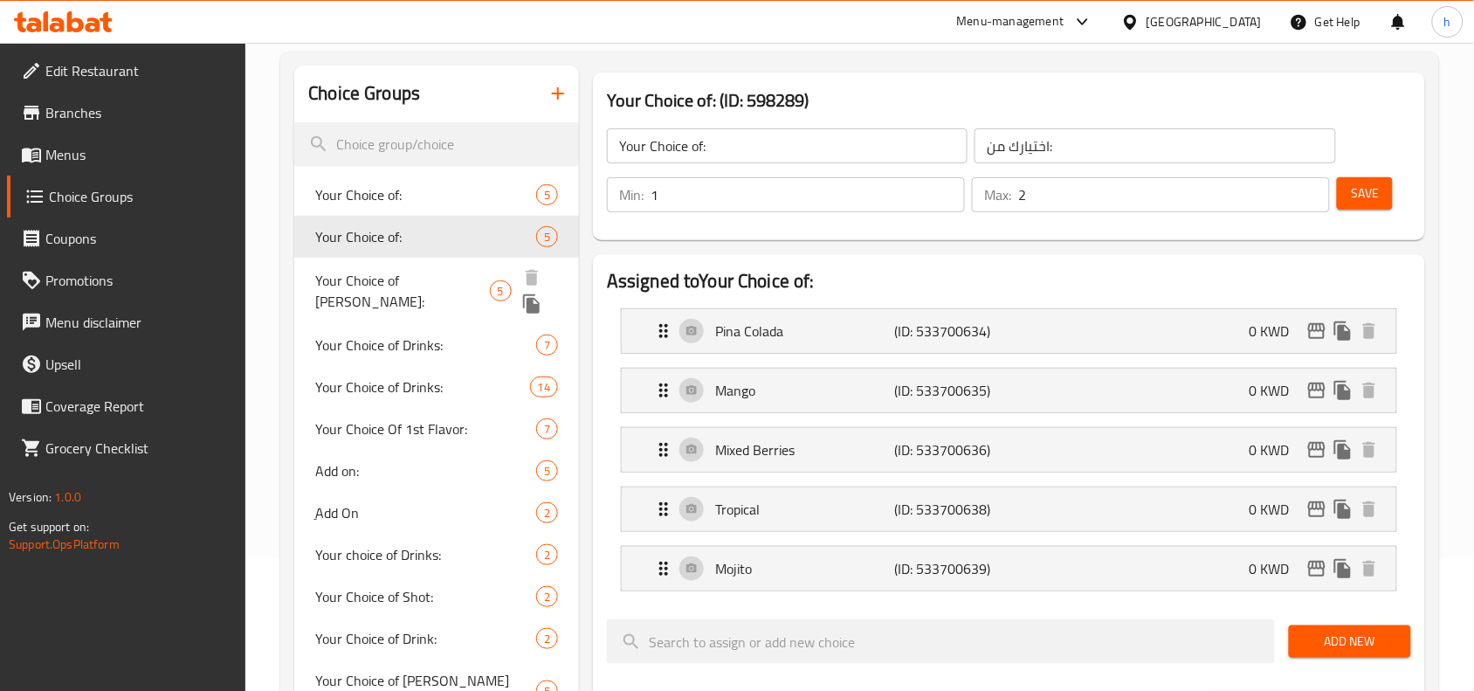
click at [363, 278] on span "Your Choice of Croll:" at bounding box center [402, 291] width 174 height 42
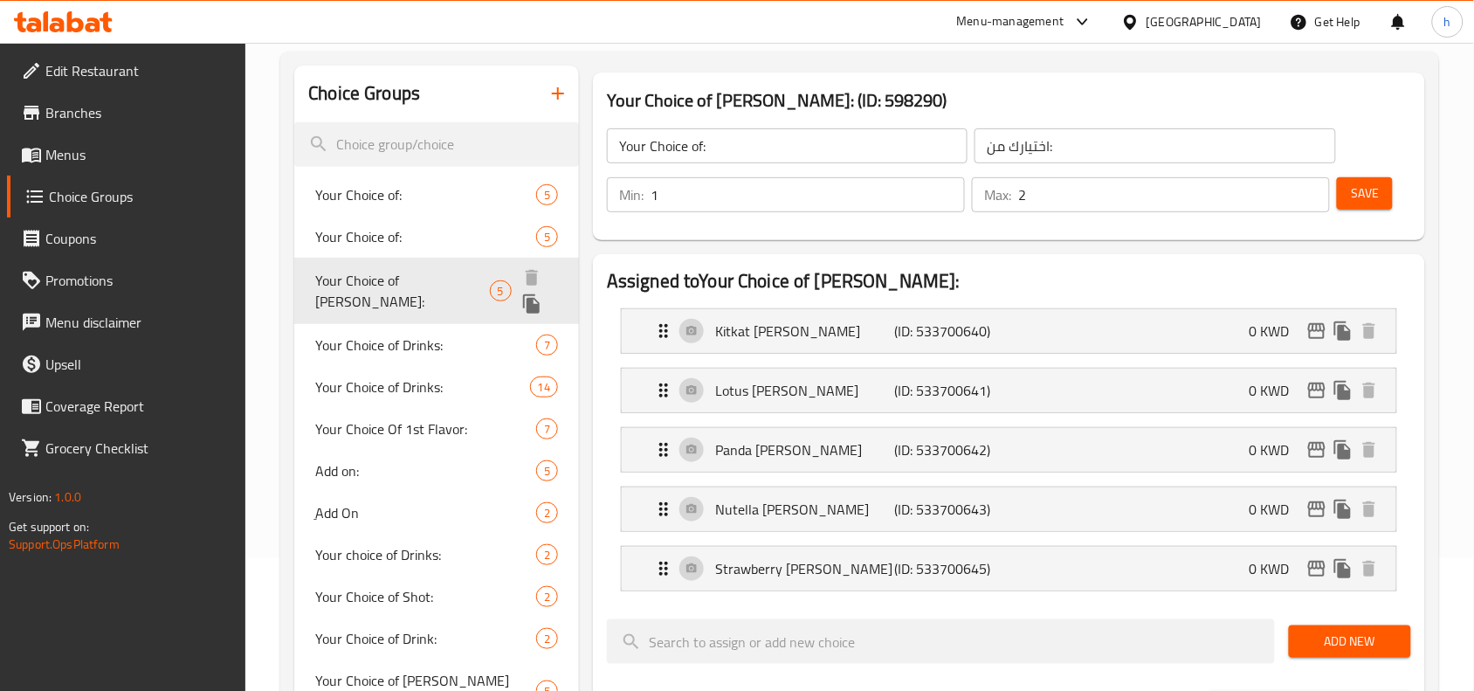
type input "Your Choice of Croll:"
type input ":اختيارك من كرول"
type input "1"
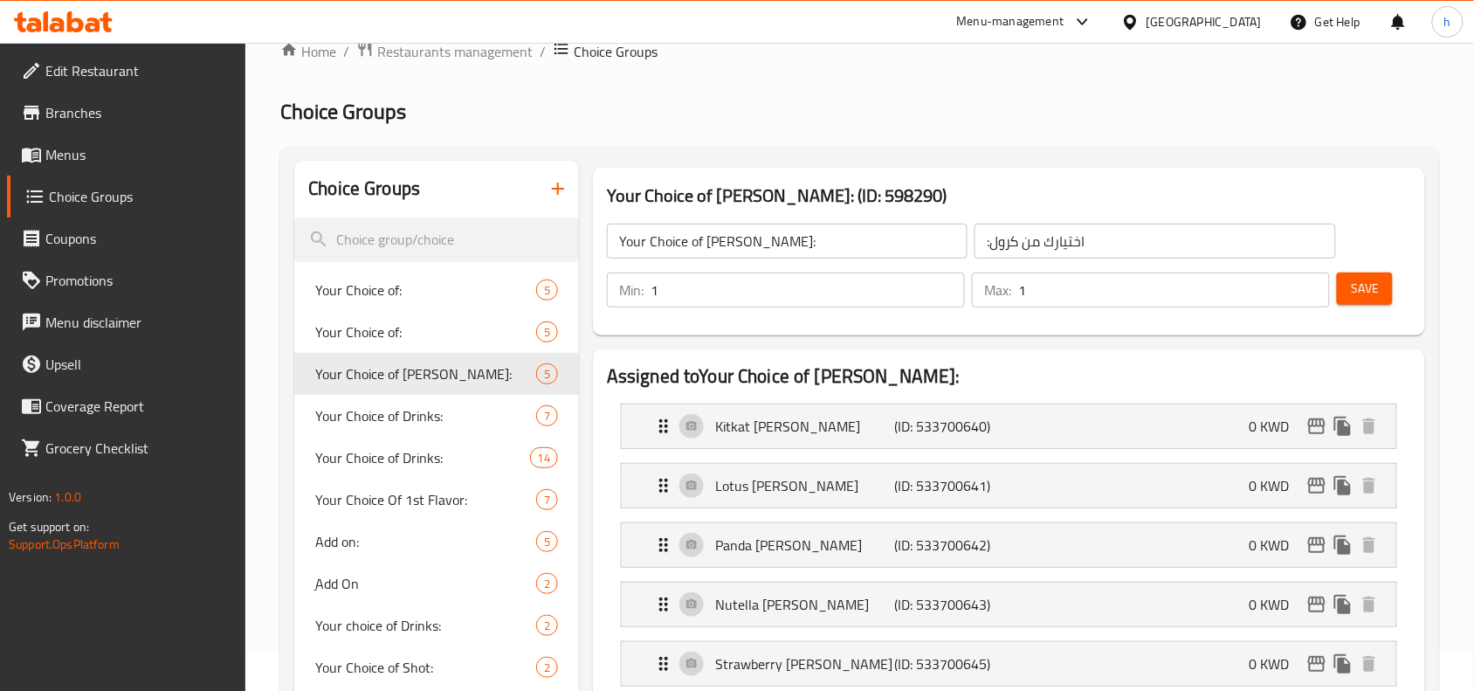
scroll to position [0, 0]
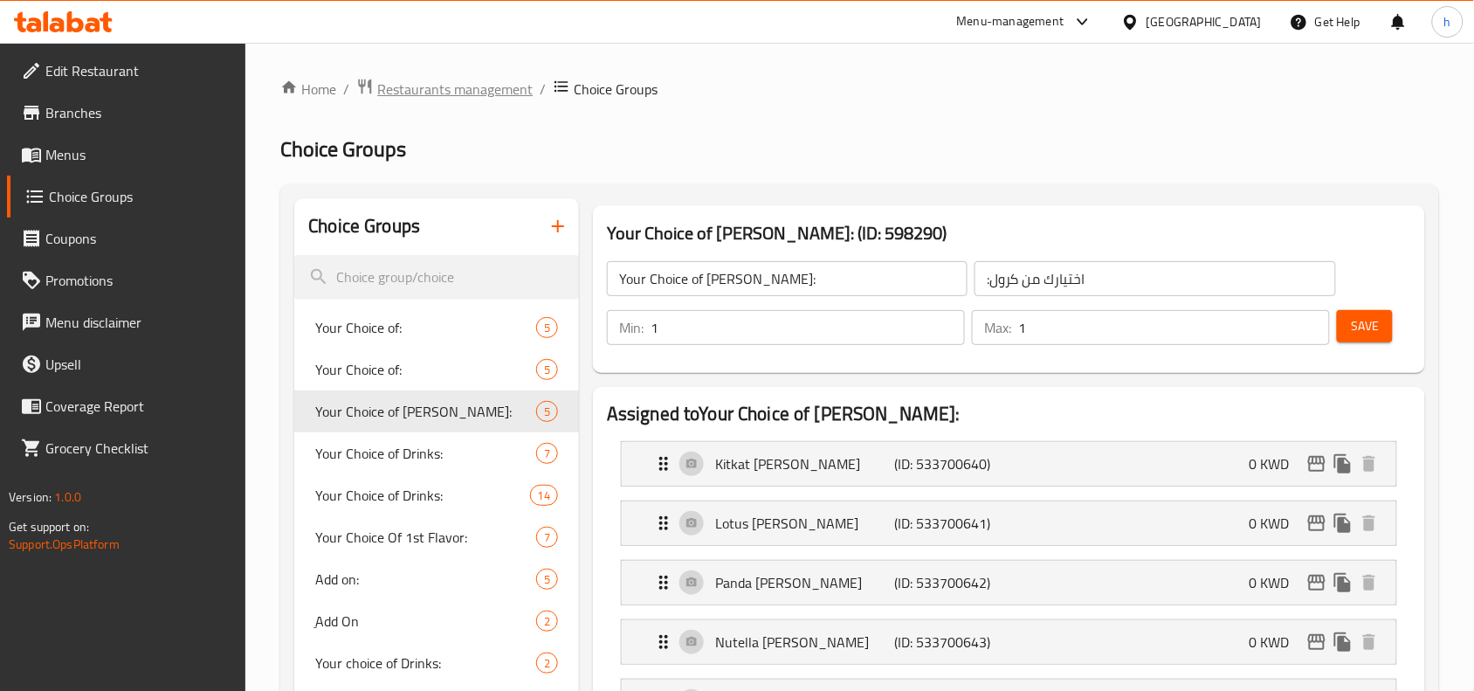
click at [478, 85] on span "Restaurants management" at bounding box center [454, 89] width 155 height 21
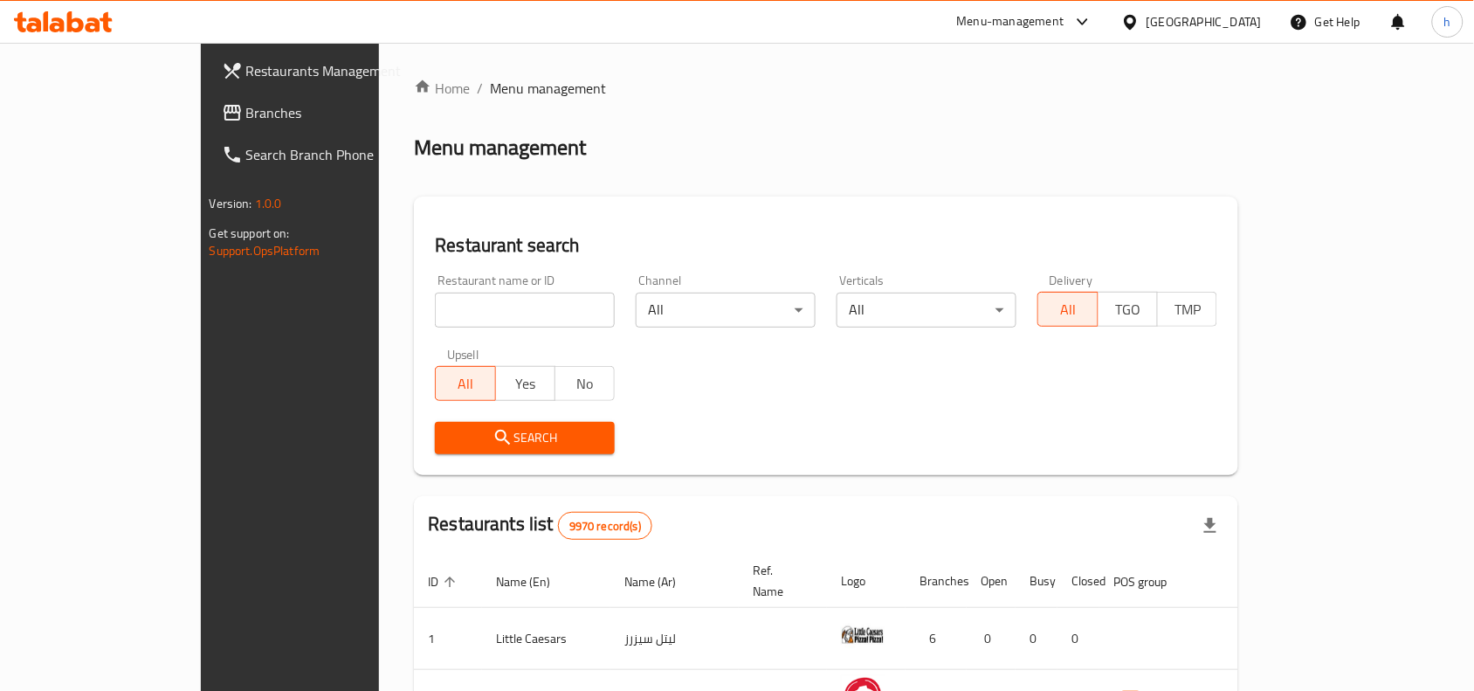
click at [246, 114] on span "Branches" at bounding box center [339, 112] width 187 height 21
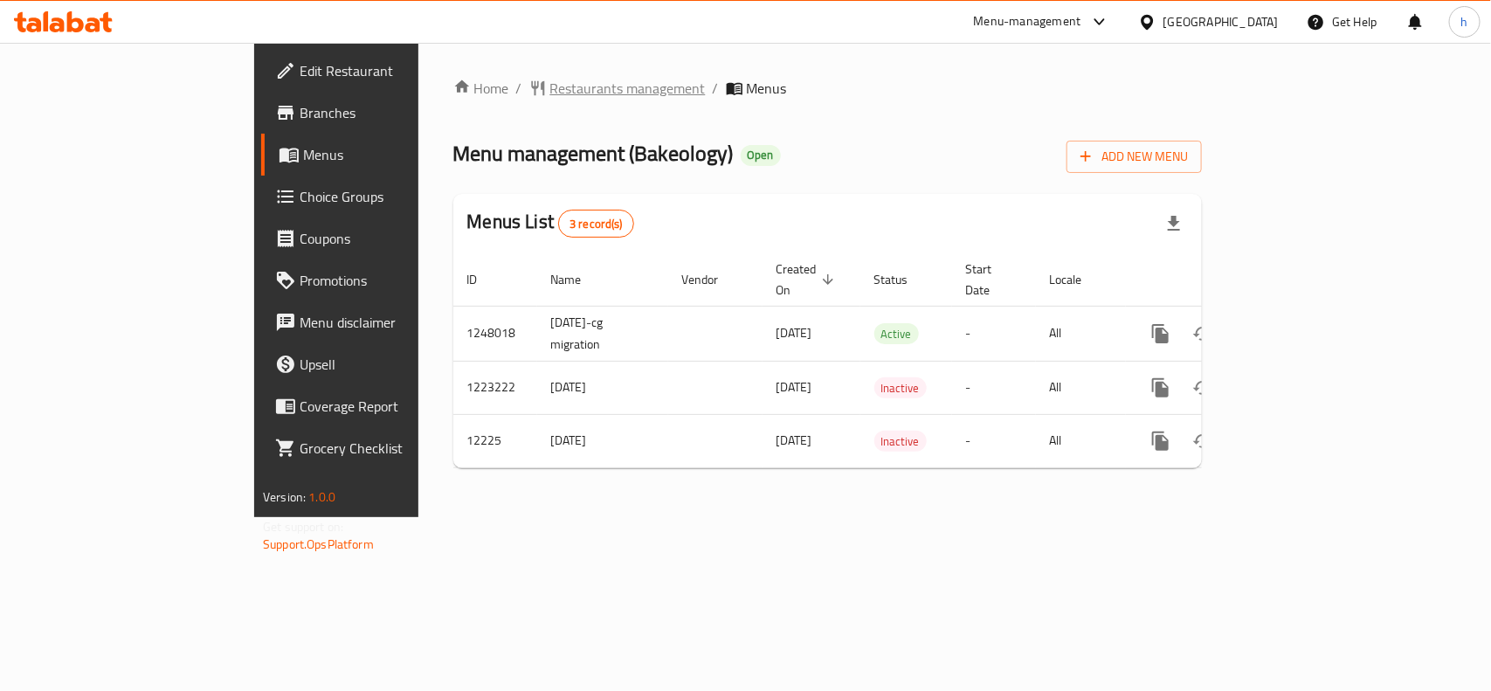
click at [529, 83] on icon "breadcrumb" at bounding box center [537, 87] width 17 height 17
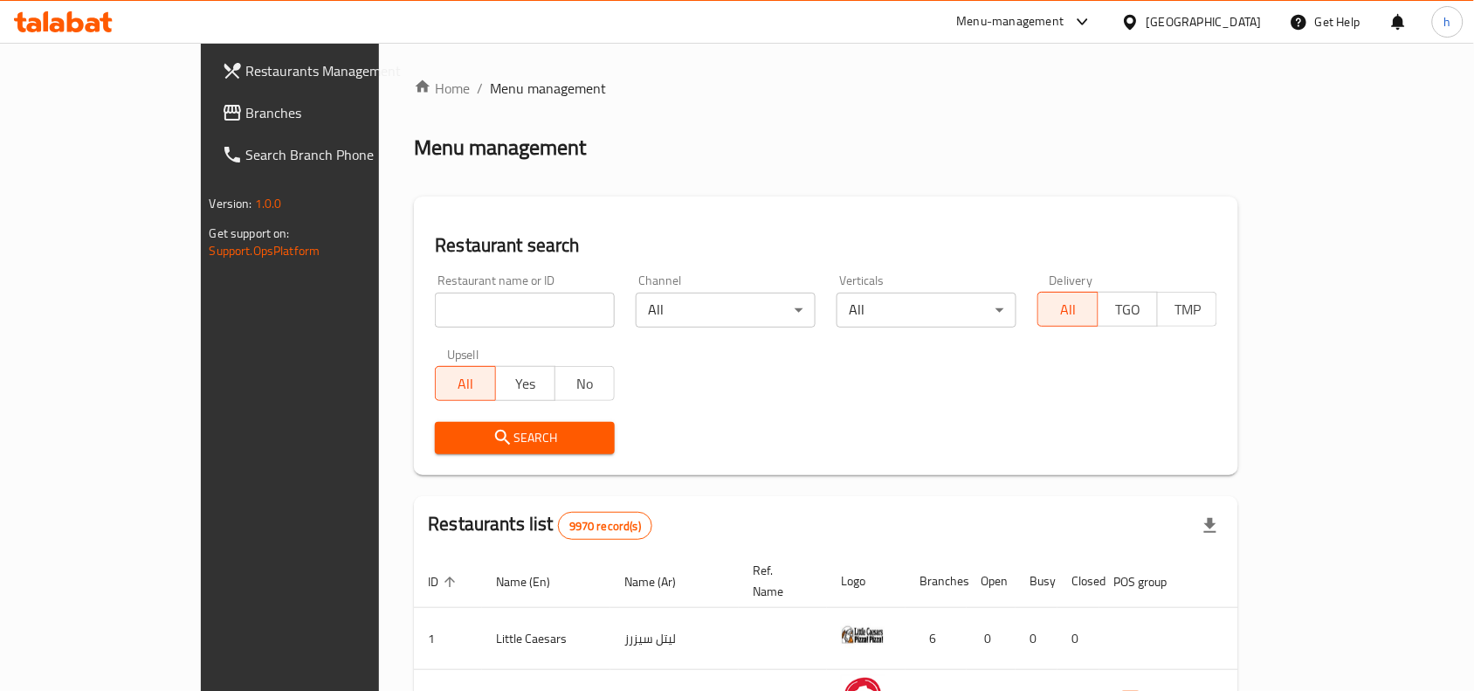
click at [246, 118] on span "Branches" at bounding box center [339, 112] width 187 height 21
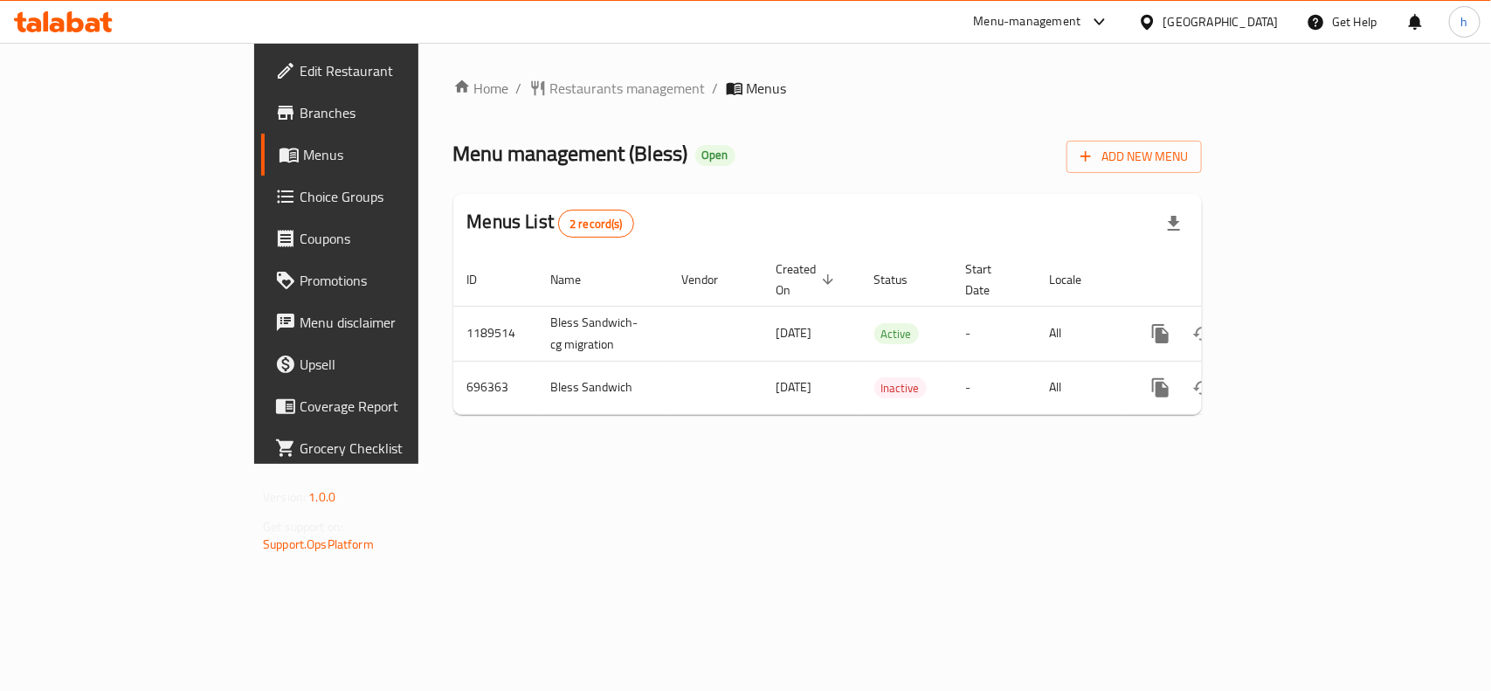
click at [1238, 10] on div "[GEOGRAPHIC_DATA]" at bounding box center [1208, 22] width 169 height 42
click at [1257, 24] on div "[GEOGRAPHIC_DATA]" at bounding box center [1220, 21] width 115 height 19
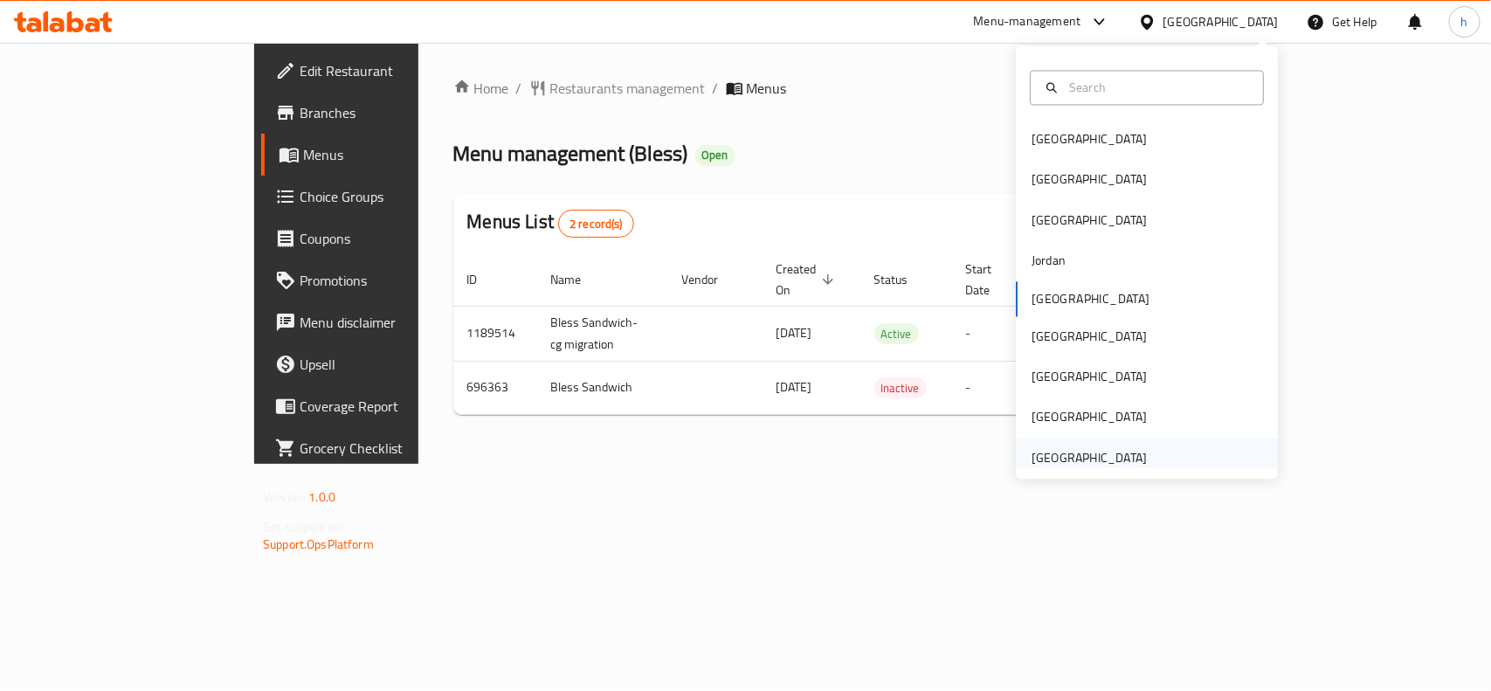
click at [1081, 451] on div "[GEOGRAPHIC_DATA]" at bounding box center [1088, 457] width 115 height 19
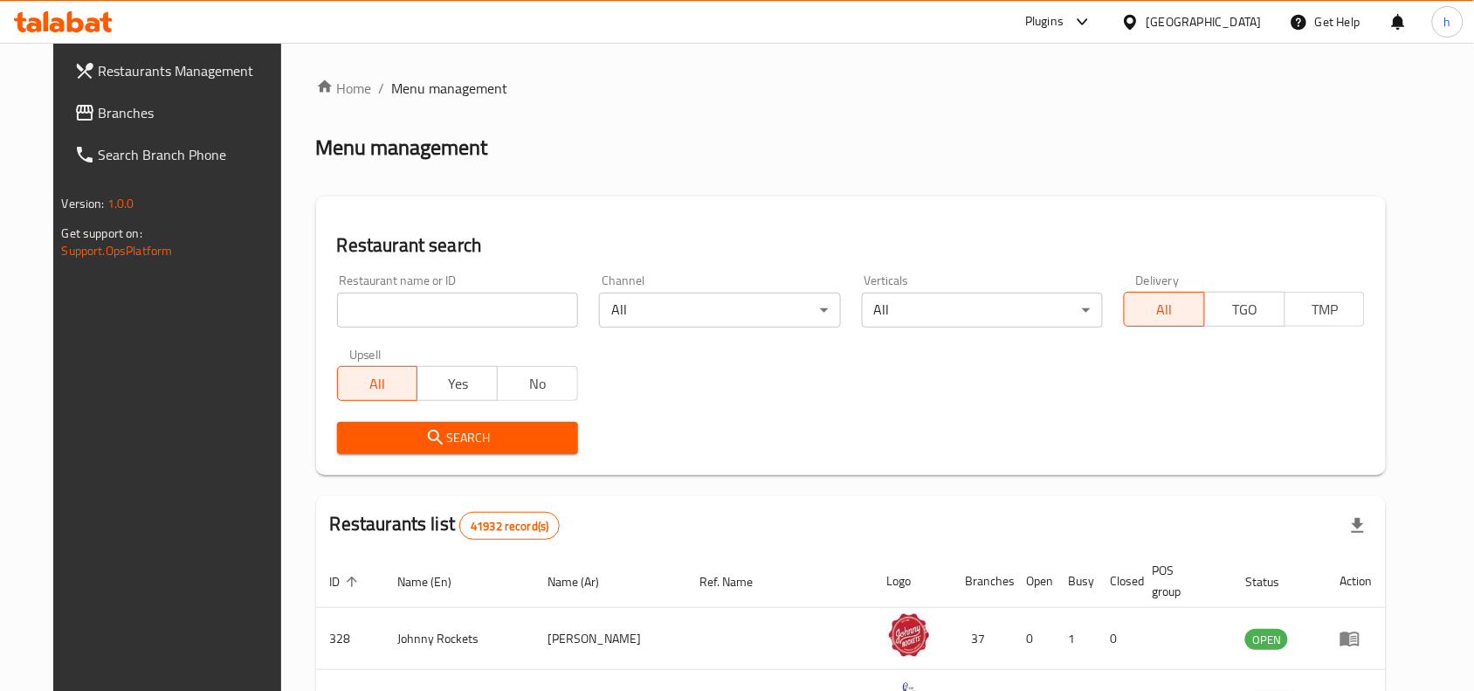
click at [114, 114] on span "Branches" at bounding box center [192, 112] width 187 height 21
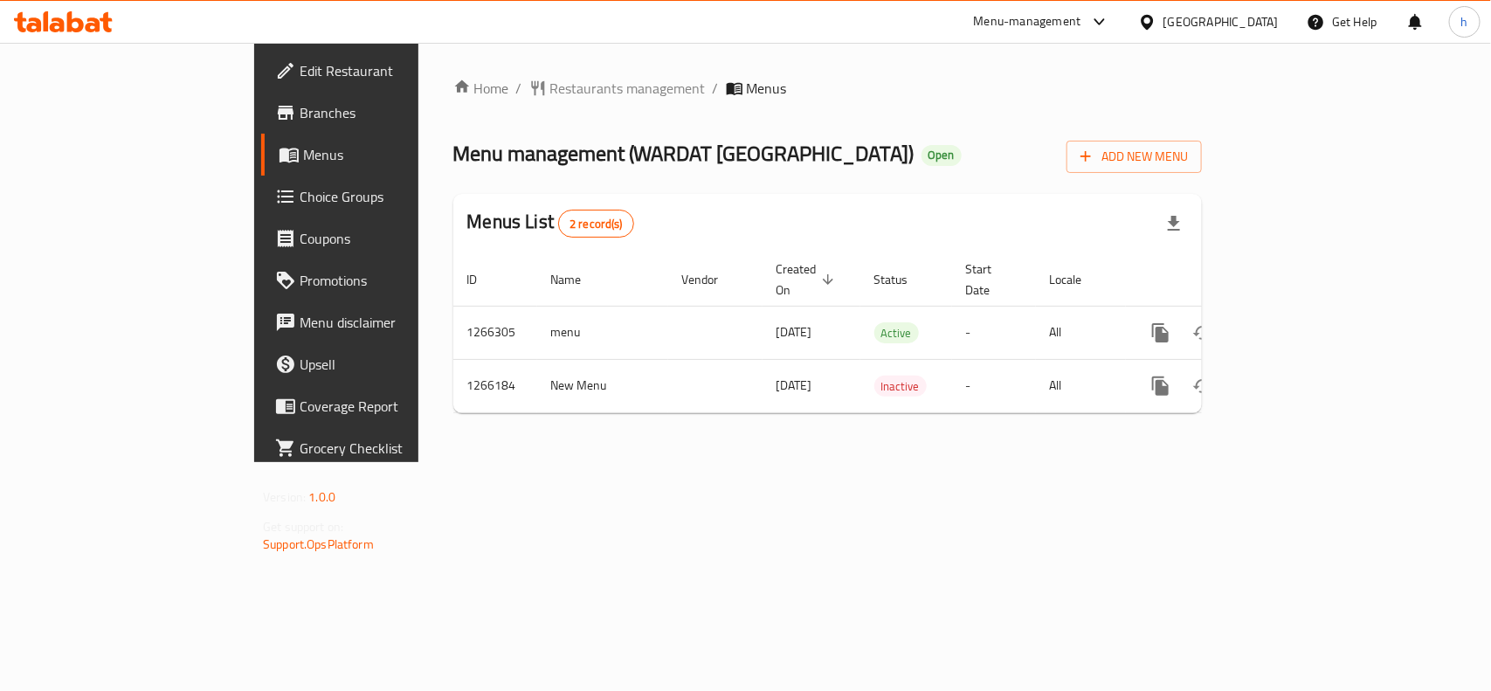
click at [1188, 19] on div "[GEOGRAPHIC_DATA]" at bounding box center [1220, 21] width 115 height 19
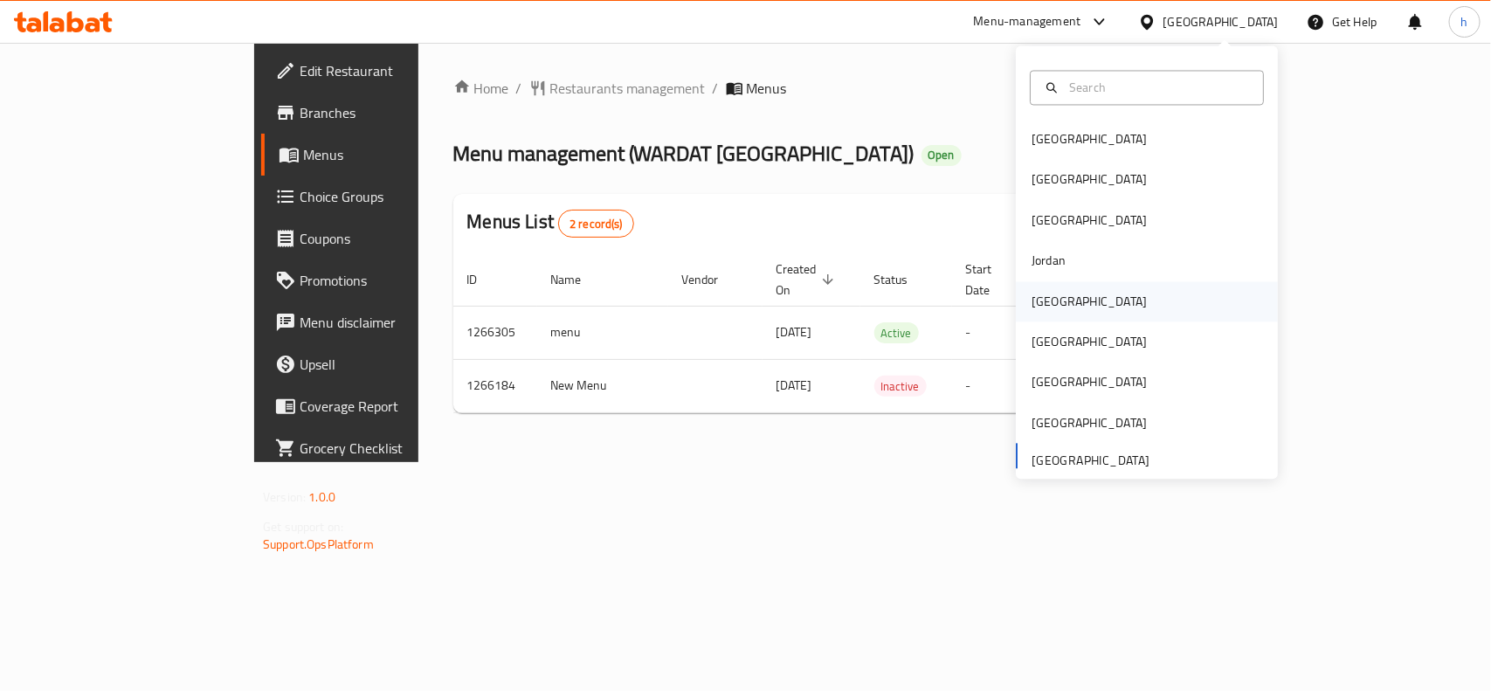
click at [1055, 306] on div "[GEOGRAPHIC_DATA]" at bounding box center [1088, 301] width 143 height 40
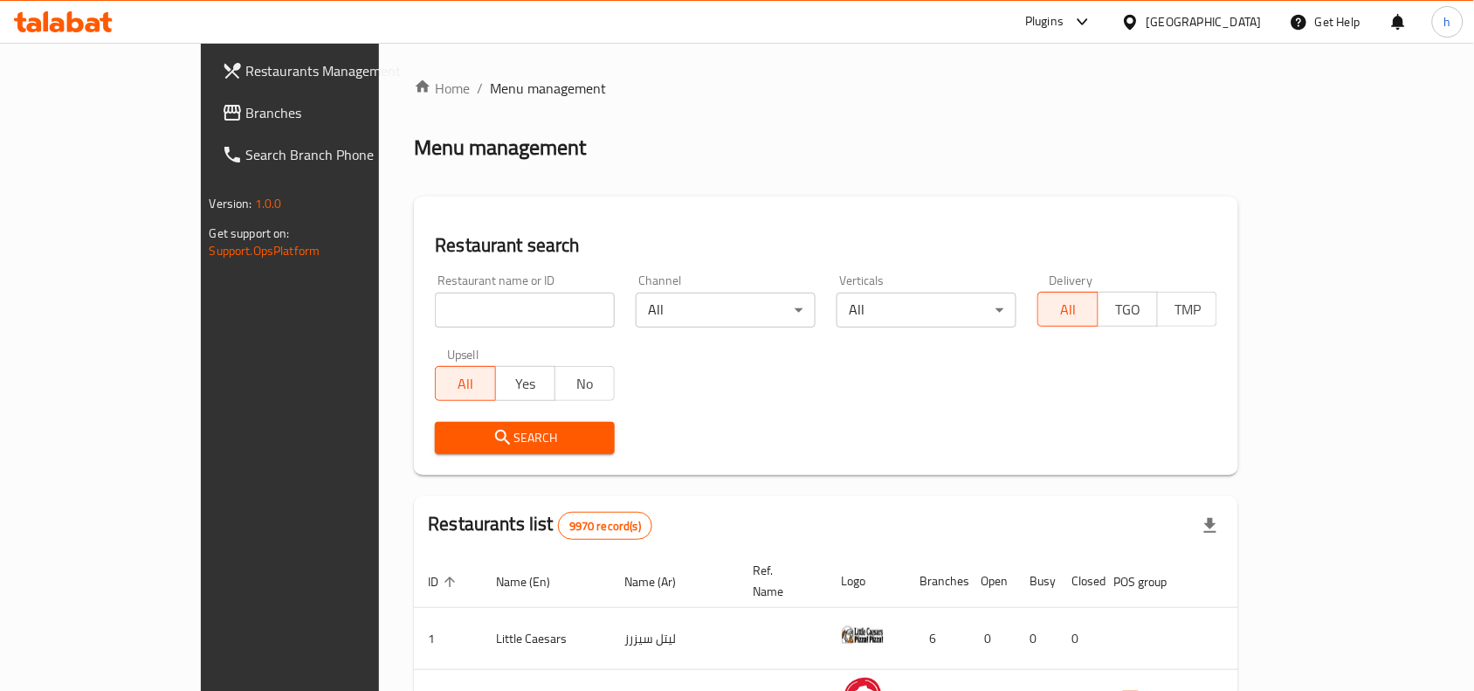
click at [246, 102] on span "Branches" at bounding box center [339, 112] width 187 height 21
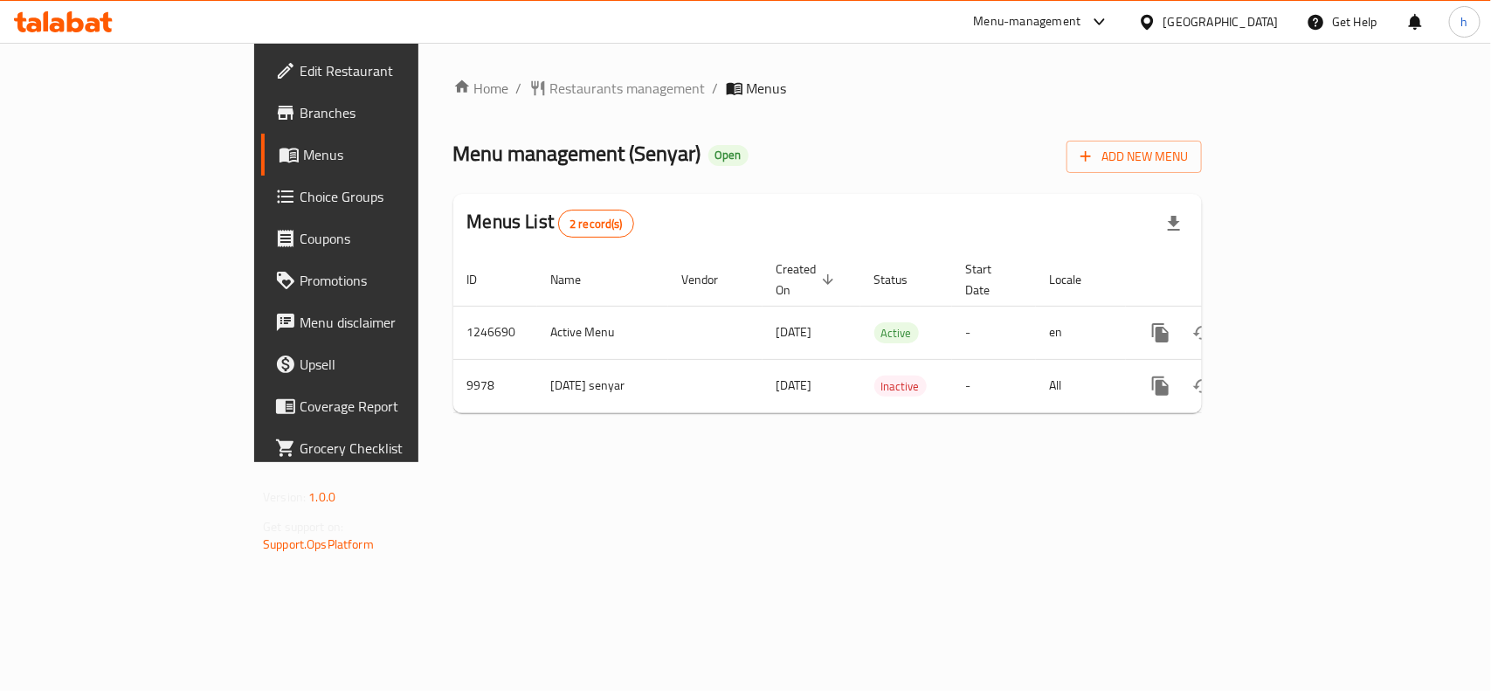
click at [1259, 24] on div "[GEOGRAPHIC_DATA]" at bounding box center [1220, 21] width 115 height 19
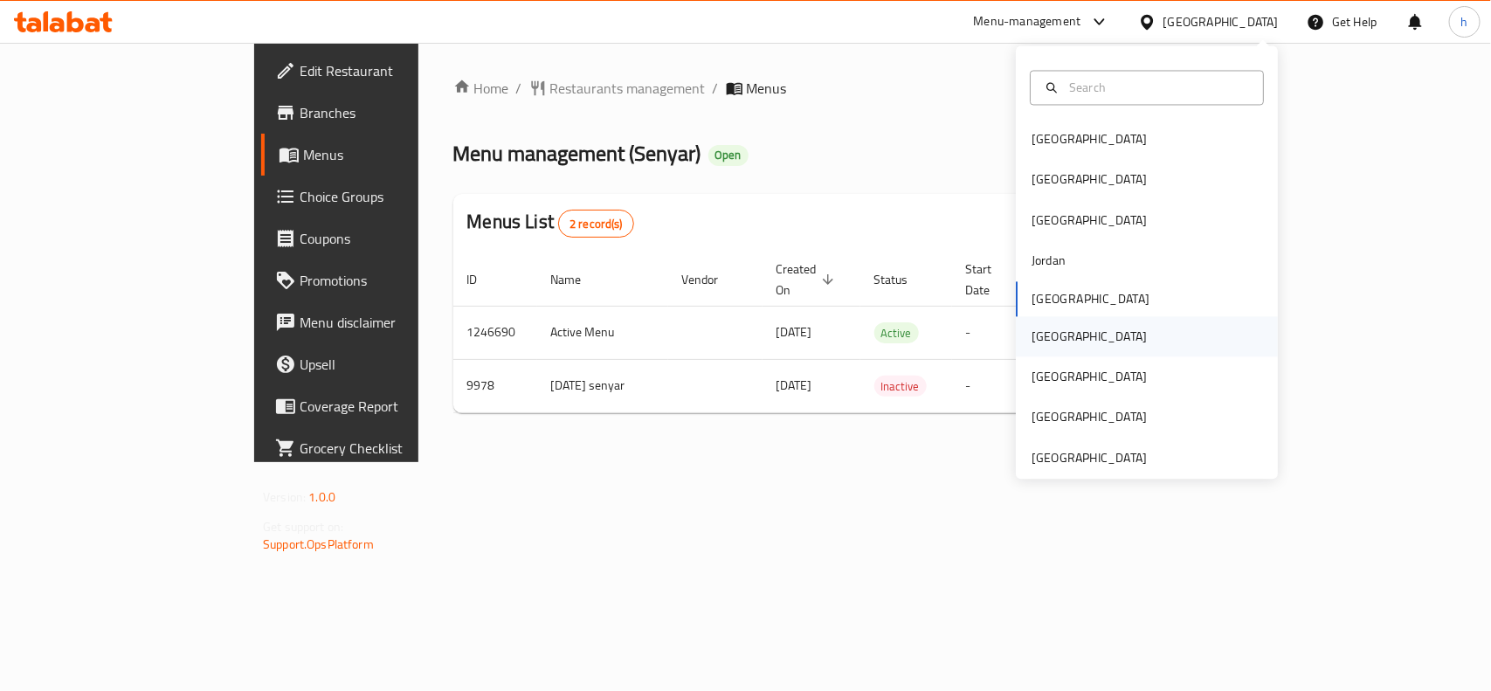
click at [1046, 341] on div "[GEOGRAPHIC_DATA]" at bounding box center [1088, 336] width 143 height 40
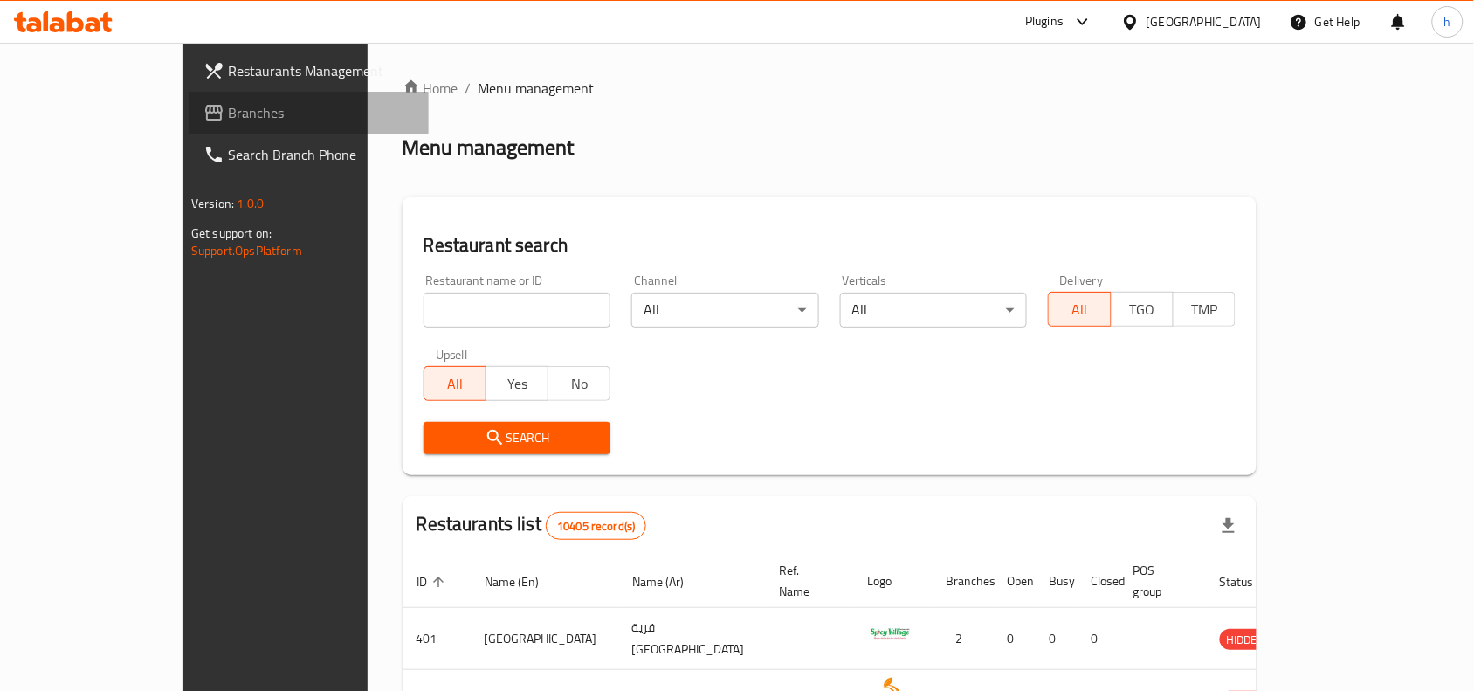
click at [228, 102] on span "Branches" at bounding box center [321, 112] width 187 height 21
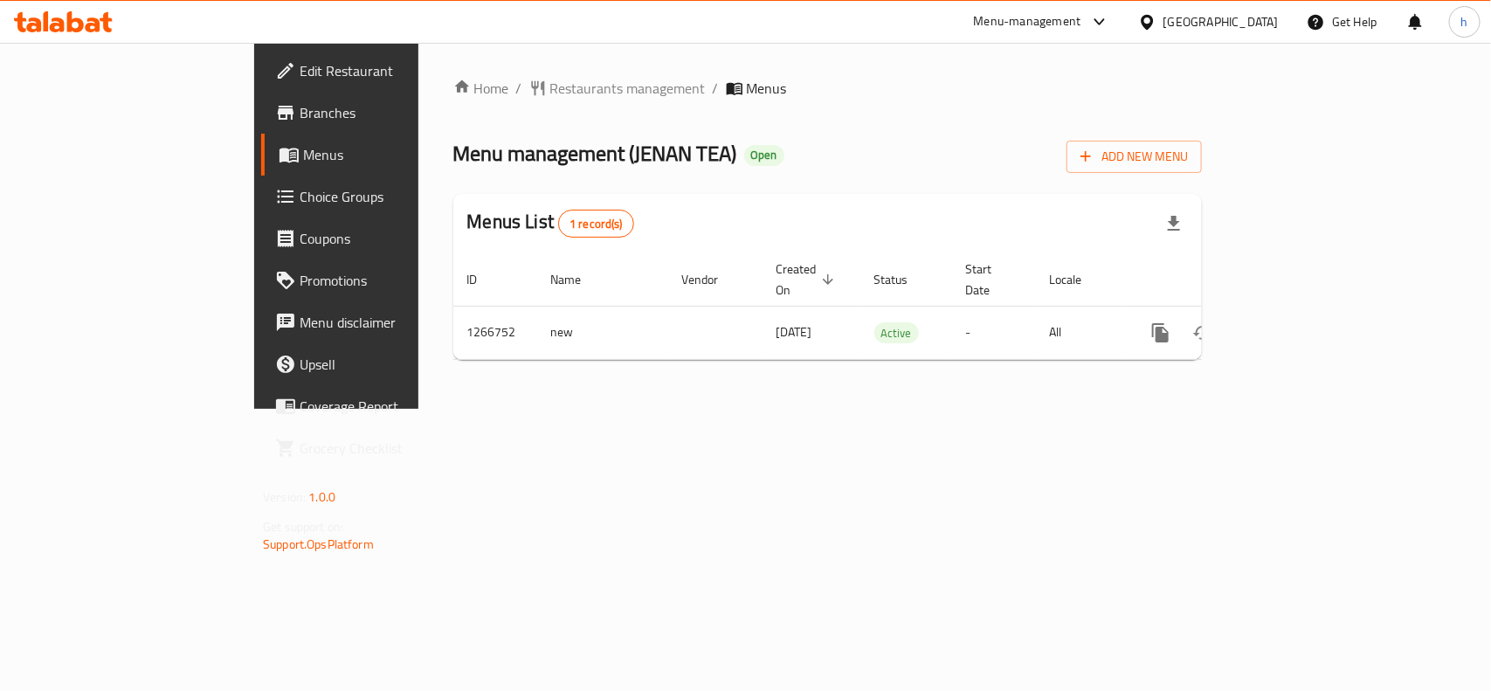
click at [1156, 28] on icon at bounding box center [1147, 22] width 18 height 18
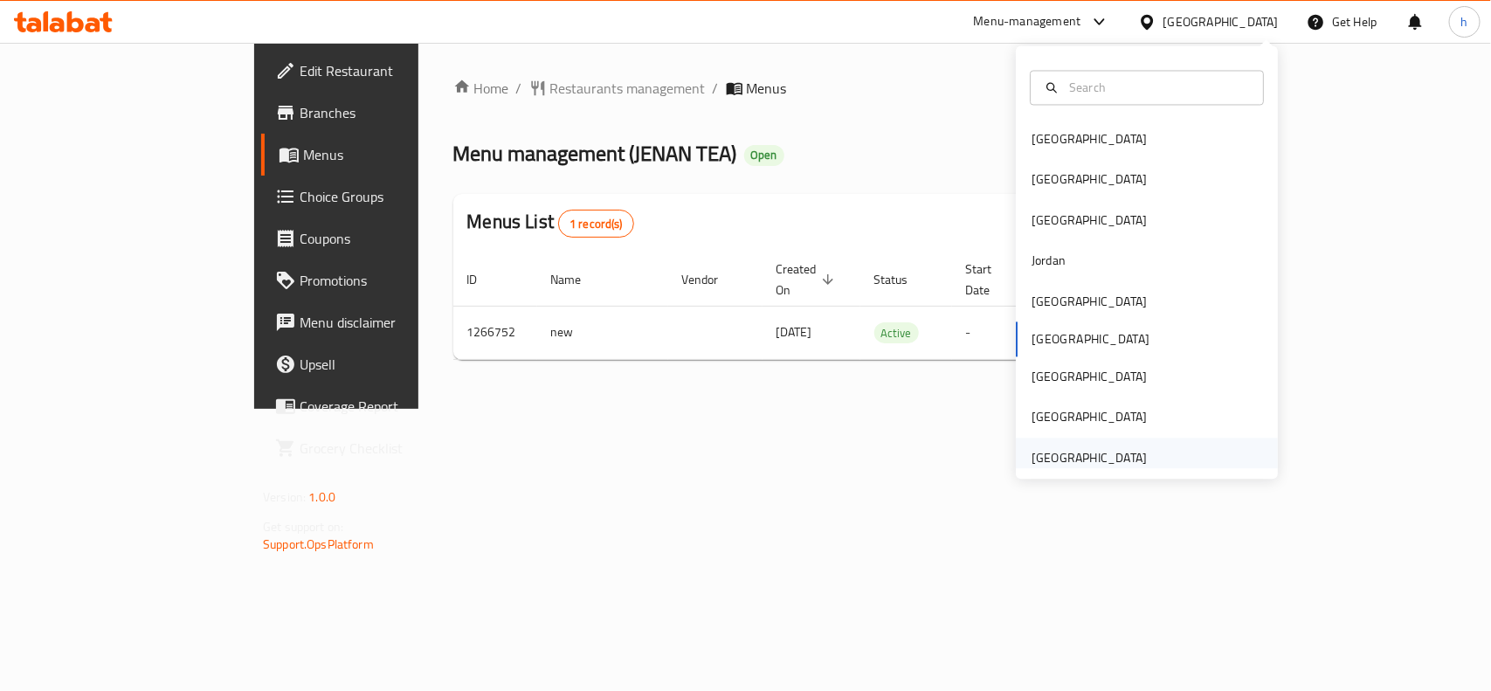
click at [1116, 454] on div "[GEOGRAPHIC_DATA]" at bounding box center [1088, 457] width 115 height 19
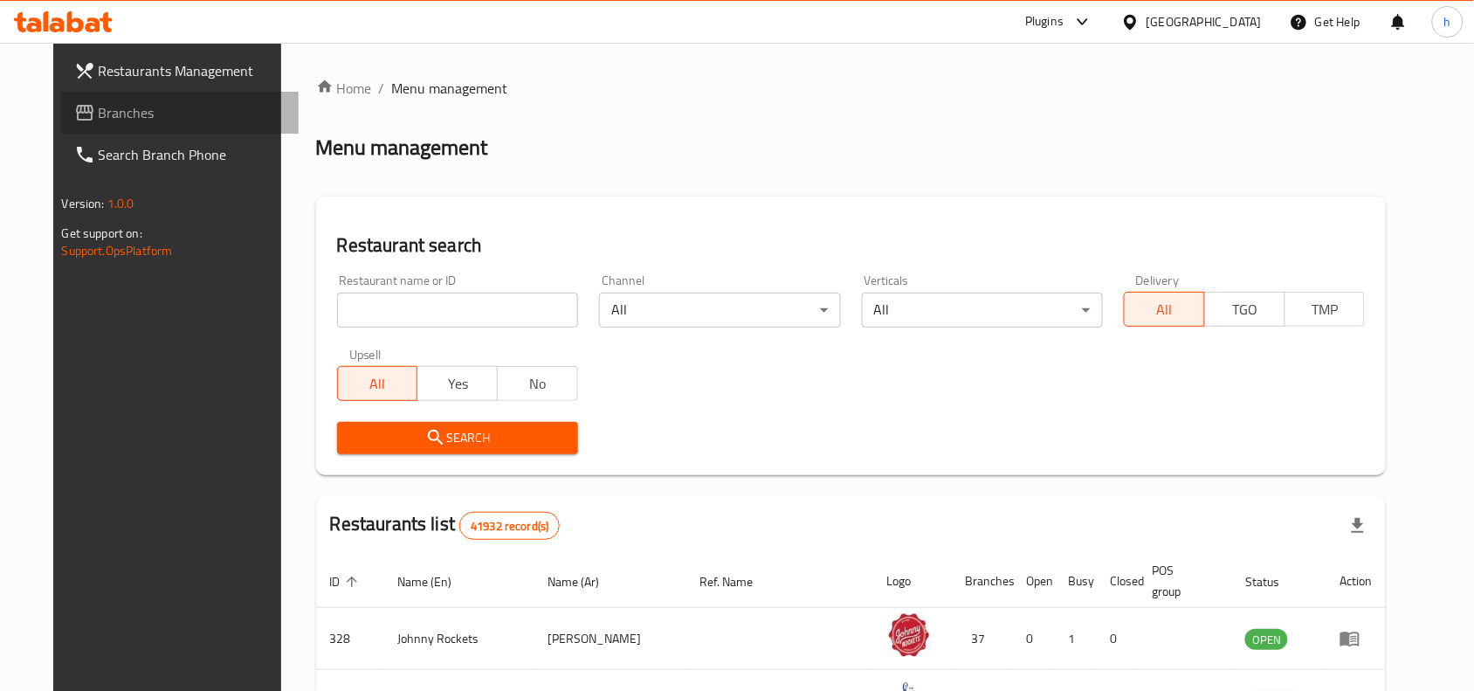
click at [137, 94] on link "Branches" at bounding box center [179, 113] width 239 height 42
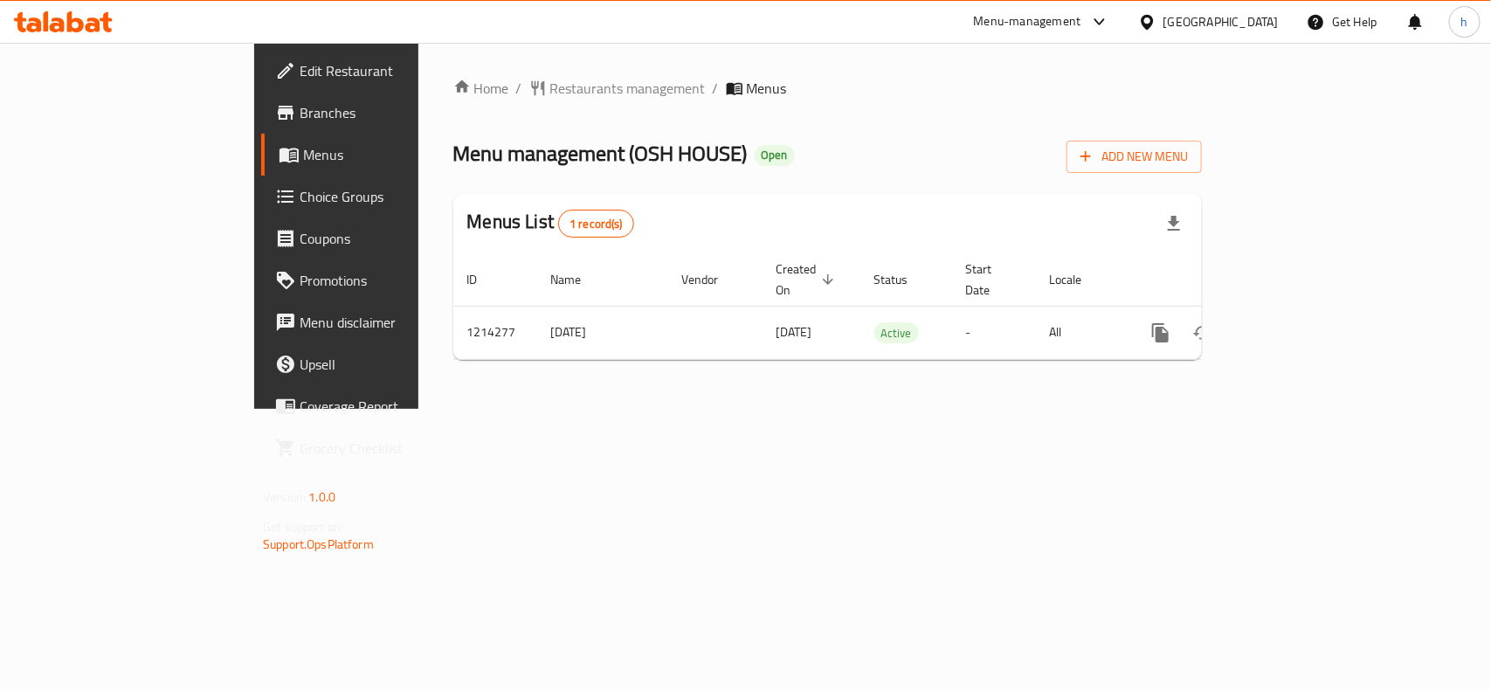
click at [1166, 31] on div "[GEOGRAPHIC_DATA]" at bounding box center [1220, 21] width 115 height 19
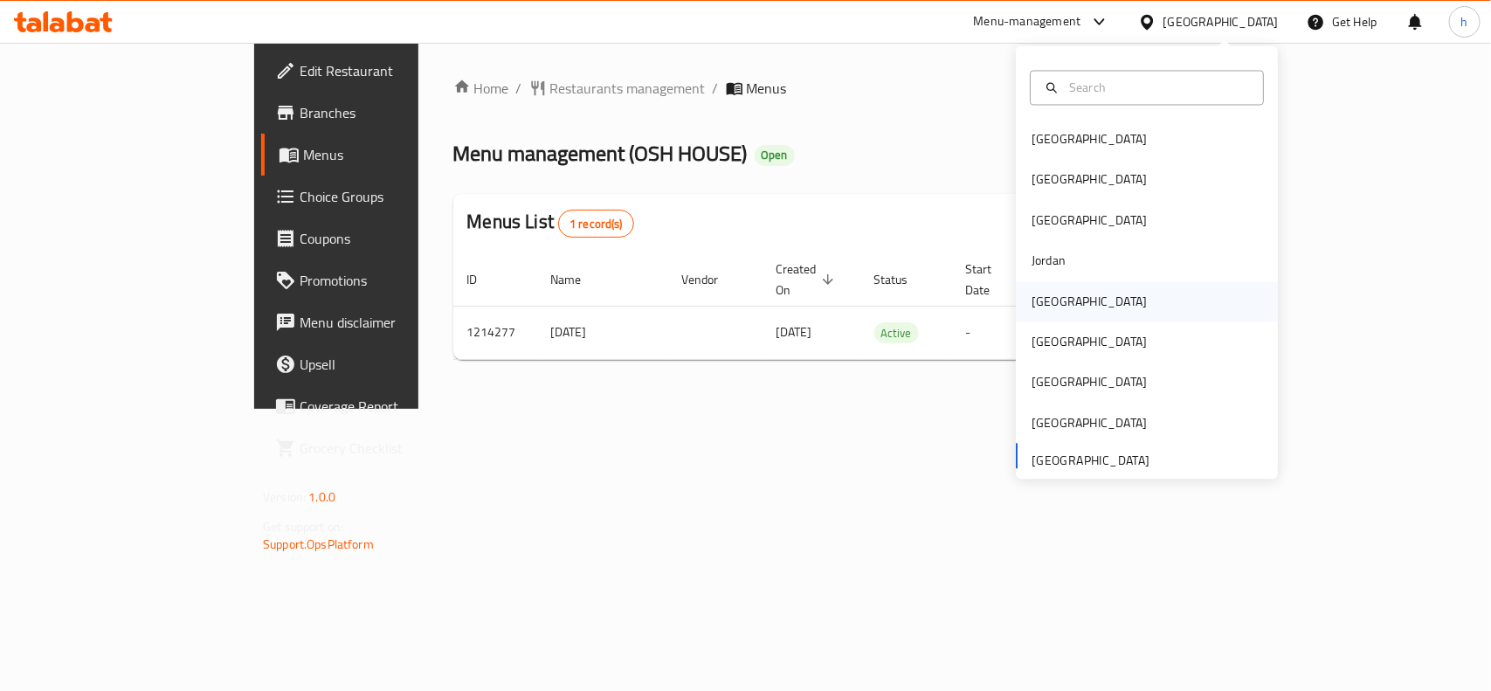
click at [1037, 303] on div "[GEOGRAPHIC_DATA]" at bounding box center [1088, 301] width 115 height 19
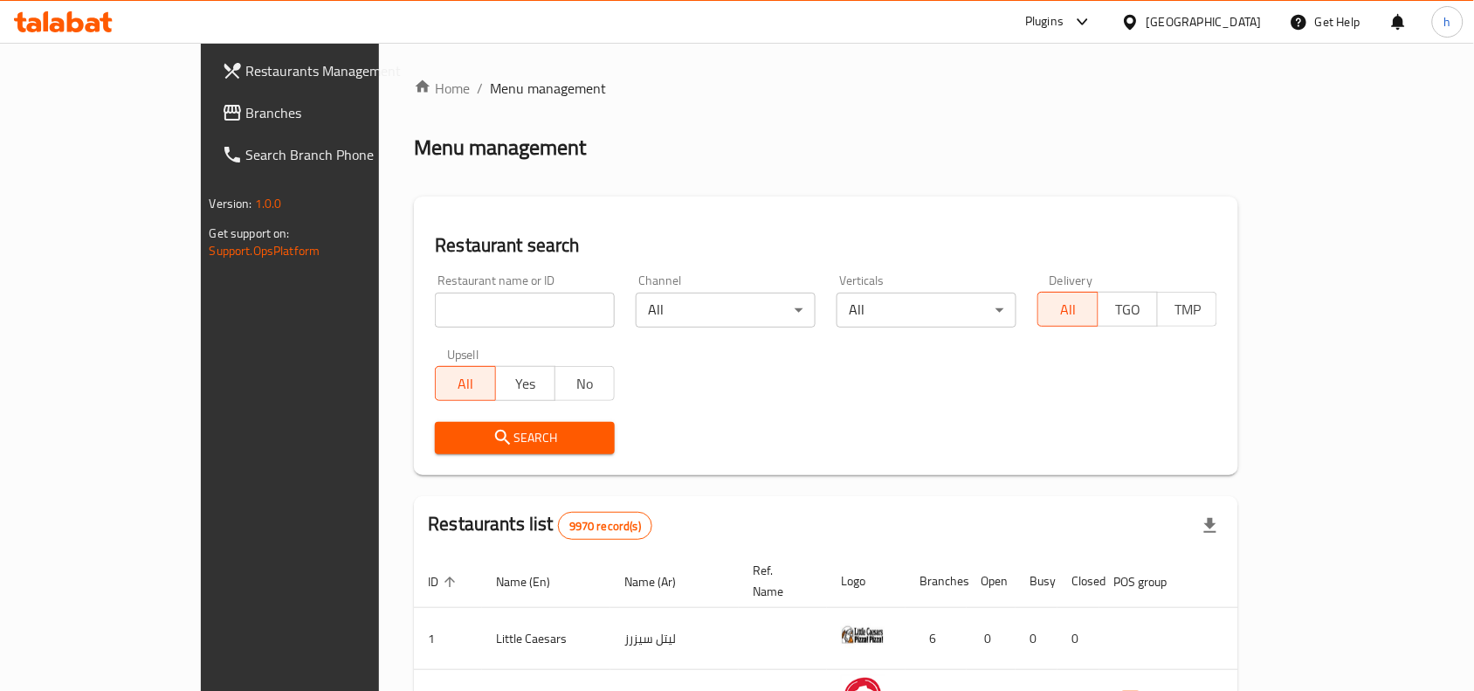
click at [246, 120] on span "Branches" at bounding box center [339, 112] width 187 height 21
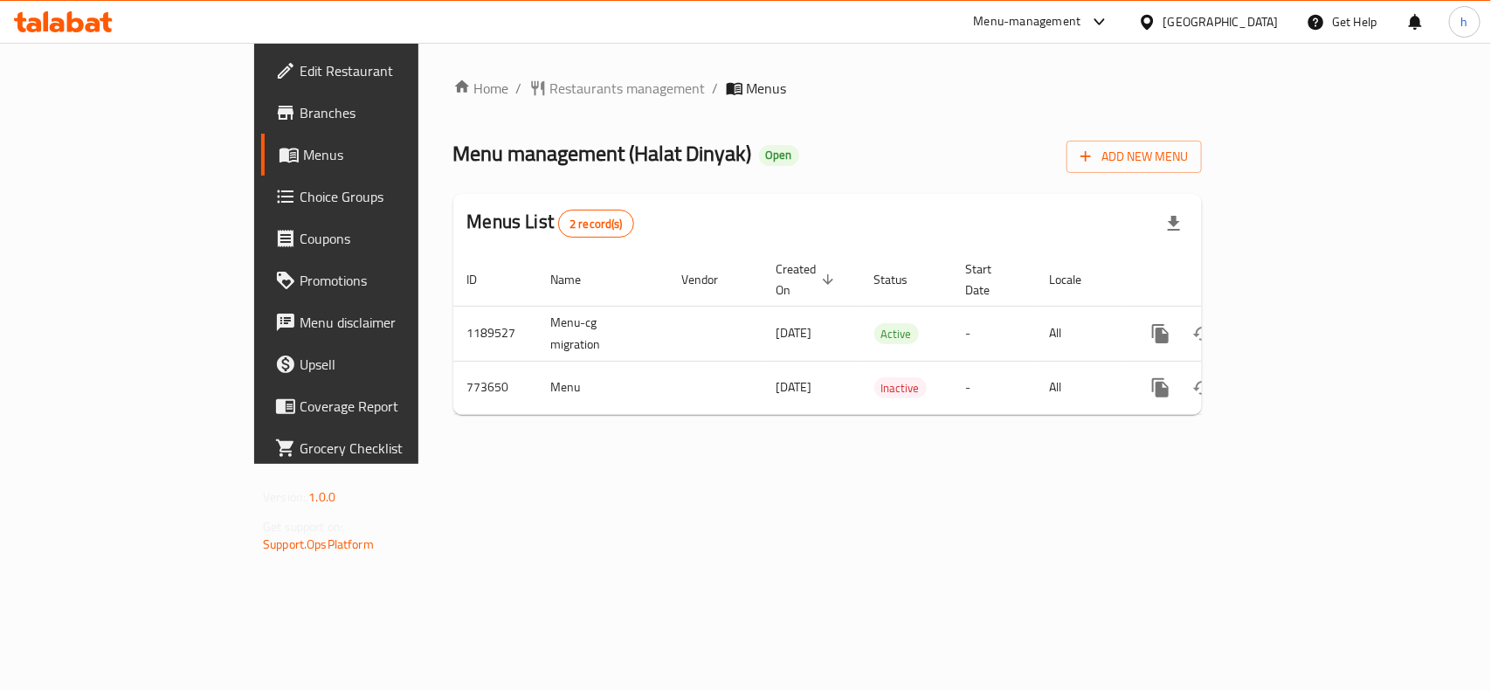
click at [1163, 20] on div at bounding box center [1150, 21] width 25 height 19
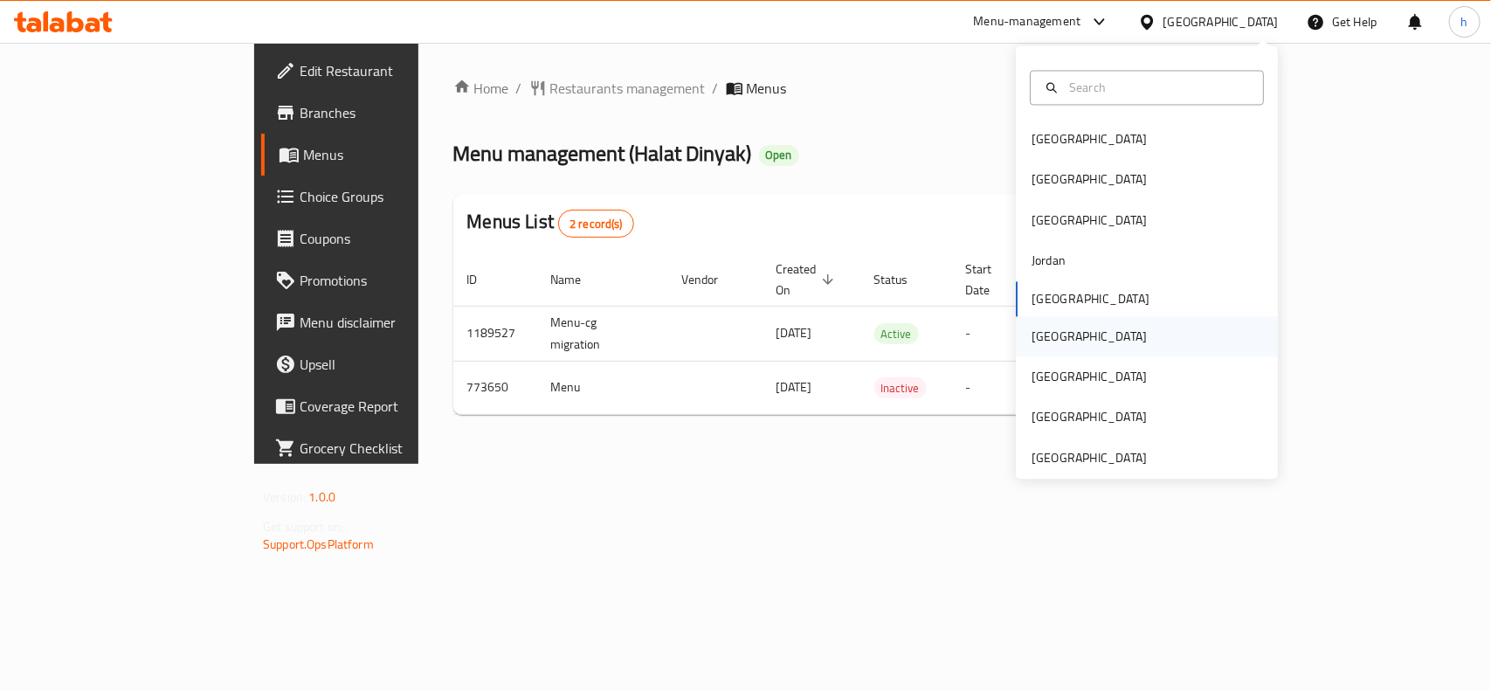
click at [1059, 330] on div "[GEOGRAPHIC_DATA]" at bounding box center [1088, 336] width 143 height 40
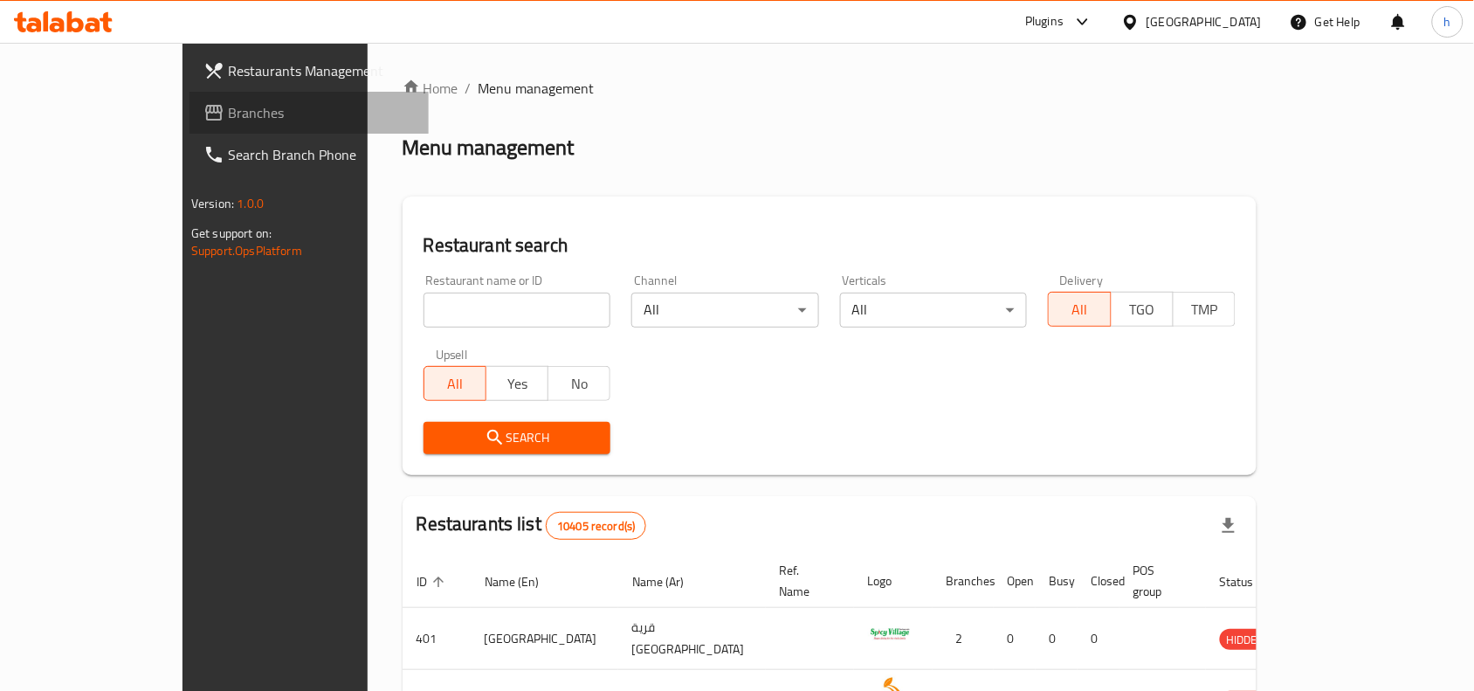
click at [228, 116] on span "Branches" at bounding box center [321, 112] width 187 height 21
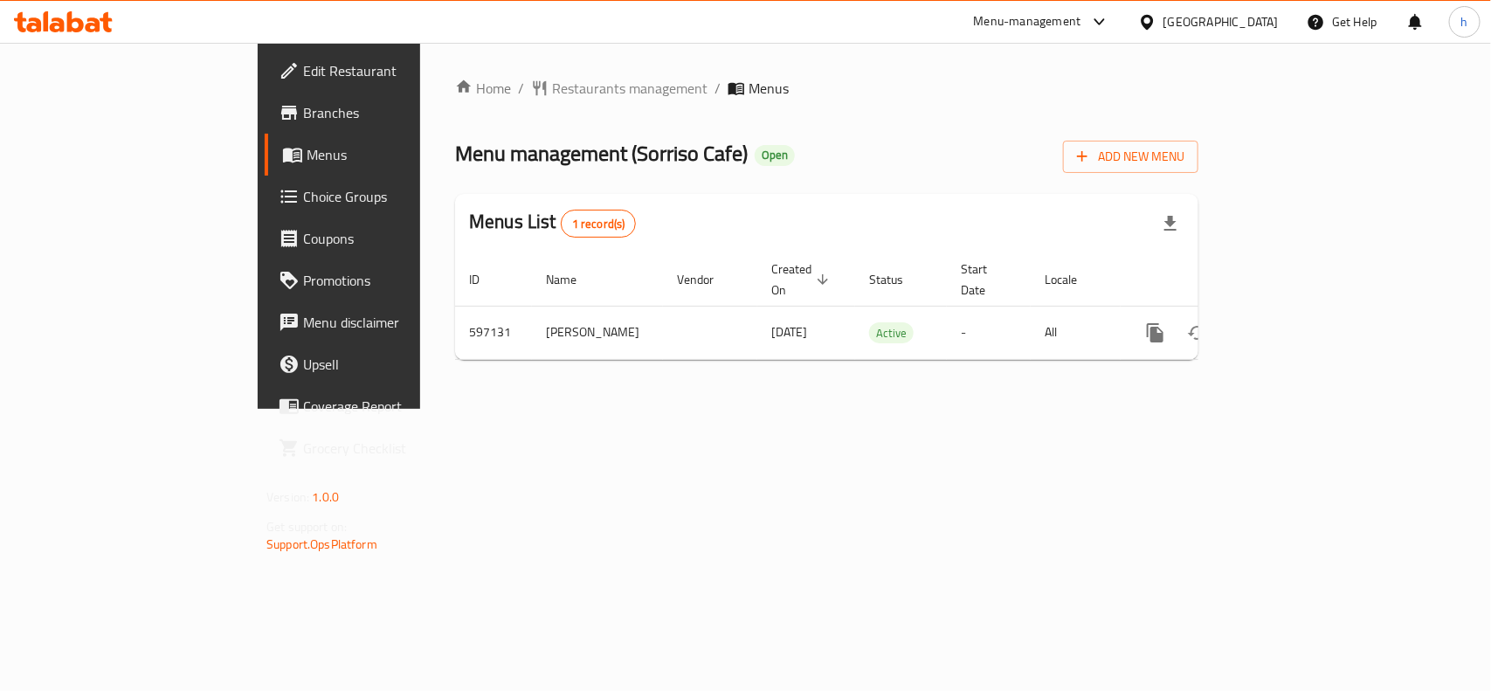
click at [1263, 17] on div "[GEOGRAPHIC_DATA]" at bounding box center [1220, 21] width 115 height 19
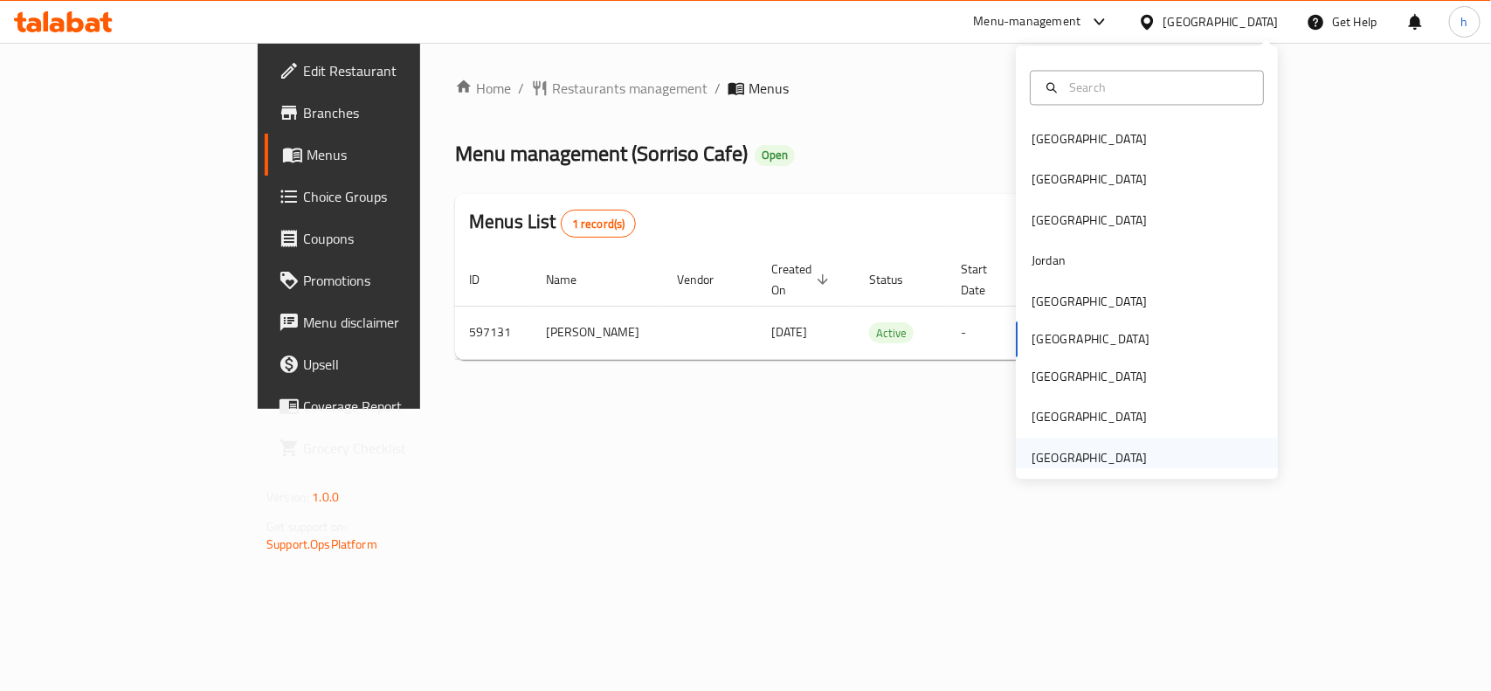
click at [1109, 458] on div "[GEOGRAPHIC_DATA]" at bounding box center [1088, 457] width 115 height 19
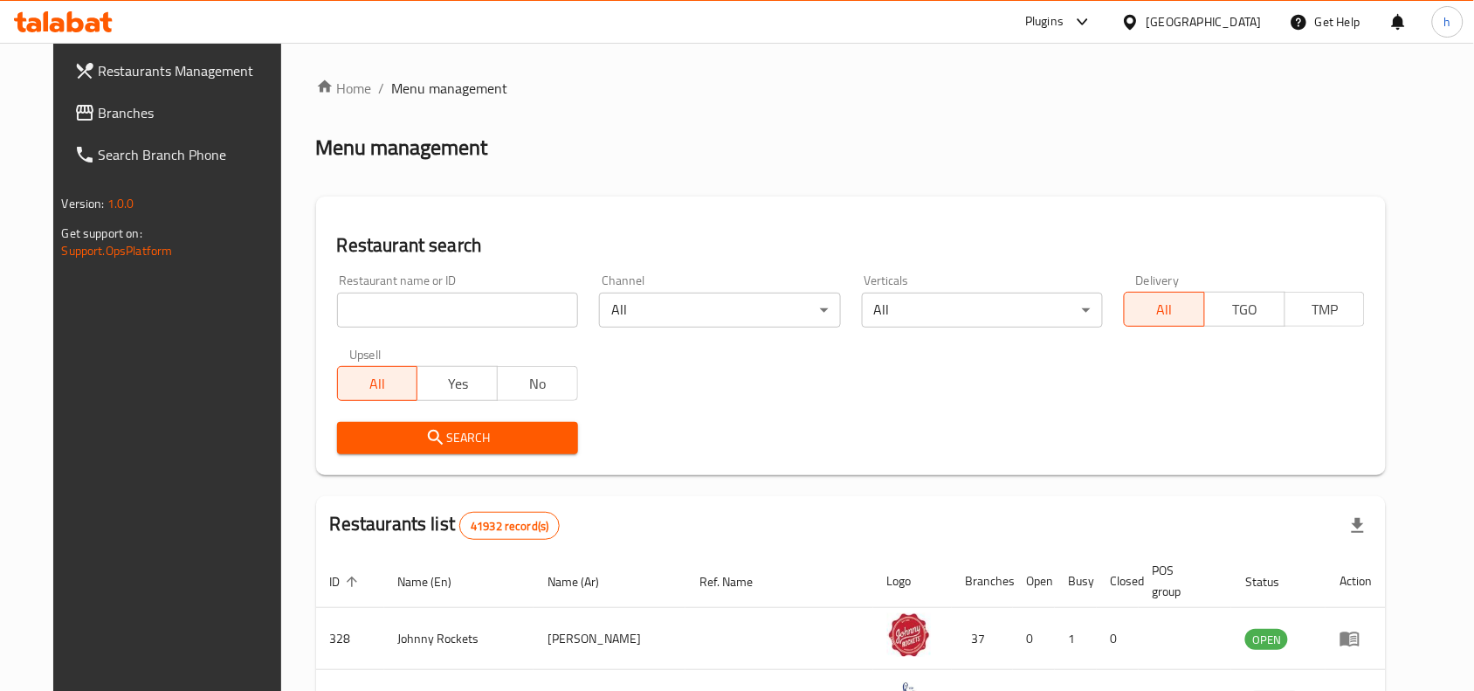
click at [193, 89] on link "Restaurants Management" at bounding box center [179, 71] width 239 height 42
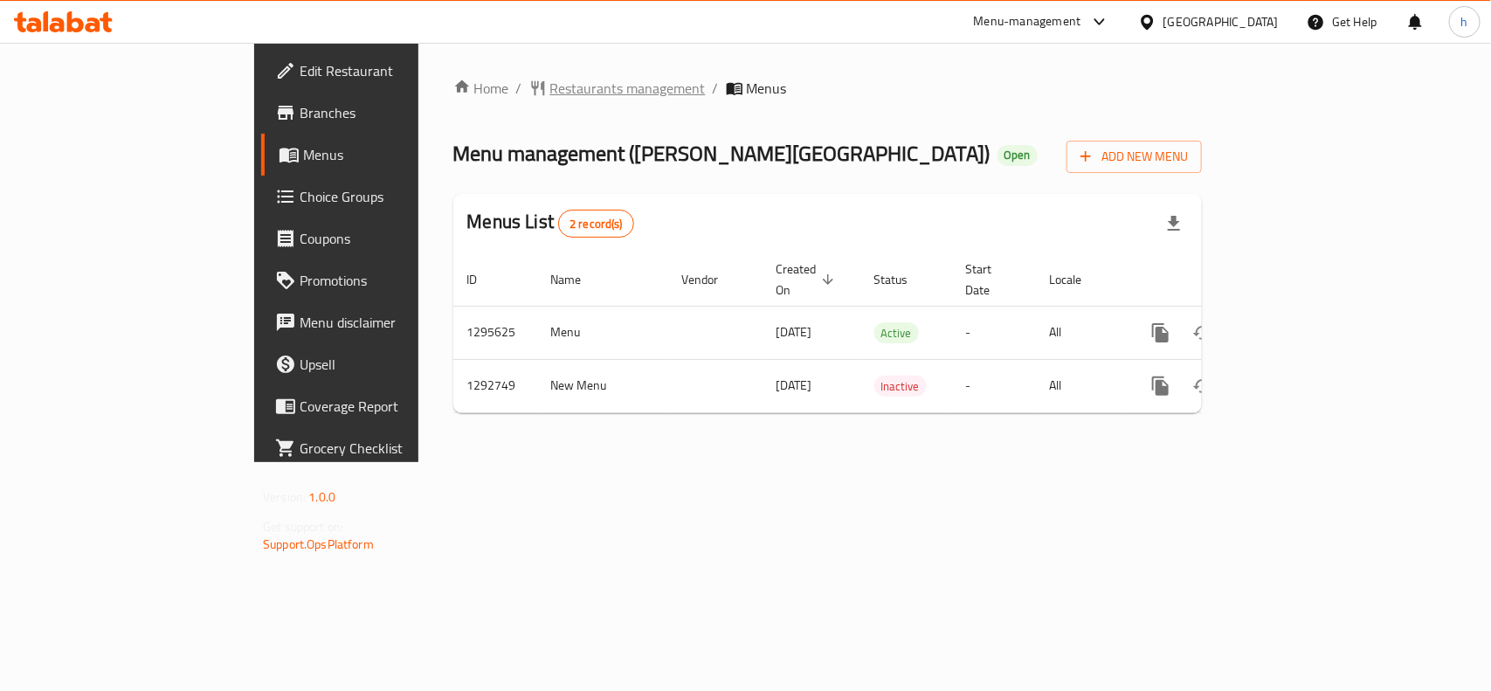
click at [550, 80] on span "Restaurants management" at bounding box center [627, 88] width 155 height 21
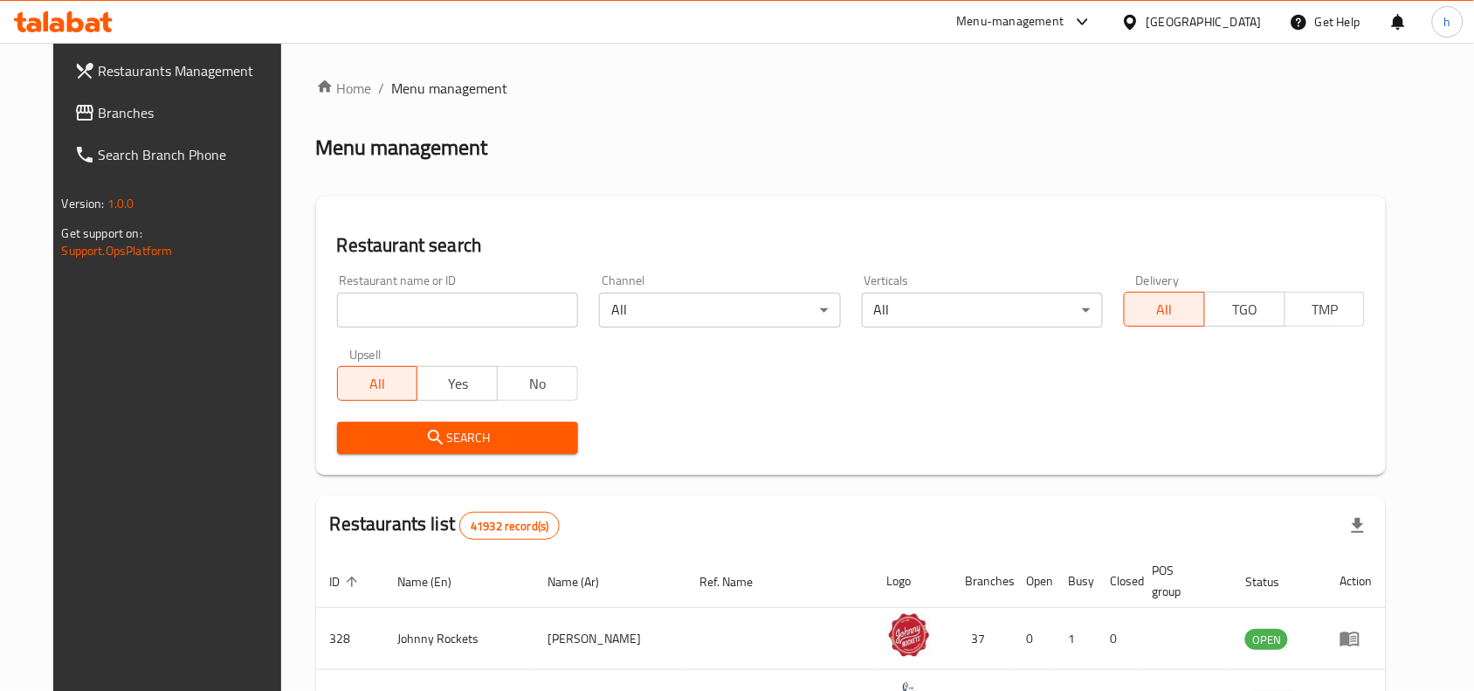
click at [99, 103] on span "Branches" at bounding box center [192, 112] width 187 height 21
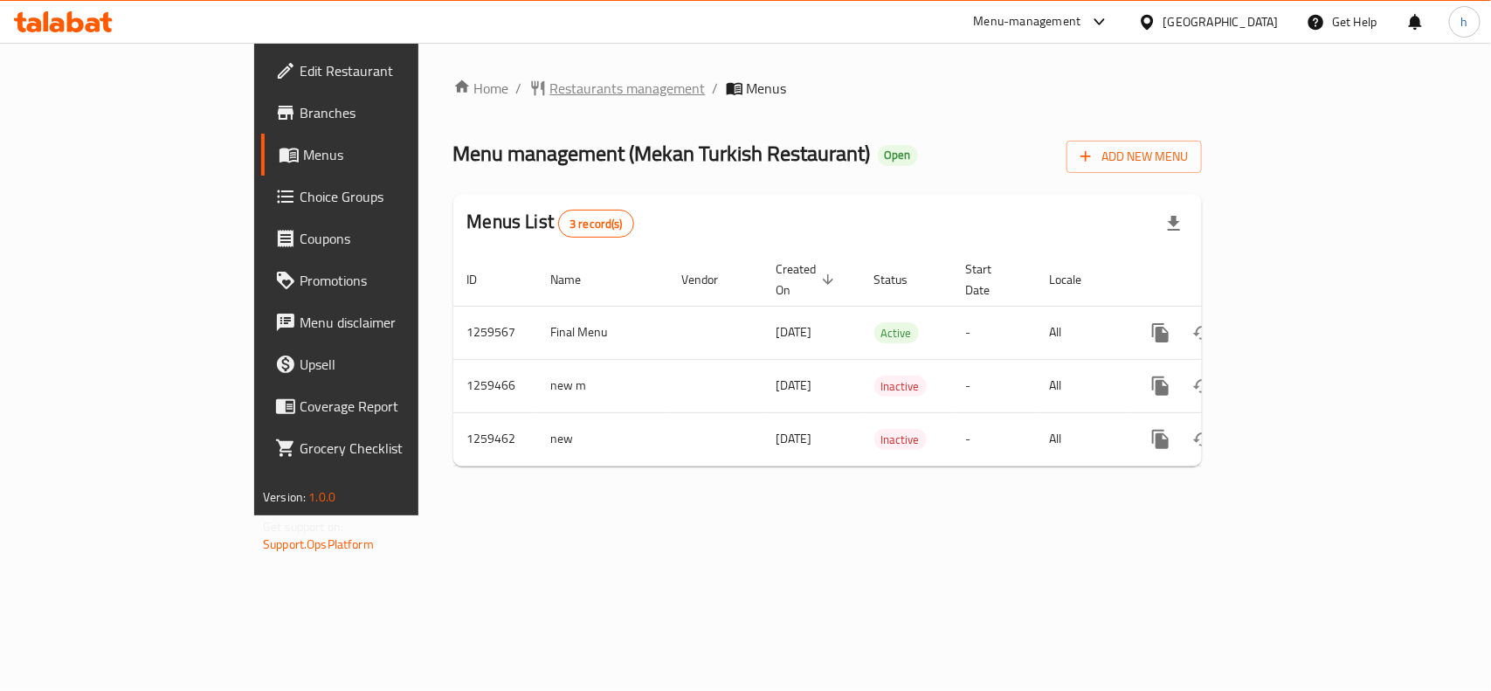
click at [550, 93] on span "Restaurants management" at bounding box center [627, 88] width 155 height 21
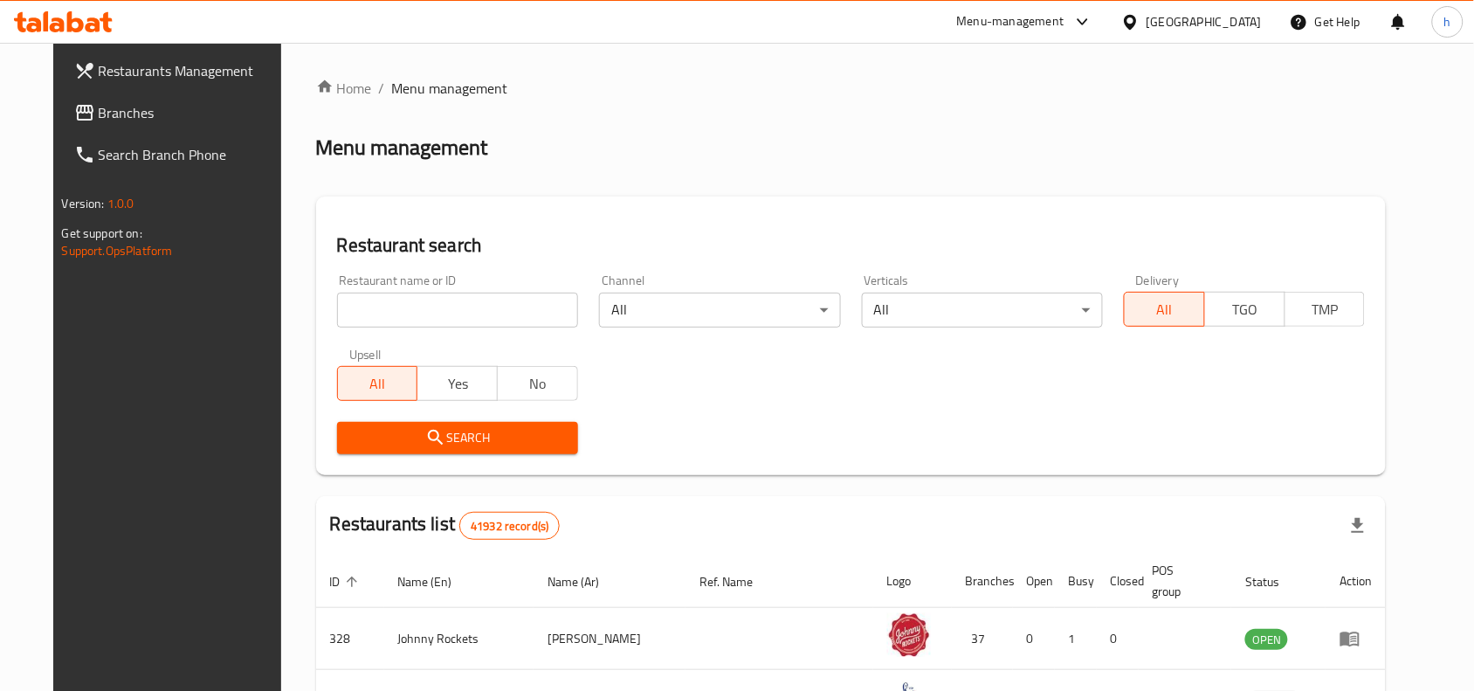
click at [138, 107] on span "Branches" at bounding box center [192, 112] width 187 height 21
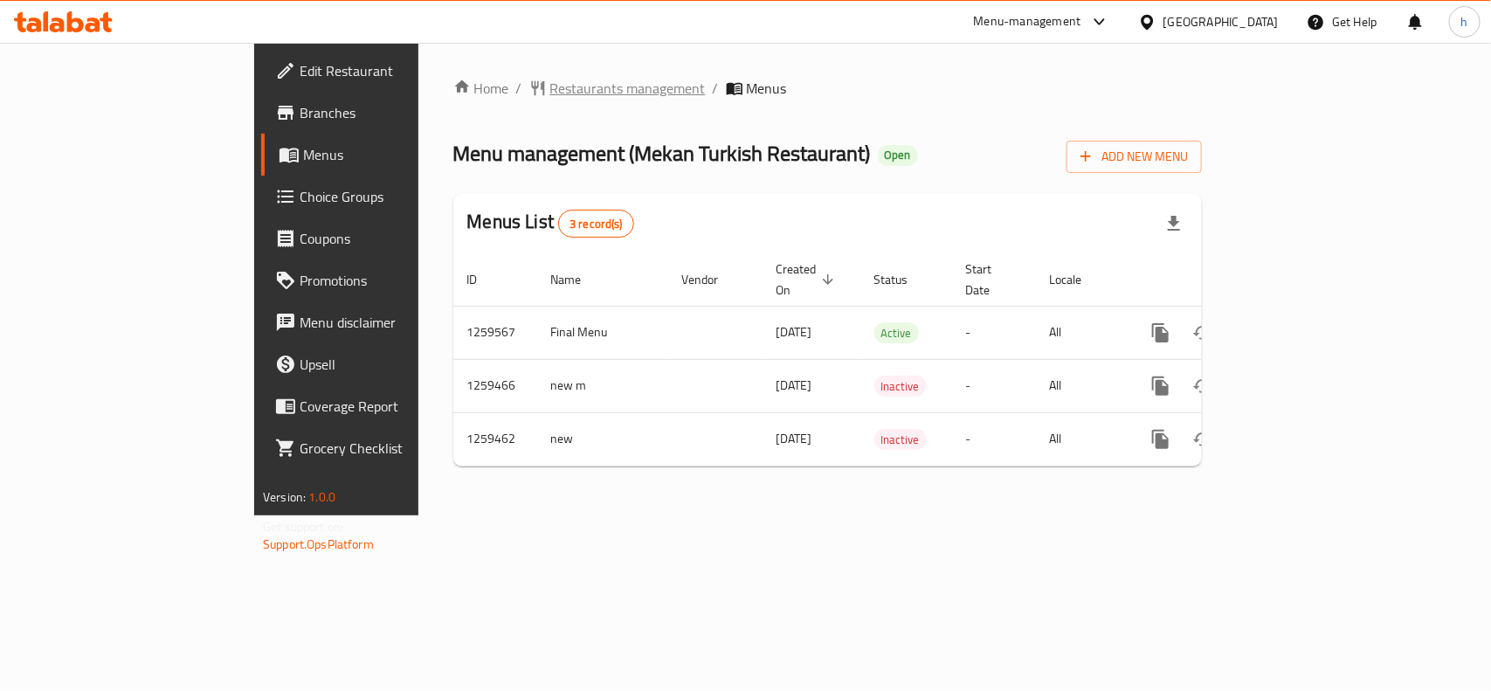
click at [550, 89] on span "Restaurants management" at bounding box center [627, 88] width 155 height 21
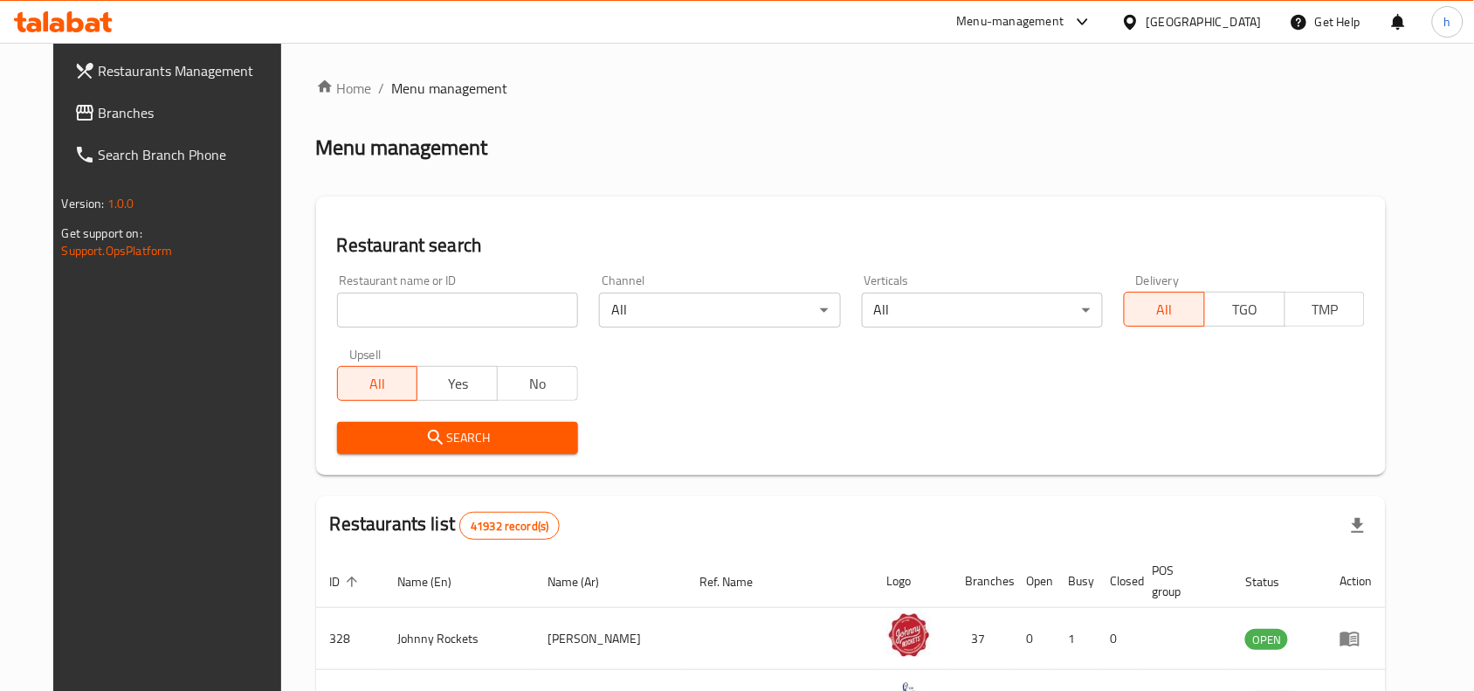
click at [99, 109] on span "Branches" at bounding box center [192, 112] width 187 height 21
